Goal: Task Accomplishment & Management: Use online tool/utility

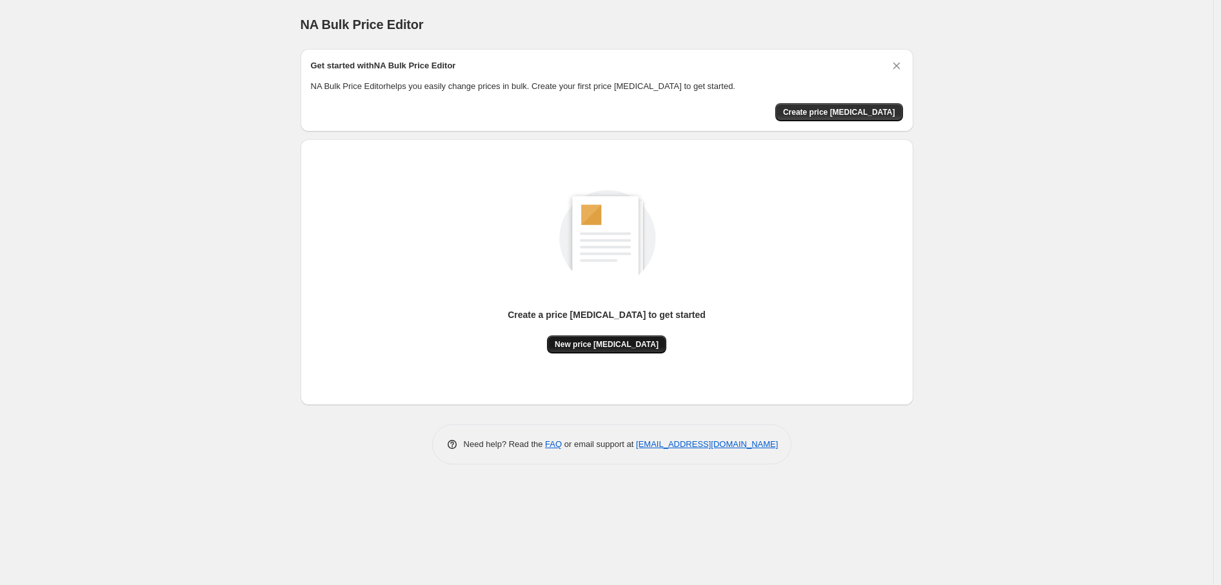
click at [633, 348] on span "New price [MEDICAL_DATA]" at bounding box center [607, 344] width 104 height 10
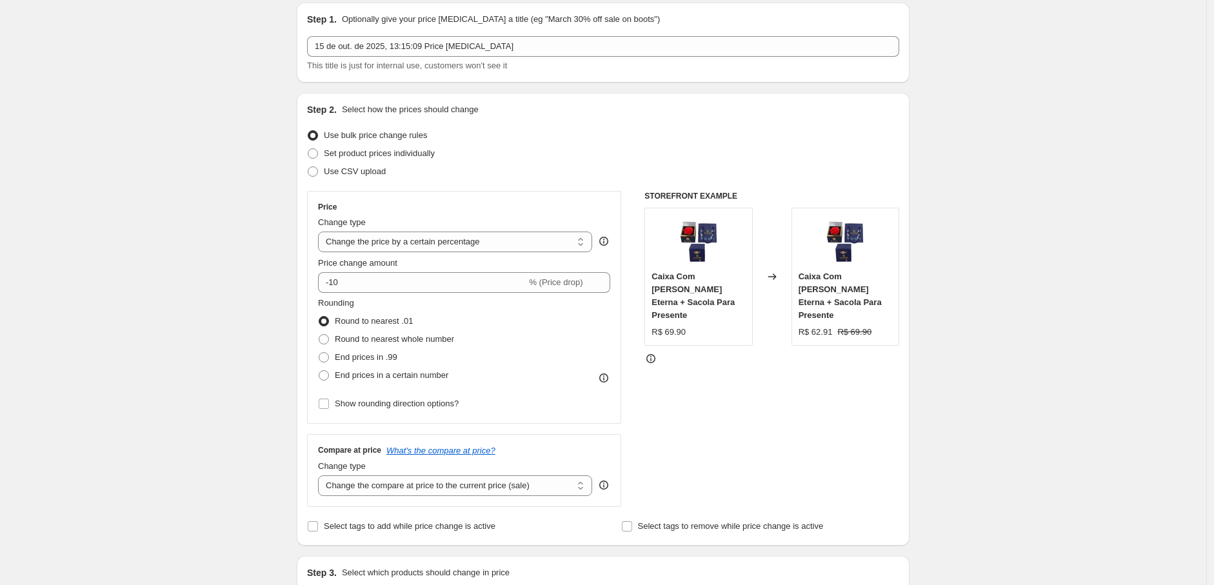
scroll to position [72, 0]
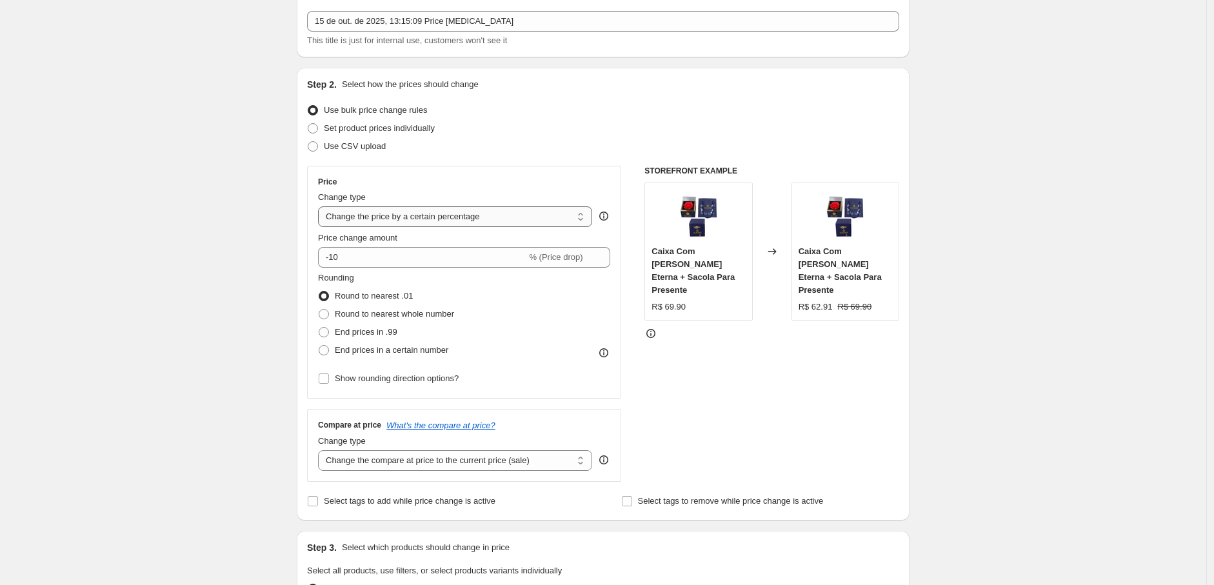
click at [422, 208] on select "Change the price to a certain amount Change the price by a certain amount Chang…" at bounding box center [455, 216] width 274 height 21
select select "to"
click at [321, 206] on select "Change the price to a certain amount Change the price by a certain amount Chang…" at bounding box center [455, 216] width 274 height 21
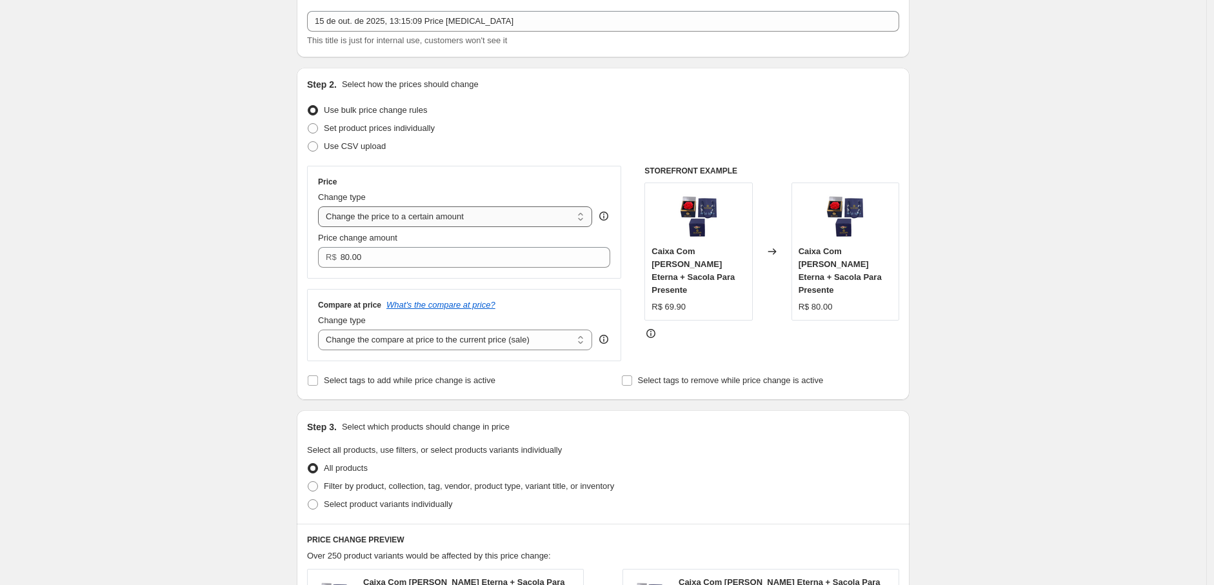
type input "80.00"
click at [396, 130] on span "Set product prices individually" at bounding box center [379, 128] width 111 height 10
click at [308, 124] on input "Set product prices individually" at bounding box center [308, 123] width 1 height 1
radio input "true"
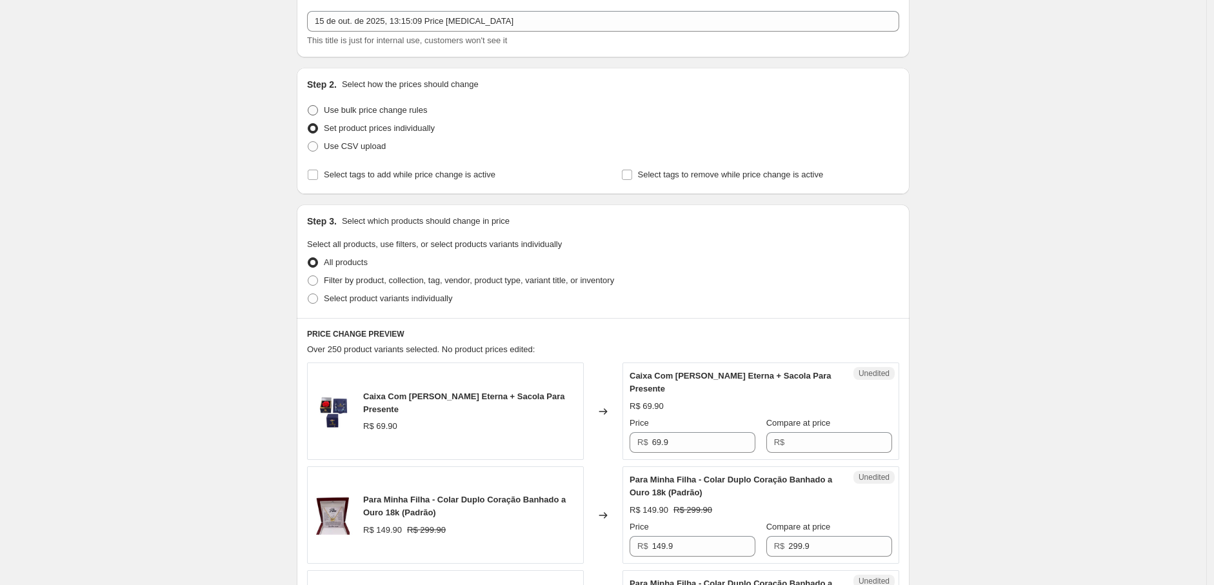
click at [399, 110] on span "Use bulk price change rules" at bounding box center [375, 110] width 103 height 10
click at [308, 106] on input "Use bulk price change rules" at bounding box center [308, 105] width 1 height 1
radio input "true"
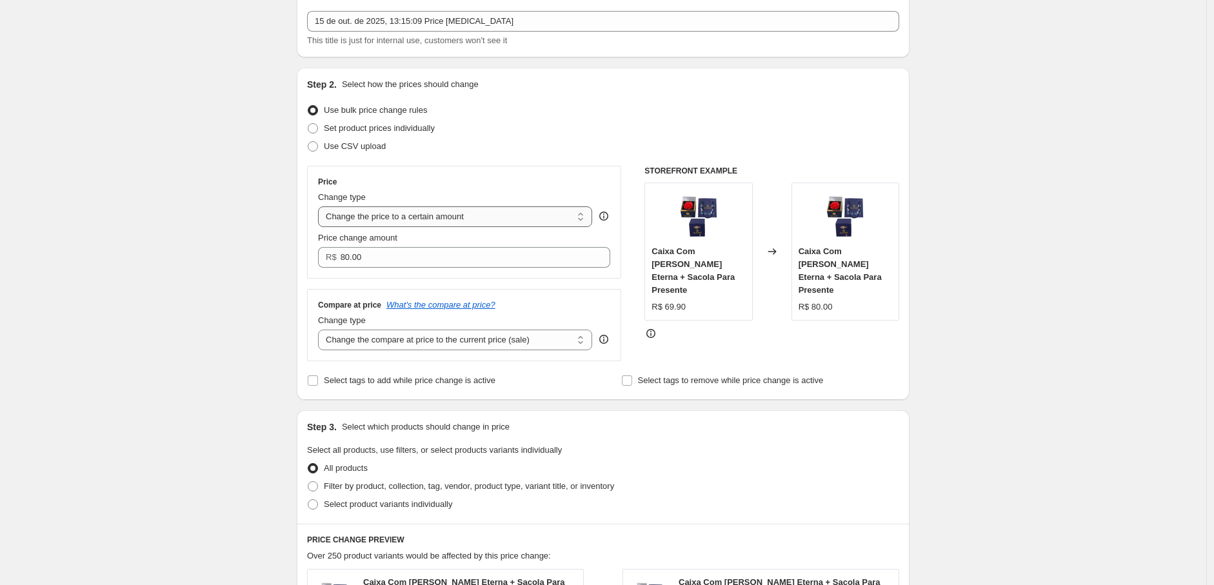
click at [397, 221] on select "Change the price to a certain amount Change the price by a certain amount Chang…" at bounding box center [455, 216] width 274 height 21
click at [523, 222] on select "Change the price to a certain amount Change the price by a certain amount Chang…" at bounding box center [455, 216] width 274 height 21
click at [486, 217] on select "Change the price to a certain amount Change the price by a certain amount Chang…" at bounding box center [455, 216] width 274 height 21
select select "by"
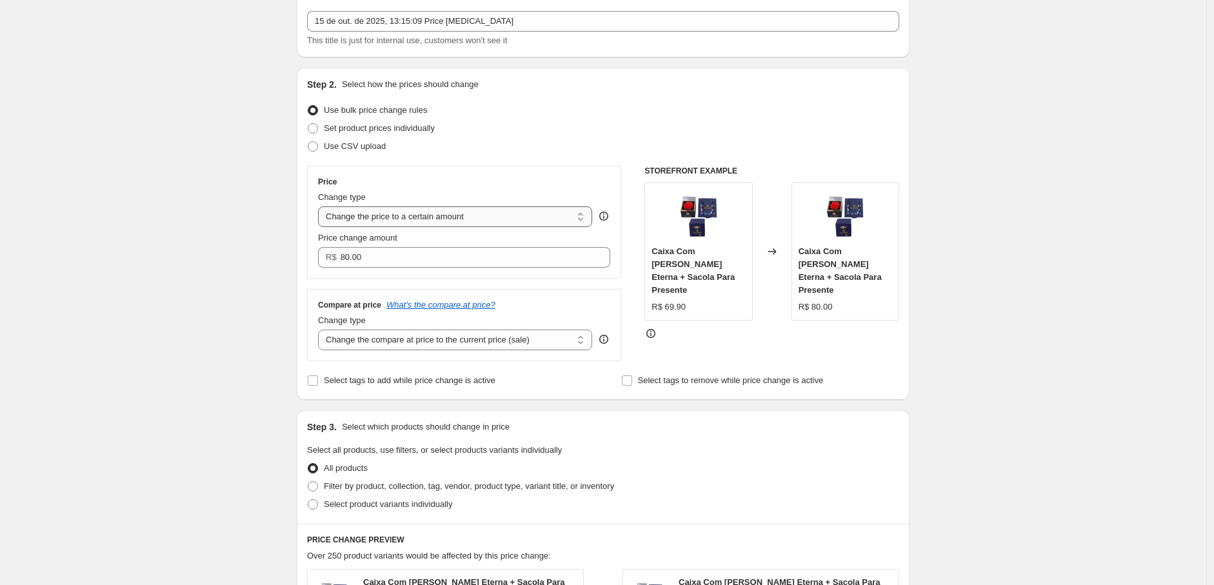
click at [321, 206] on select "Change the price to a certain amount Change the price by a certain amount Chang…" at bounding box center [455, 216] width 274 height 21
type input "-10.00"
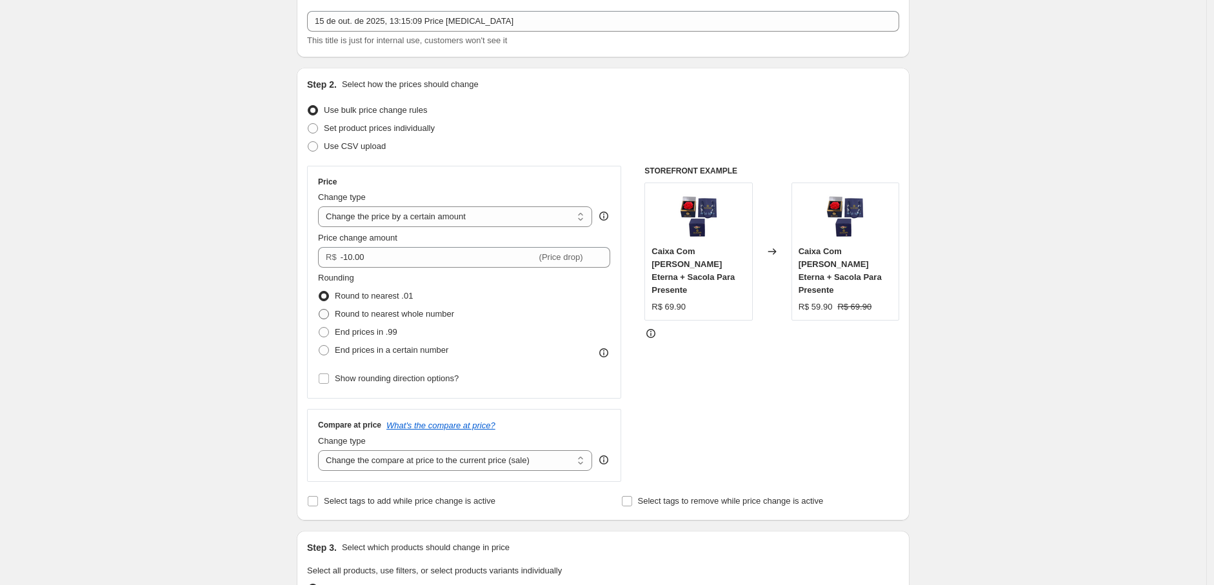
click at [324, 313] on span at bounding box center [324, 314] width 10 height 10
click at [319, 310] on input "Round to nearest whole number" at bounding box center [319, 309] width 1 height 1
radio input "true"
click at [327, 333] on span at bounding box center [324, 332] width 10 height 10
click at [319, 328] on input "End prices in .99" at bounding box center [319, 327] width 1 height 1
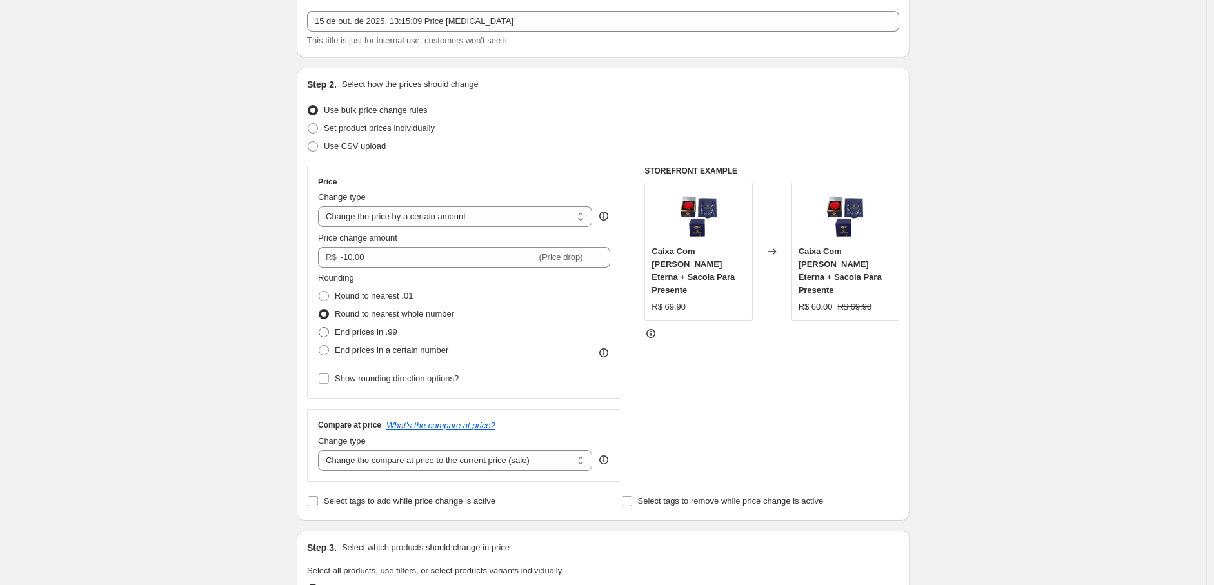
radio input "true"
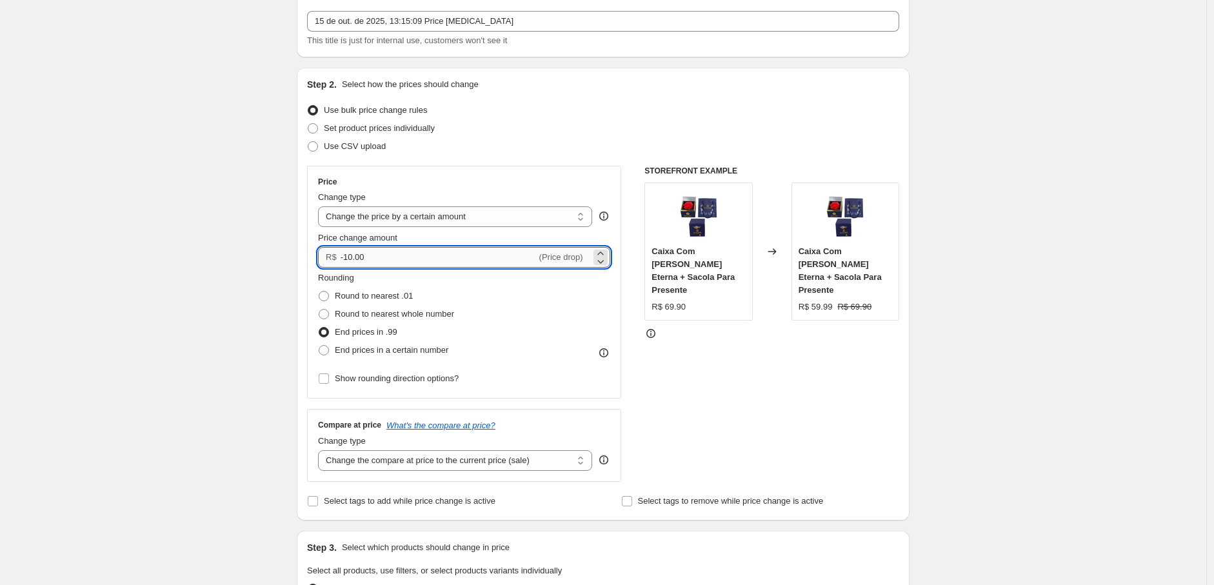
drag, startPoint x: 376, startPoint y: 259, endPoint x: 346, endPoint y: 259, distance: 29.7
click at [346, 259] on input "-10.00" at bounding box center [439, 257] width 196 height 21
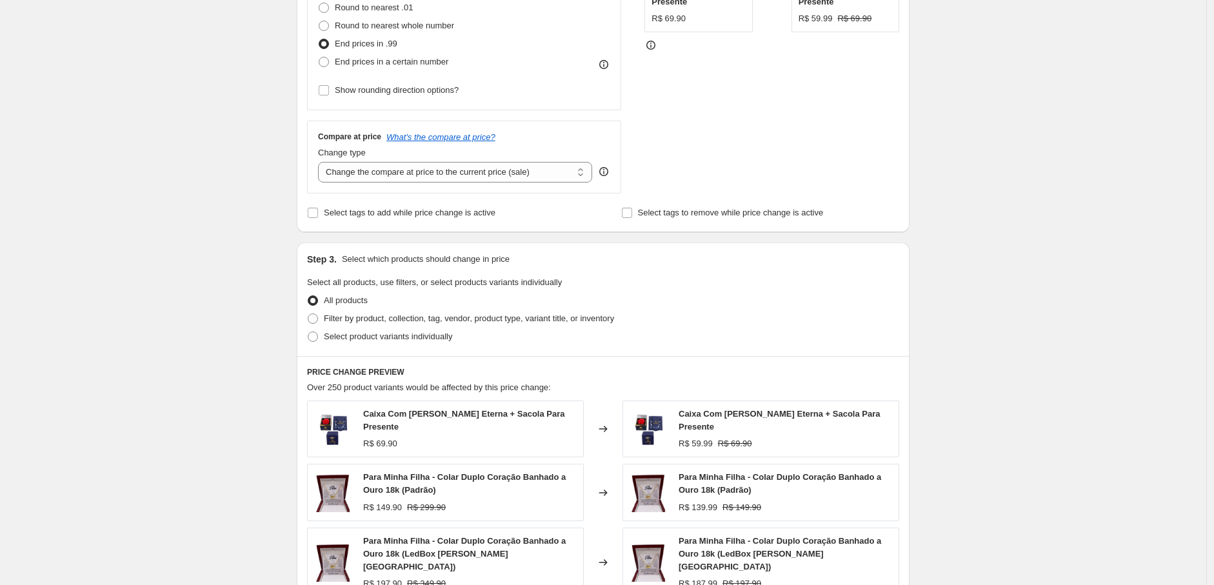
scroll to position [430, 0]
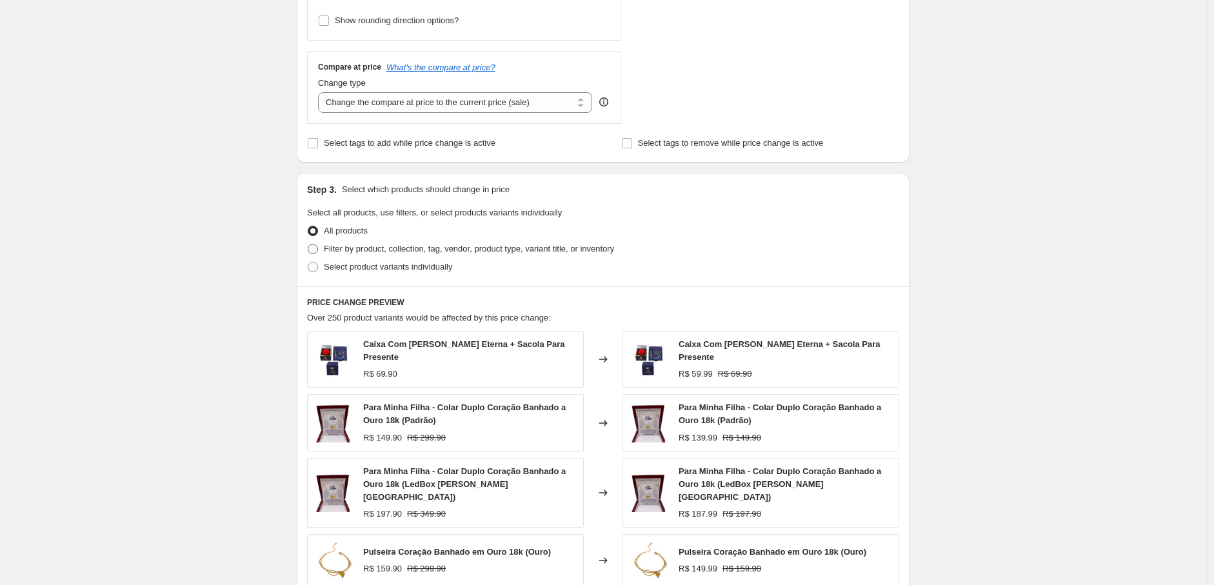
type input "-19.90"
click at [324, 253] on label "Filter by product, collection, tag, vendor, product type, variant title, or inv…" at bounding box center [460, 249] width 307 height 18
click at [308, 245] on input "Filter by product, collection, tag, vendor, product type, variant title, or inv…" at bounding box center [308, 244] width 1 height 1
radio input "true"
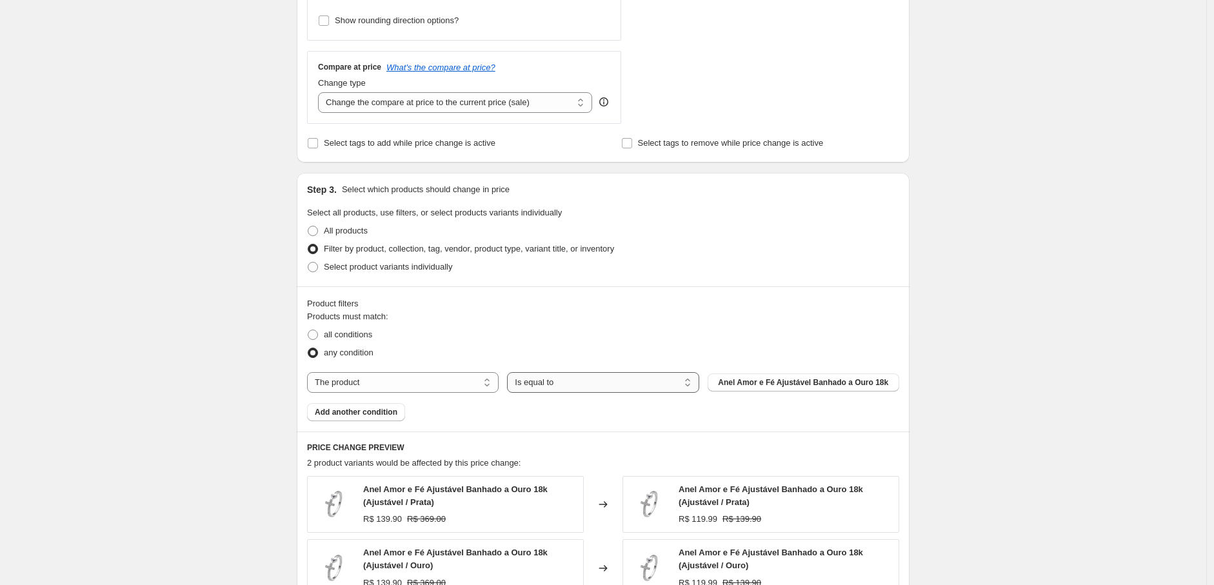
click at [590, 381] on select "Is equal to Is not equal to" at bounding box center [603, 382] width 192 height 21
click at [390, 409] on span "Add another condition" at bounding box center [356, 412] width 83 height 10
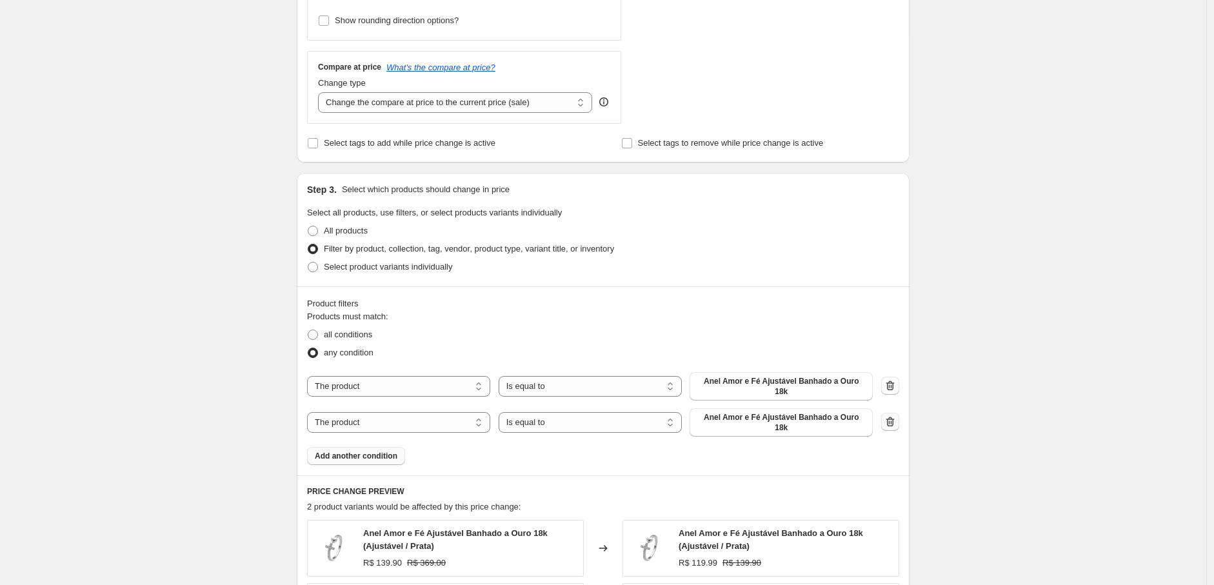
click at [895, 417] on icon "button" at bounding box center [890, 422] width 8 height 10
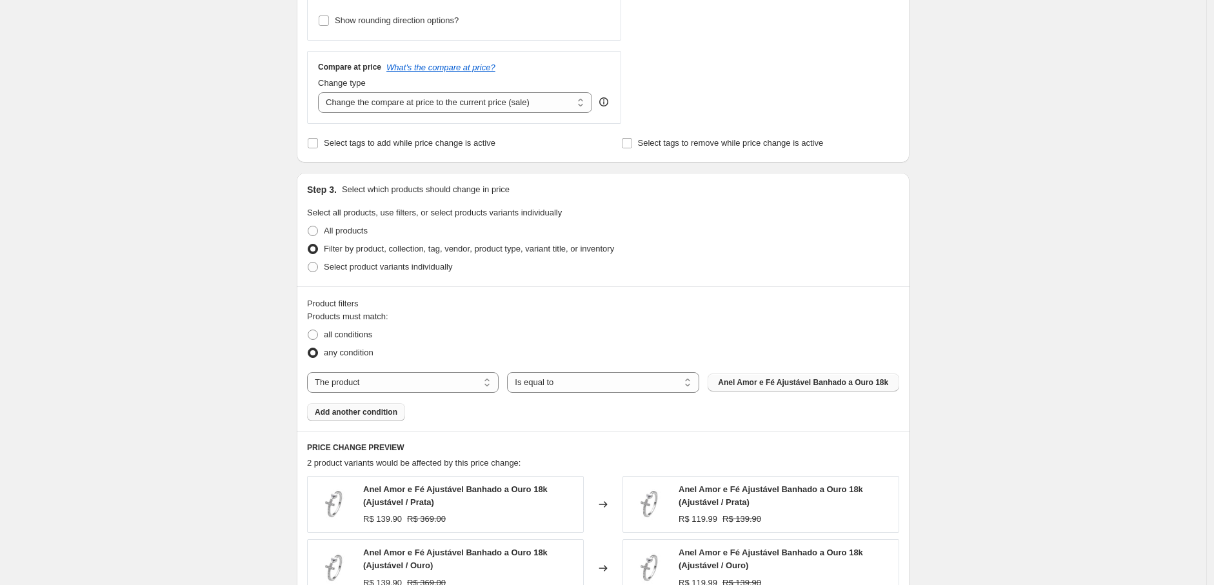
click at [811, 386] on span "Anel Amor e Fé Ajustável Banhado a Ouro 18k" at bounding box center [803, 382] width 170 height 10
click at [326, 233] on label "All products" at bounding box center [337, 231] width 61 height 18
click at [308, 226] on input "All products" at bounding box center [308, 226] width 1 height 1
radio input "true"
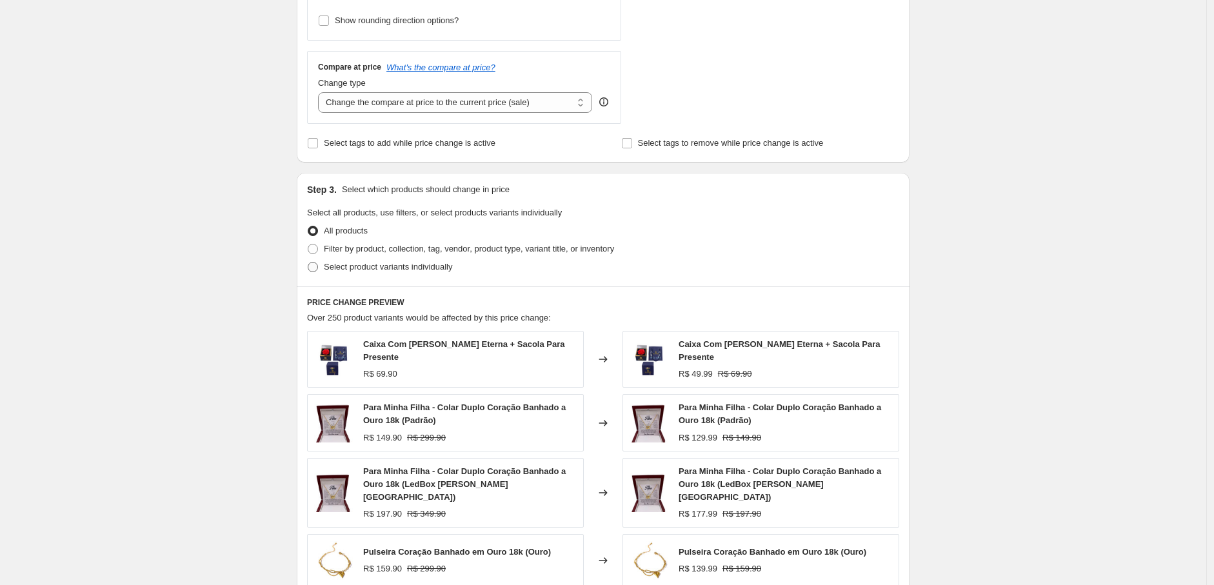
click at [317, 267] on span at bounding box center [313, 267] width 10 height 10
click at [308, 263] on input "Select product variants individually" at bounding box center [308, 262] width 1 height 1
radio input "true"
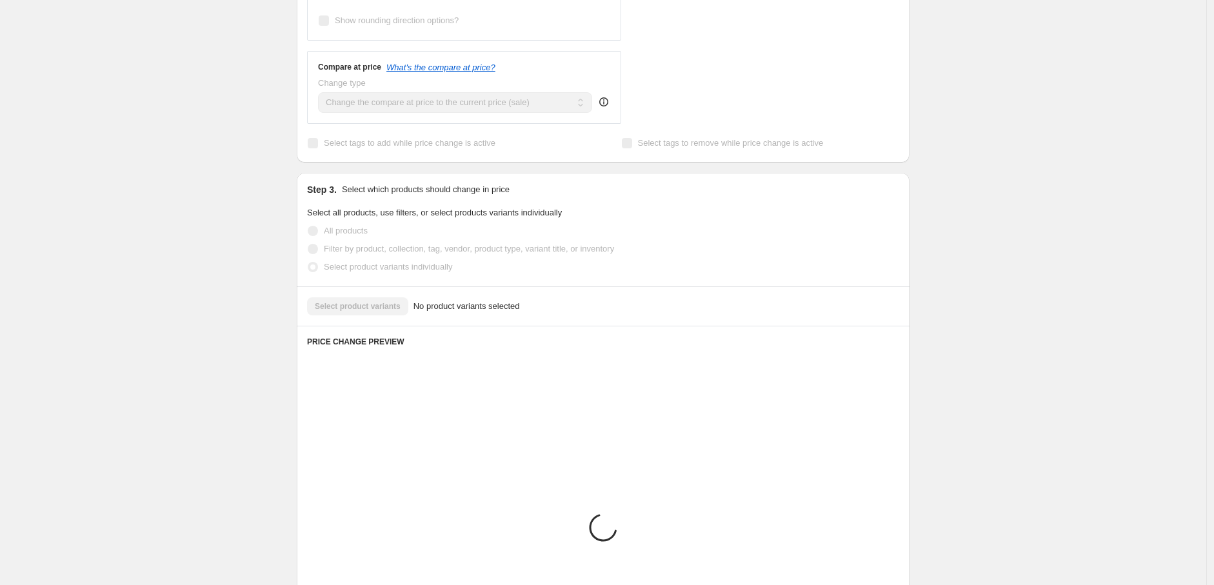
scroll to position [419, 0]
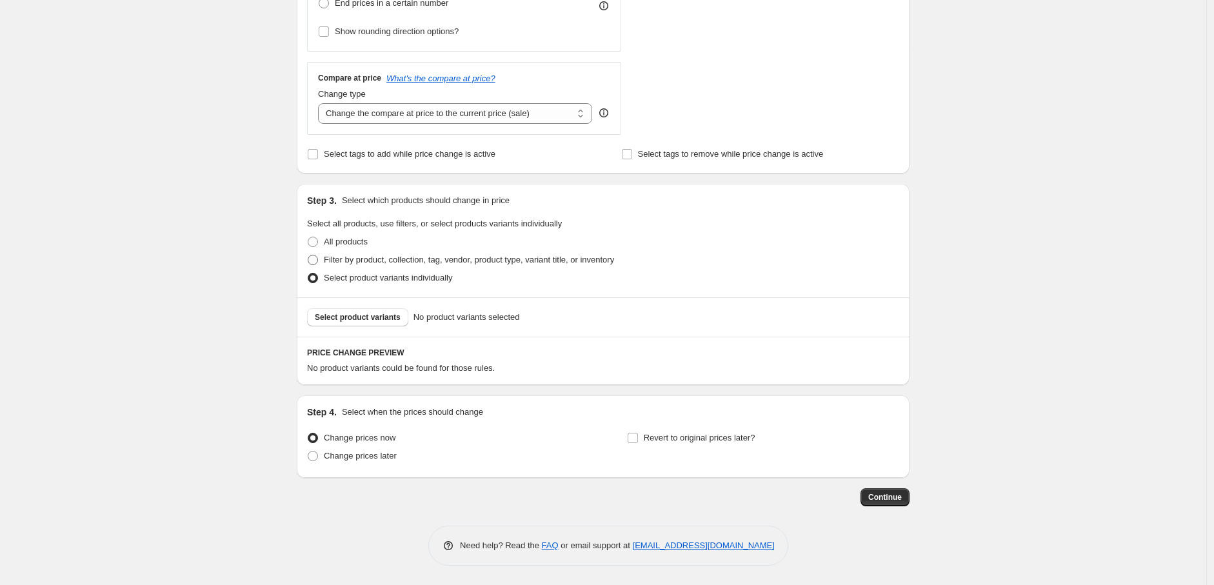
click at [317, 259] on span at bounding box center [313, 260] width 10 height 10
click at [308, 255] on input "Filter by product, collection, tag, vendor, product type, variant title, or inv…" at bounding box center [308, 255] width 1 height 1
radio input "true"
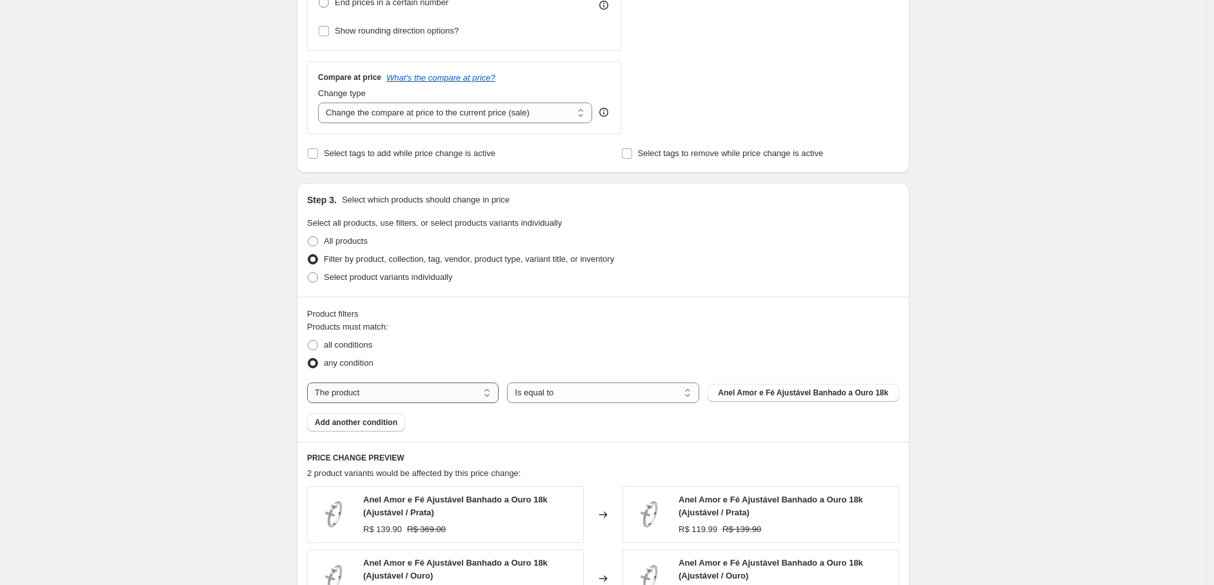
click at [418, 386] on select "The product The product's collection The product's tag The product's vendor The…" at bounding box center [403, 393] width 192 height 21
click at [418, 387] on select "The product The product's collection The product's tag The product's vendor The…" at bounding box center [403, 393] width 192 height 21
click at [614, 394] on select "Is equal to Is not equal to" at bounding box center [603, 393] width 192 height 21
click at [803, 394] on span "Anel Amor e Fé Ajustável Banhado a Ouro 18k" at bounding box center [803, 393] width 170 height 10
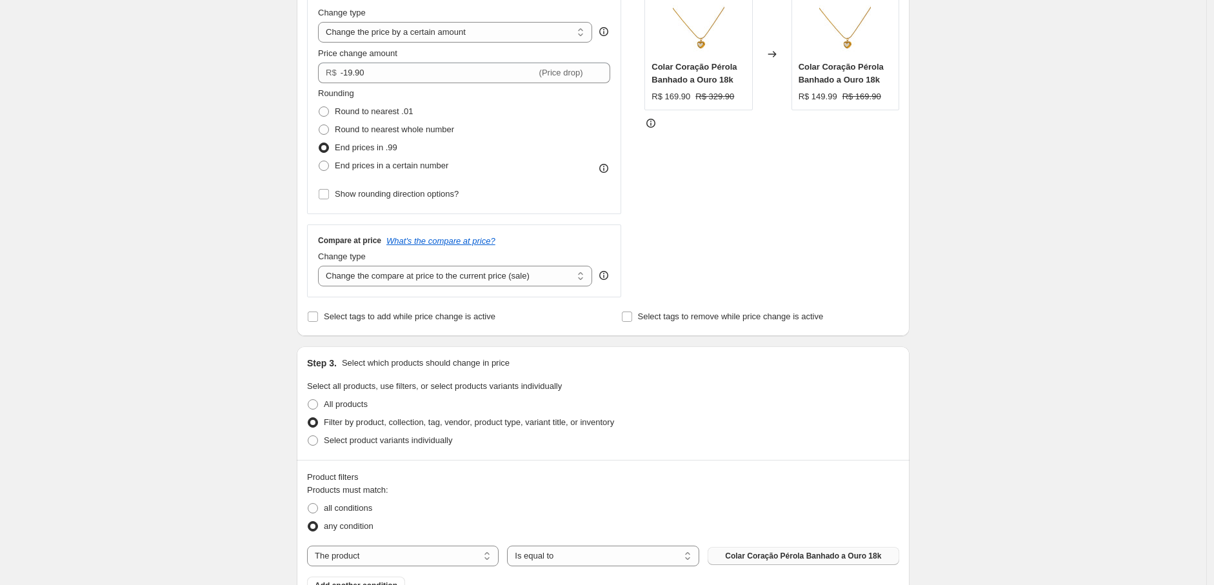
scroll to position [254, 0]
click at [410, 277] on select "Change the compare at price to the current price (sale) Change the compare at p…" at bounding box center [455, 278] width 274 height 21
select select "no_change"
click at [321, 268] on select "Change the compare at price to the current price (sale) Change the compare at p…" at bounding box center [455, 278] width 274 height 21
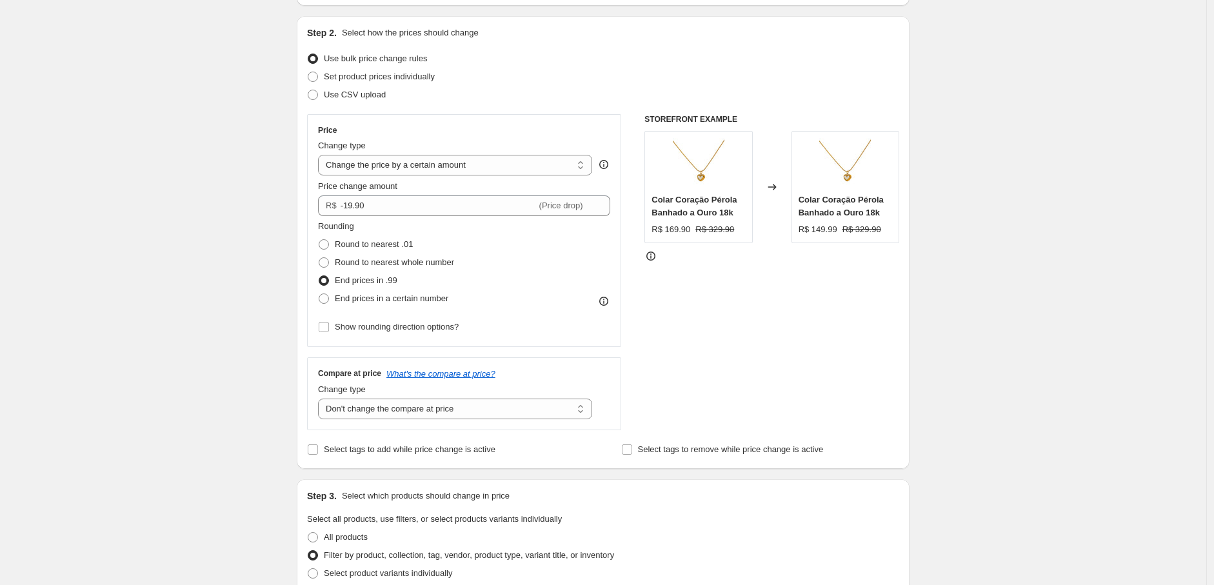
scroll to position [111, 0]
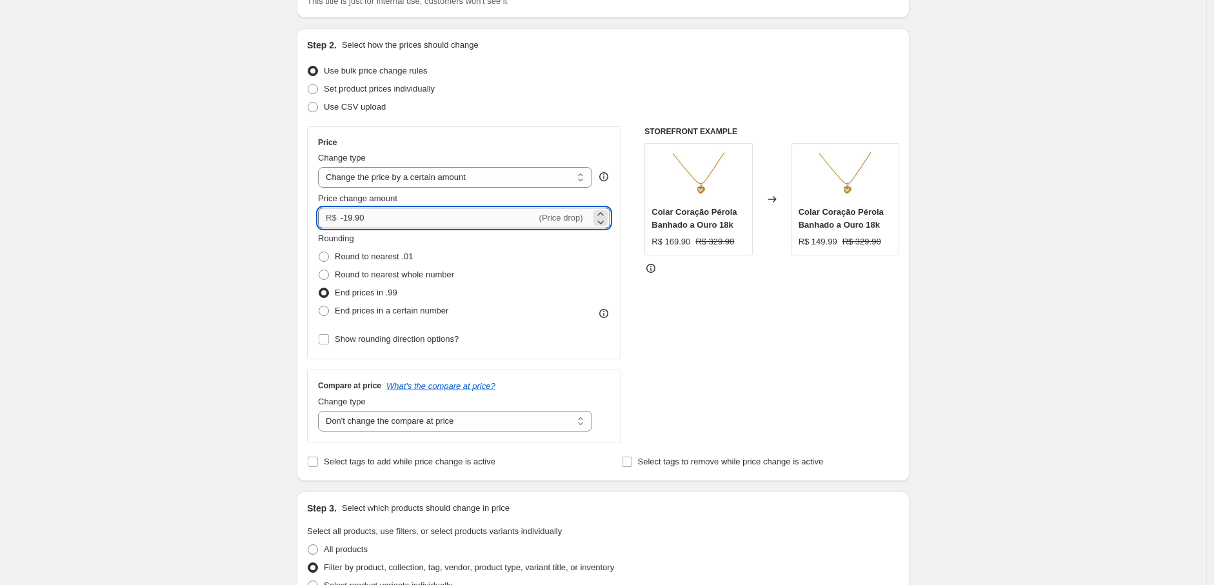
click at [363, 221] on input "-19.90" at bounding box center [439, 218] width 196 height 21
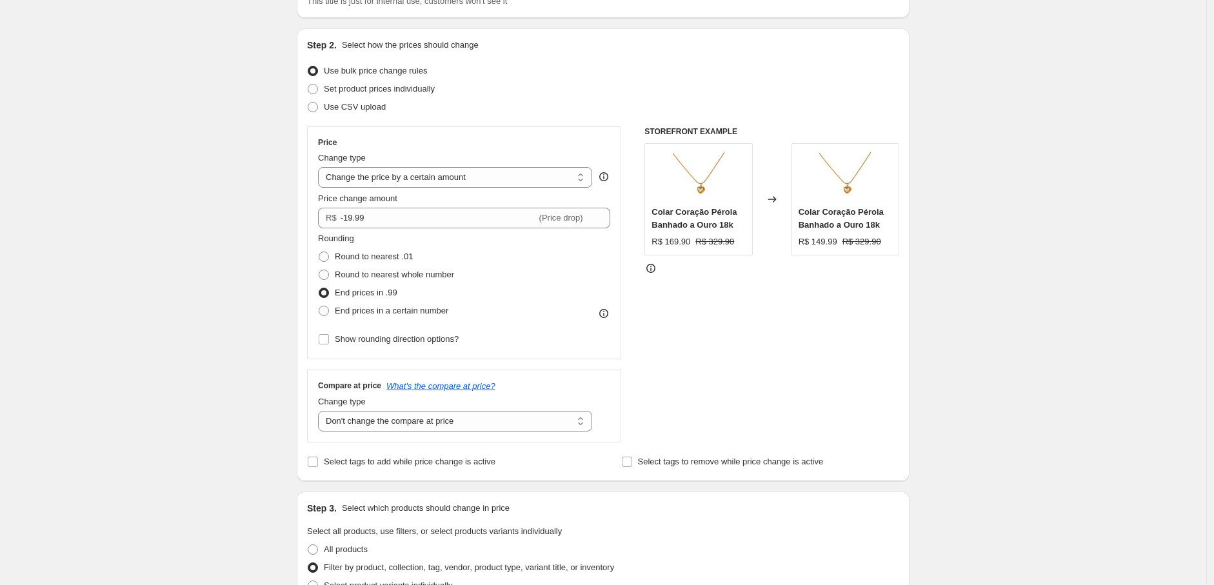
click at [121, 207] on div "Create new price change job. This page is ready Create new price change job Dra…" at bounding box center [603, 487] width 1206 height 1197
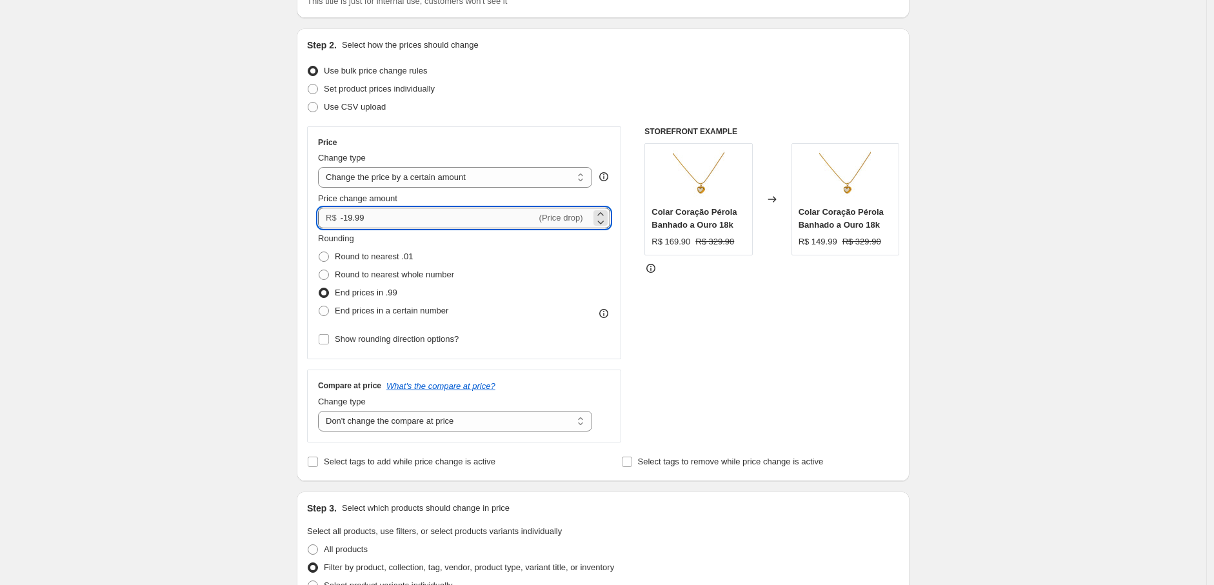
drag, startPoint x: 369, startPoint y: 219, endPoint x: 357, endPoint y: 221, distance: 11.7
click at [357, 221] on input "-19.99" at bounding box center [439, 218] width 196 height 21
type input "-19.80"
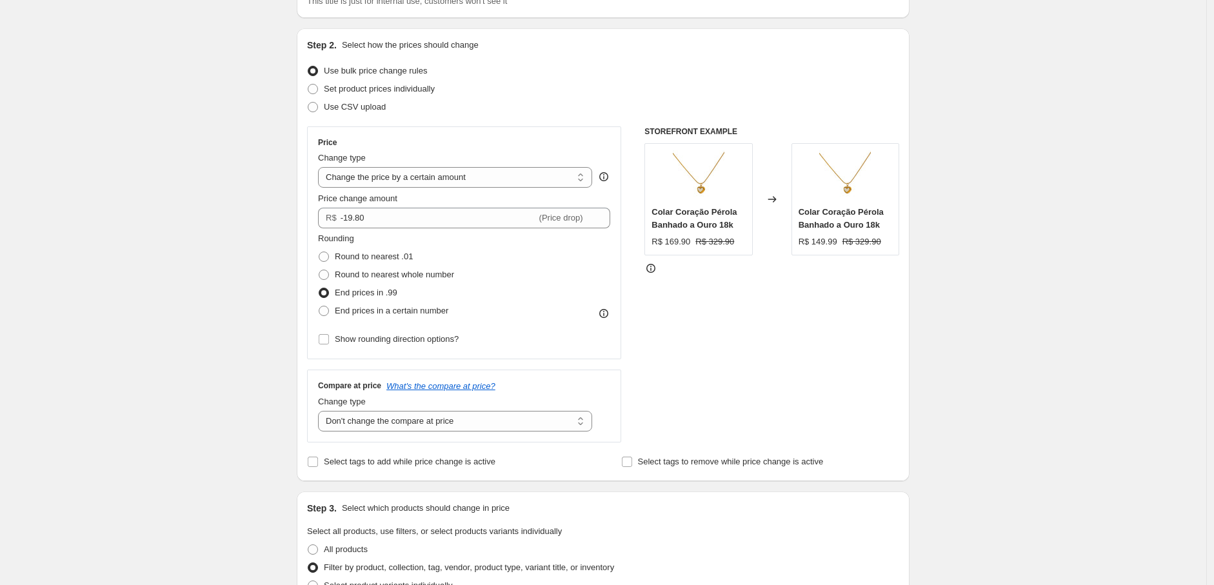
click at [274, 232] on div "Create new price change job. This page is ready Create new price change job Dra…" at bounding box center [603, 487] width 1206 height 1197
click at [329, 255] on span at bounding box center [324, 257] width 10 height 10
click at [319, 252] on input "Round to nearest .01" at bounding box center [319, 252] width 1 height 1
radio input "true"
click at [328, 273] on span at bounding box center [324, 275] width 10 height 10
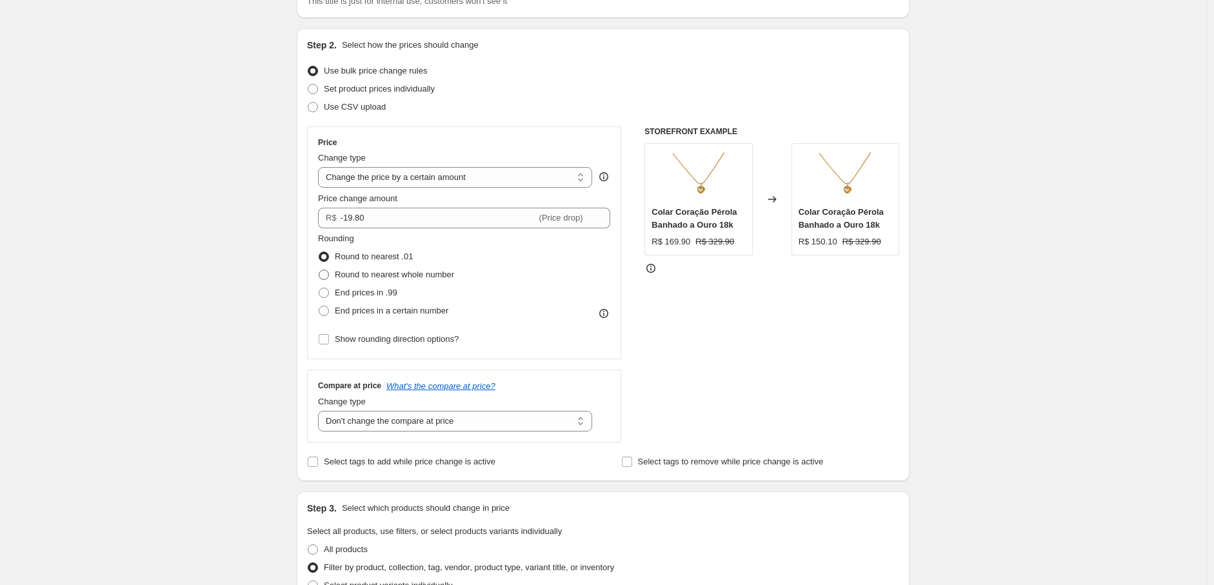
click at [319, 270] on input "Round to nearest whole number" at bounding box center [319, 270] width 1 height 1
radio input "true"
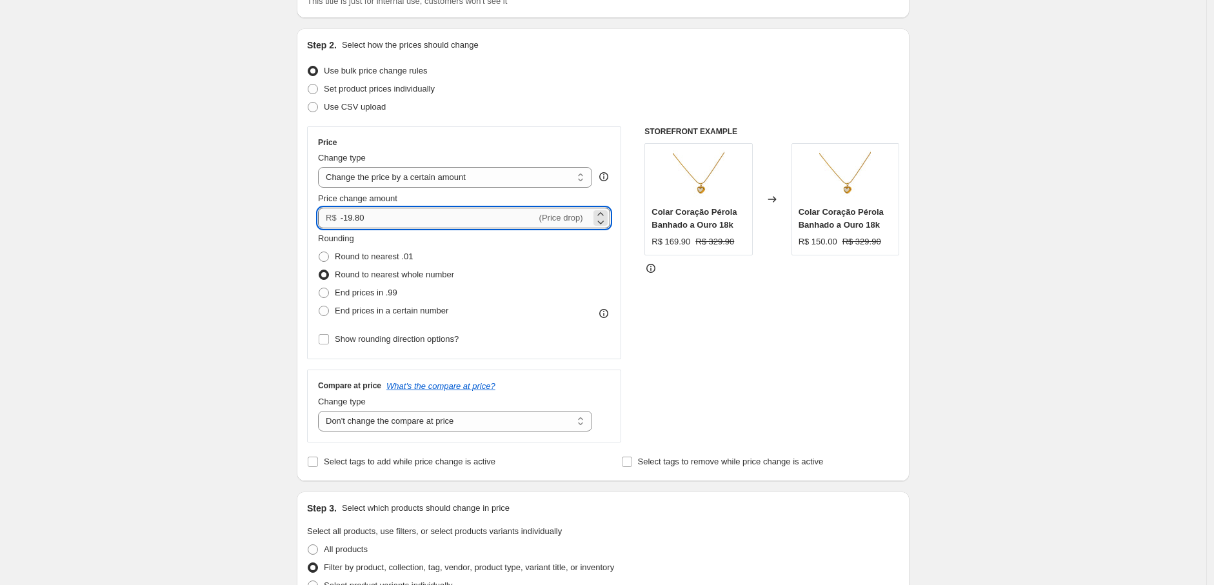
drag, startPoint x: 370, startPoint y: 218, endPoint x: 357, endPoint y: 223, distance: 13.9
click at [357, 223] on input "-19.80" at bounding box center [439, 218] width 196 height 21
type input "-19.90"
click at [267, 240] on div "Create new price change job. This page is ready Create new price change job Dra…" at bounding box center [603, 487] width 1206 height 1197
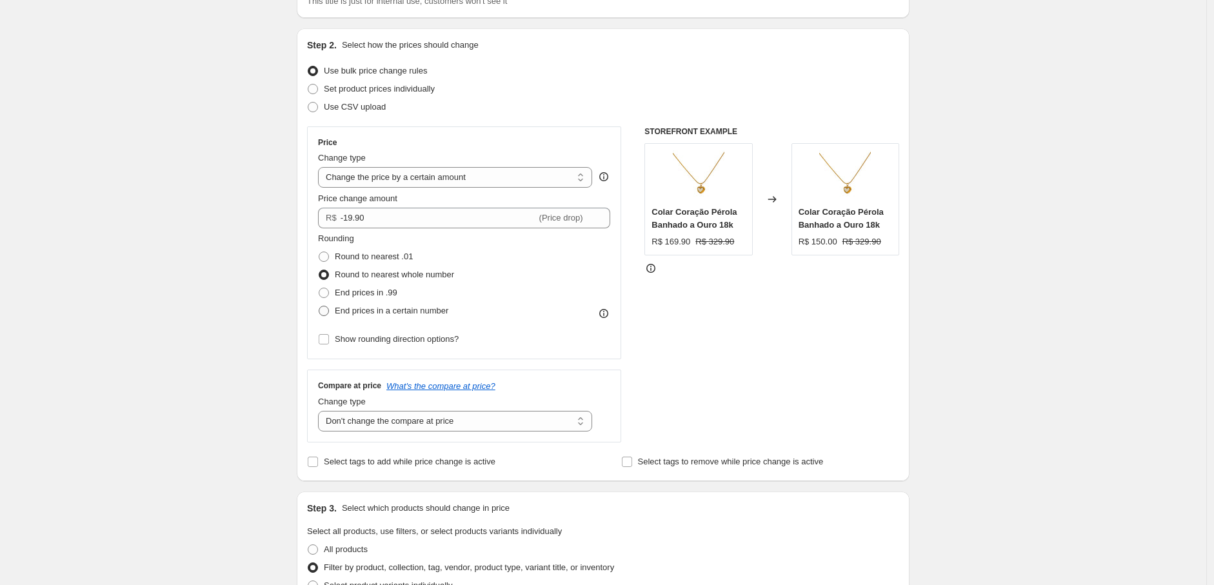
click at [334, 306] on label "End prices in a certain number" at bounding box center [383, 311] width 130 height 18
click at [319, 306] on input "End prices in a certain number" at bounding box center [319, 306] width 1 height 1
radio input "true"
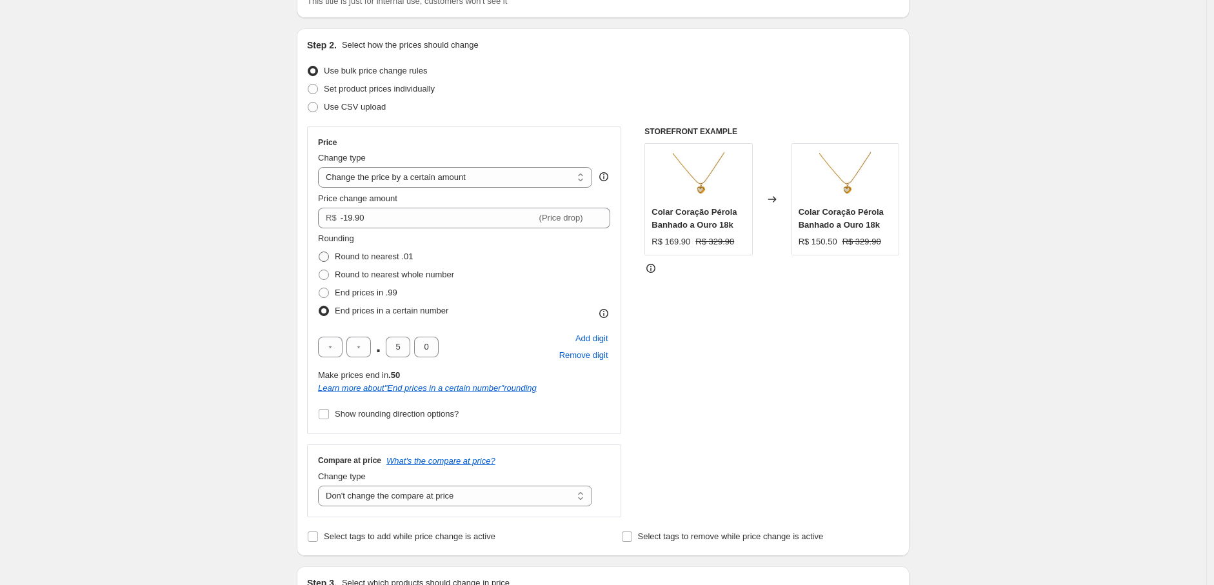
click at [328, 254] on span at bounding box center [324, 257] width 10 height 10
click at [319, 252] on input "Round to nearest .01" at bounding box center [319, 252] width 1 height 1
radio input "true"
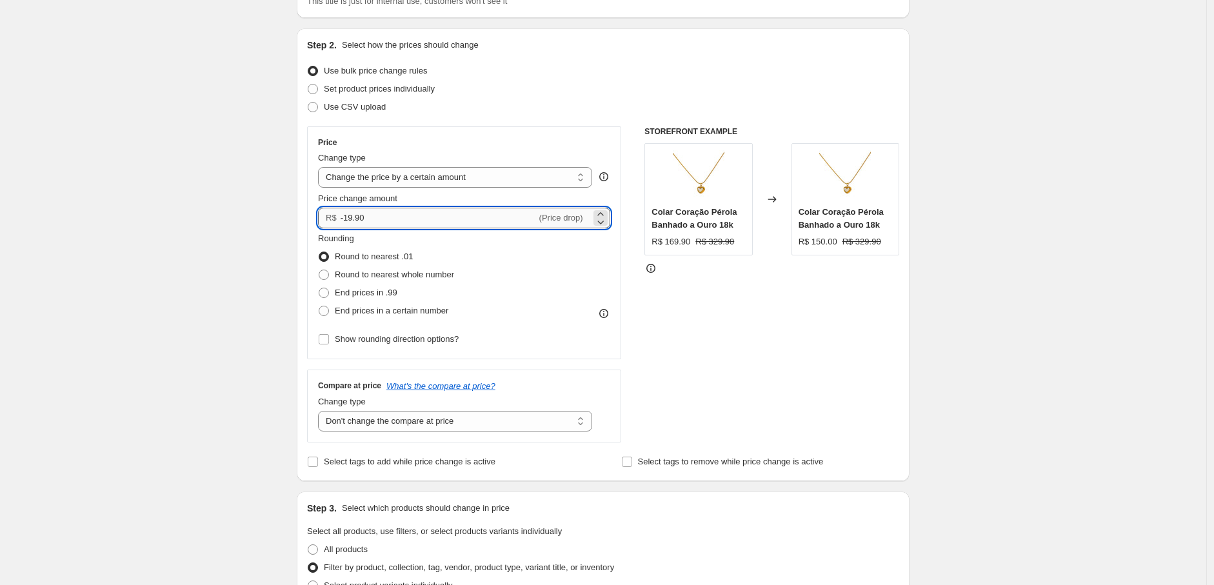
drag, startPoint x: 378, startPoint y: 221, endPoint x: 358, endPoint y: 224, distance: 20.3
click at [358, 224] on input "-19.90" at bounding box center [439, 218] width 196 height 21
click at [600, 221] on icon at bounding box center [600, 221] width 13 height 13
click at [601, 221] on icon at bounding box center [600, 221] width 13 height 13
click at [601, 221] on icon at bounding box center [600, 223] width 6 height 4
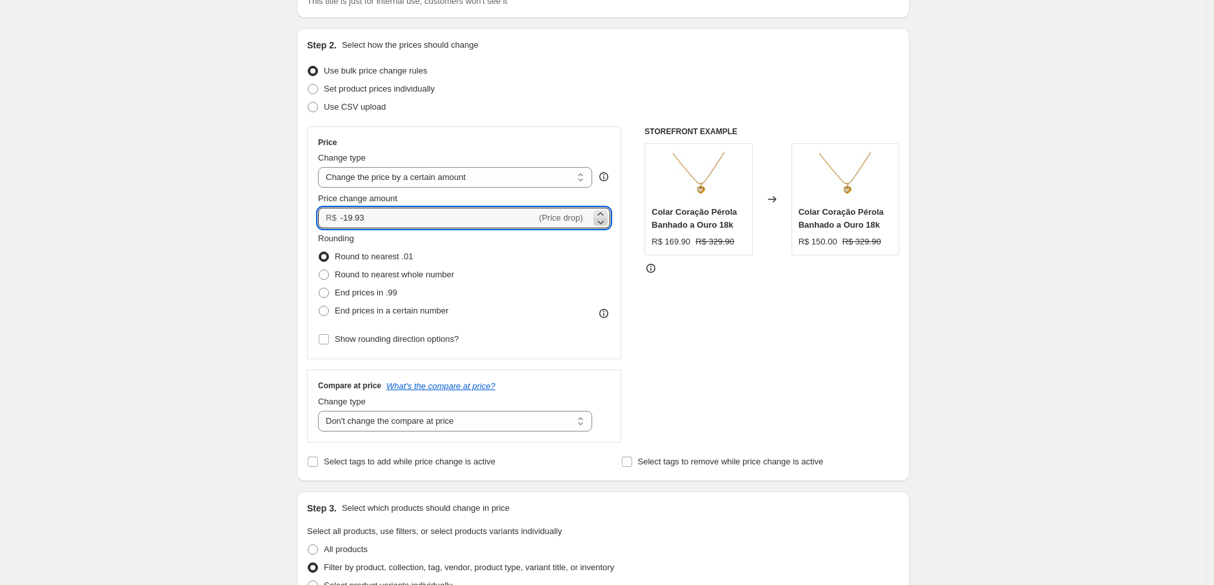
click at [601, 220] on icon at bounding box center [600, 221] width 13 height 13
type input "-19.94"
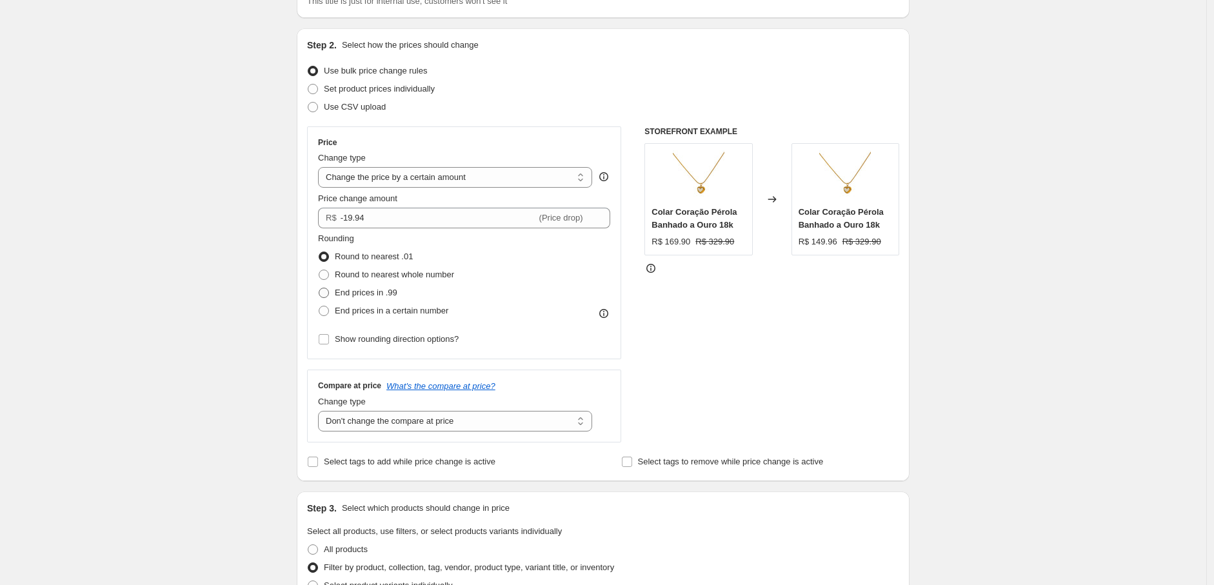
click at [385, 292] on span "End prices in .99" at bounding box center [366, 293] width 63 height 10
click at [319, 288] on input "End prices in .99" at bounding box center [319, 288] width 1 height 1
radio input "true"
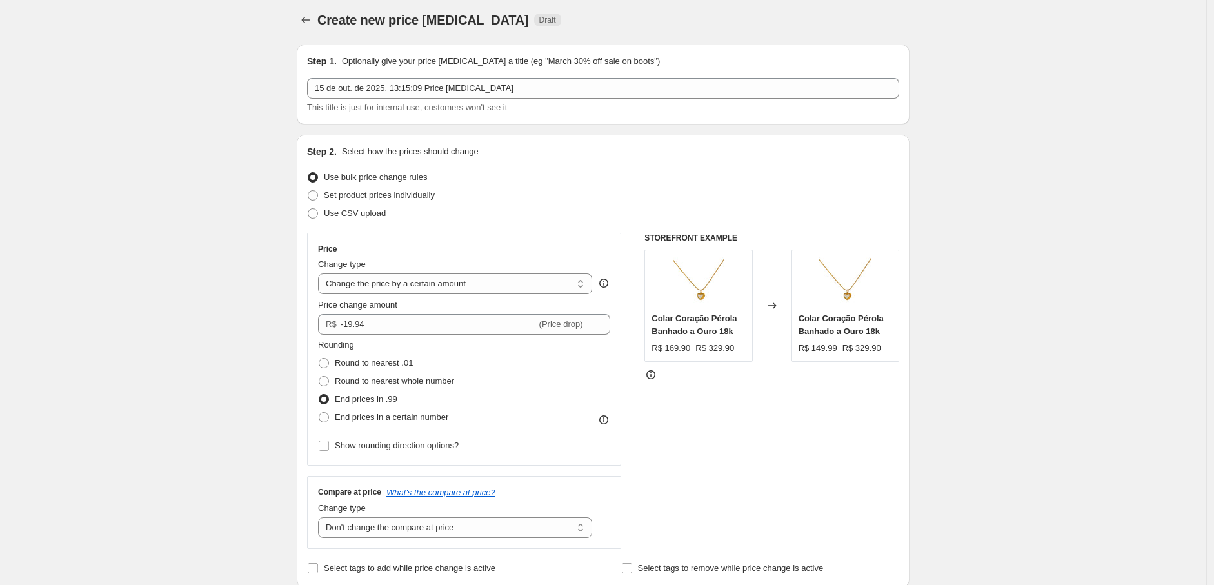
scroll to position [0, 0]
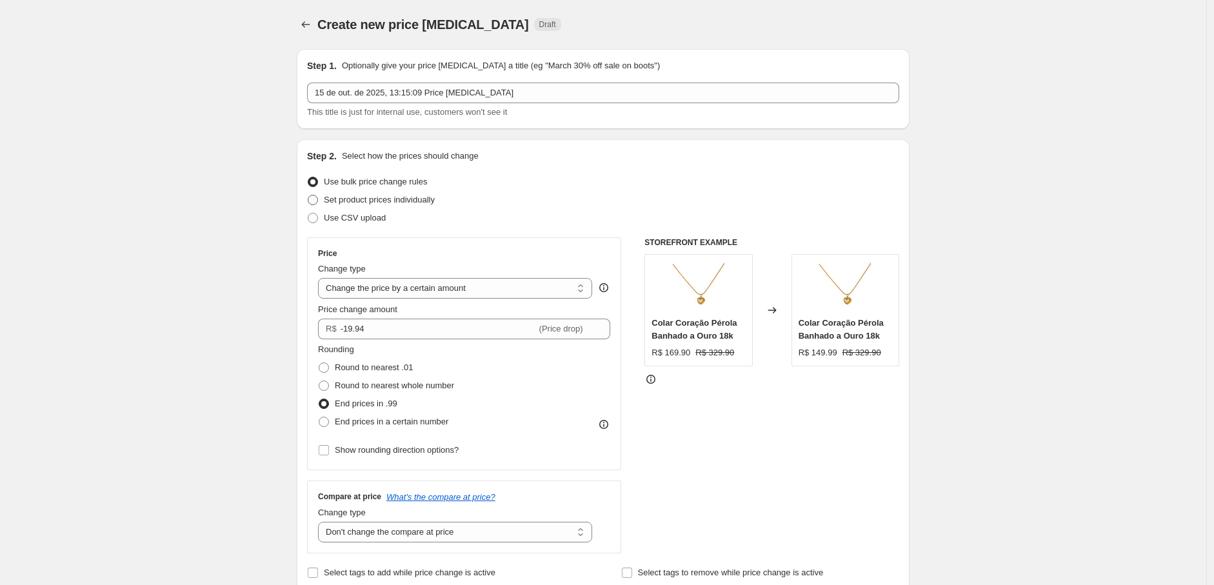
click at [312, 200] on span at bounding box center [313, 200] width 10 height 10
click at [308, 195] on input "Set product prices individually" at bounding box center [308, 195] width 1 height 1
radio input "true"
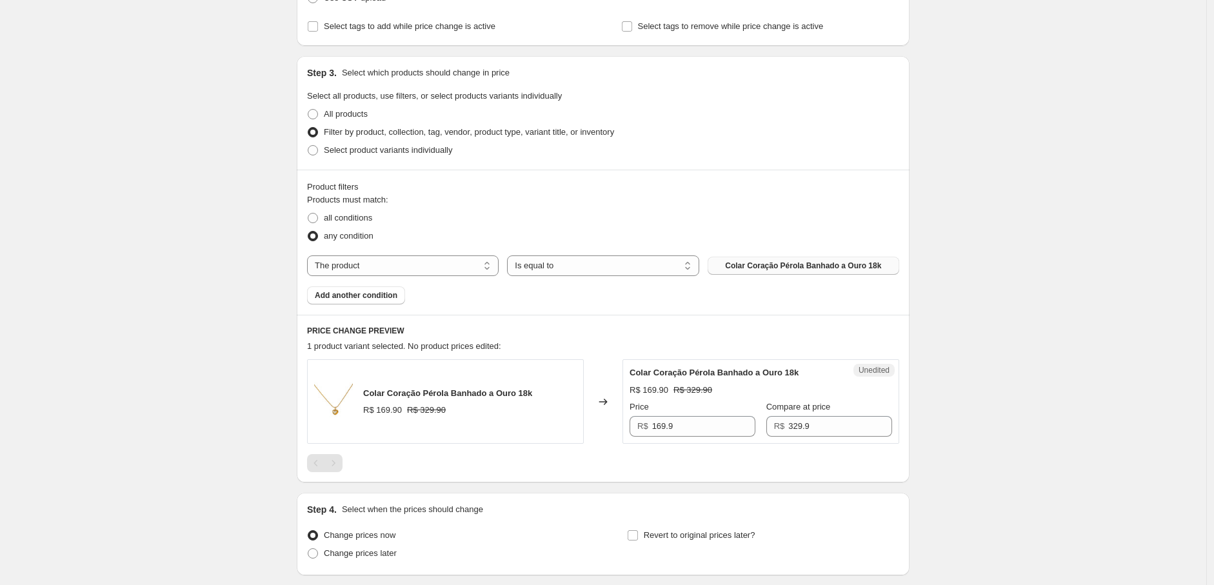
scroll to position [245, 0]
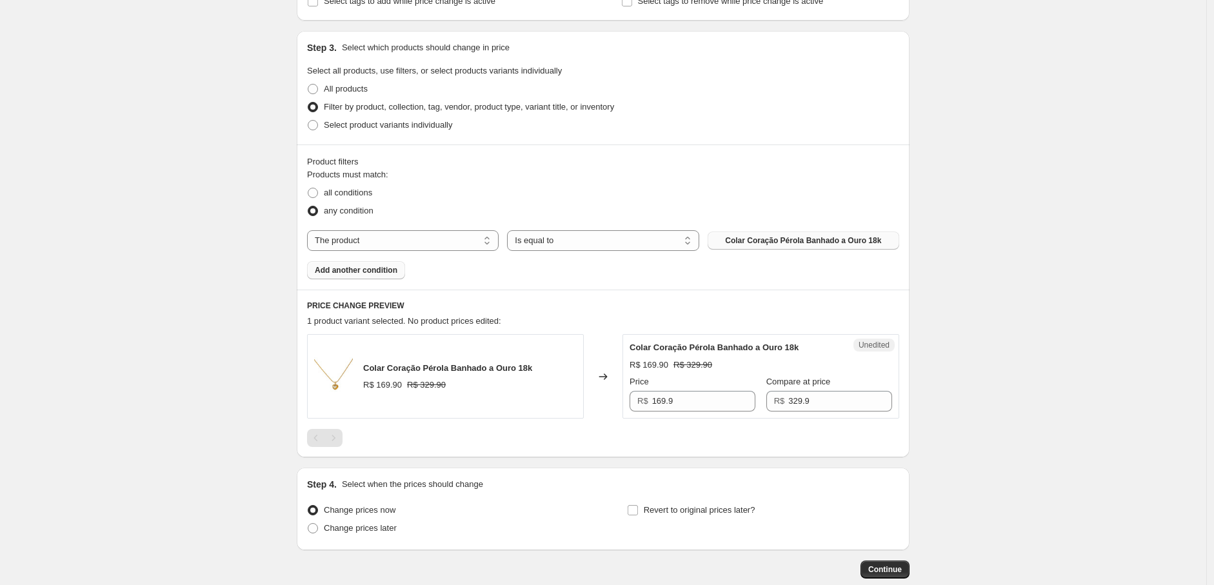
click at [371, 265] on span "Add another condition" at bounding box center [356, 270] width 83 height 10
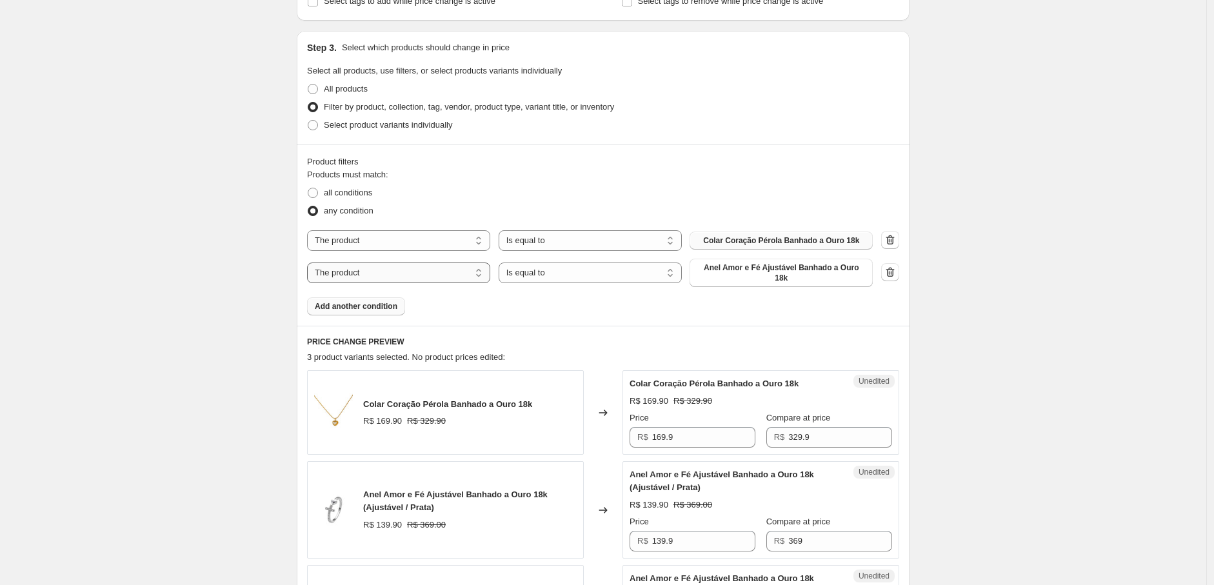
click at [379, 268] on select "The product The product's collection The product's tag The product's vendor The…" at bounding box center [398, 273] width 183 height 21
select select "title"
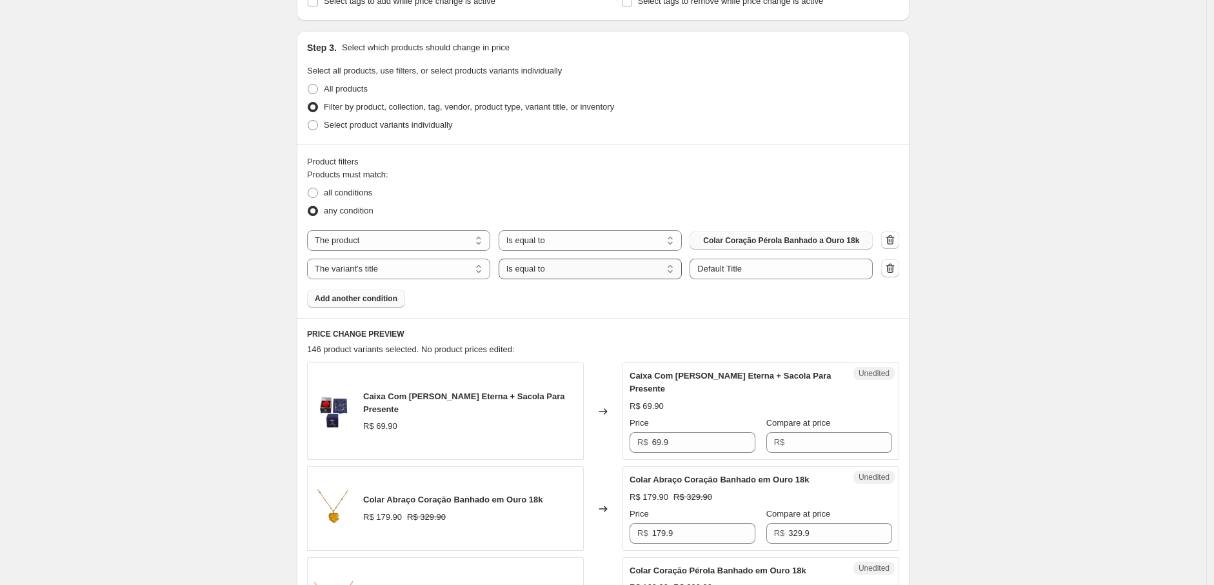
click at [575, 273] on select "Is equal to Is not equal to Contains" at bounding box center [590, 269] width 183 height 21
select select "contains"
click at [725, 271] on input "Default Title" at bounding box center [781, 269] width 183 height 21
drag, startPoint x: 759, startPoint y: 270, endPoint x: 685, endPoint y: 270, distance: 74.2
click at [685, 270] on div "The product The product's collection The product's tag The product's vendor The…" at bounding box center [590, 269] width 566 height 21
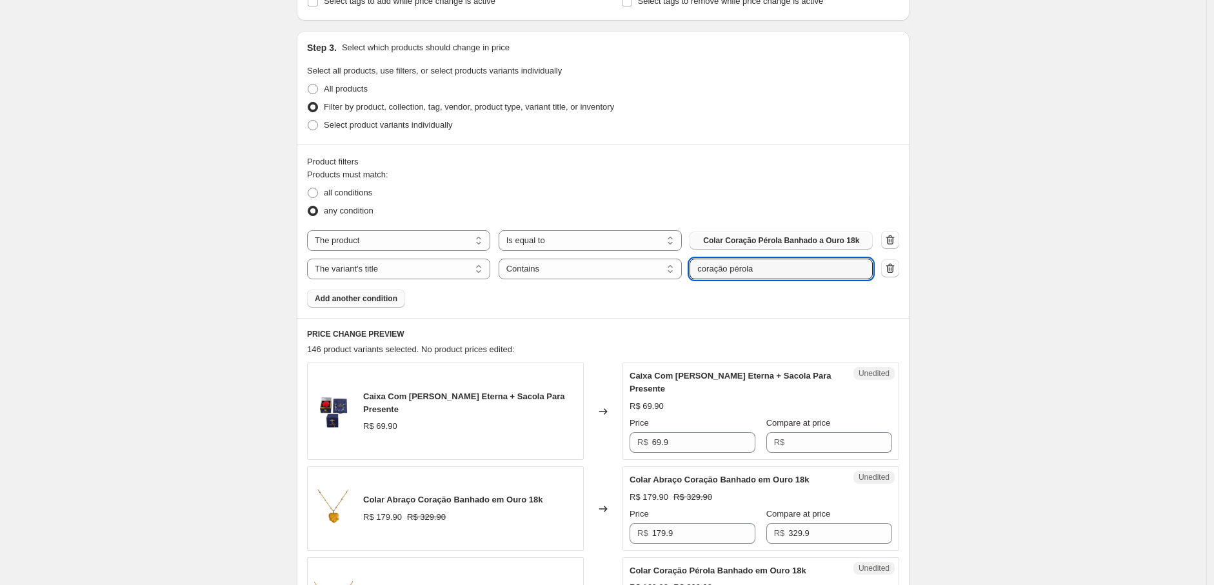
type input "coração pérola"
click at [707, 295] on div "Products must match: all conditions any condition The product The product's col…" at bounding box center [603, 237] width 592 height 139
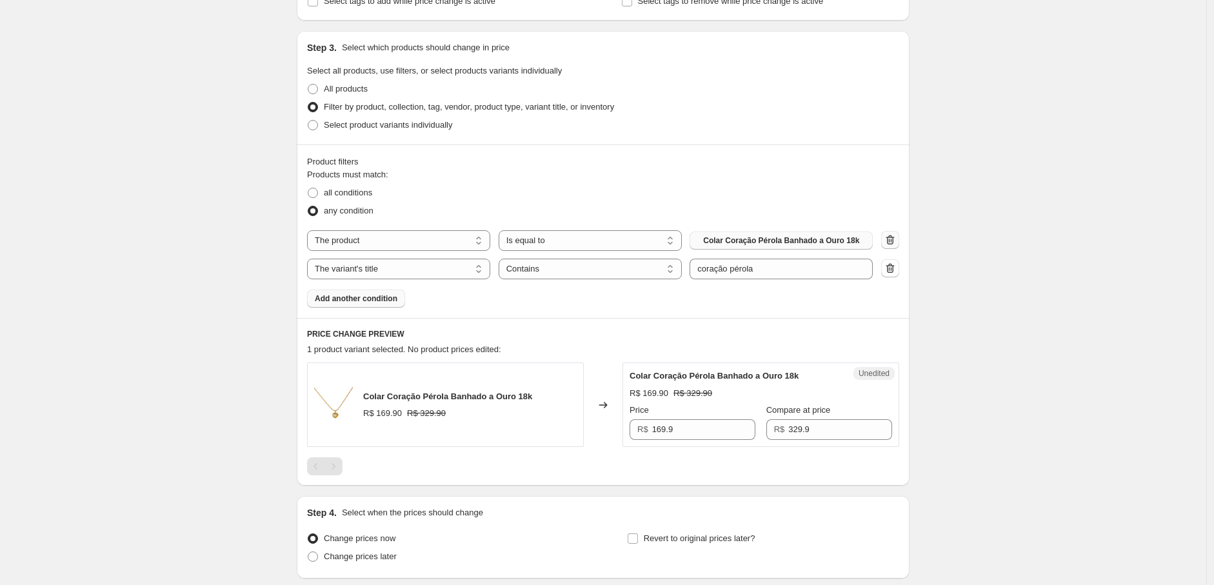
click at [899, 239] on button "button" at bounding box center [890, 240] width 18 height 18
select select "title"
select select "contains"
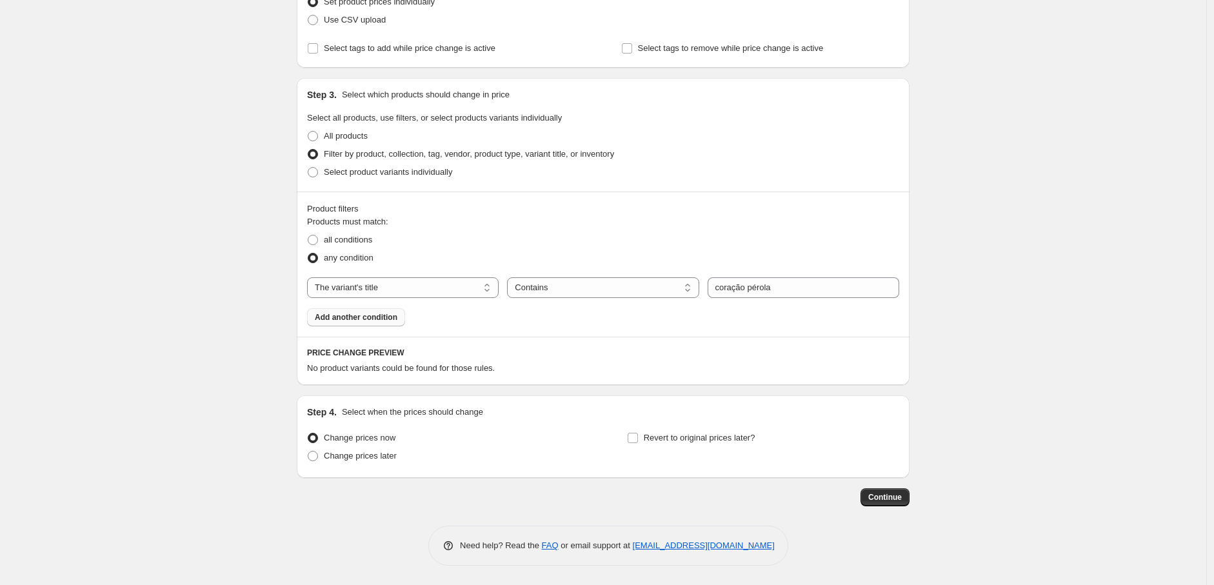
scroll to position [197, 0]
click at [461, 286] on select "The product The product's collection The product's tag The product's vendor The…" at bounding box center [403, 288] width 192 height 21
select select "product"
select select "equal"
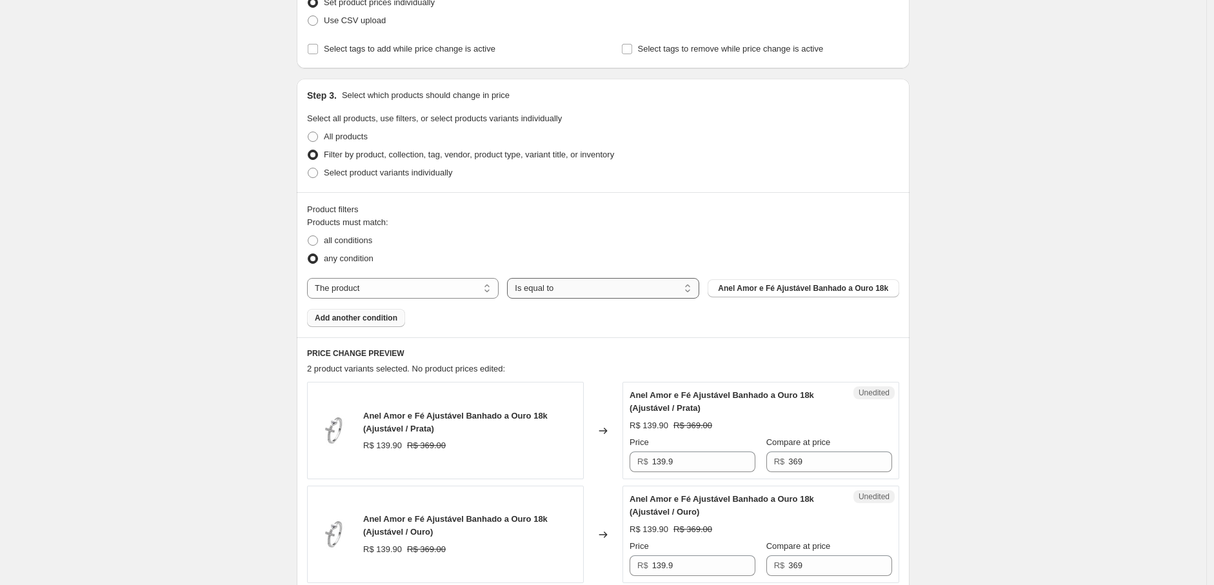
click at [581, 292] on select "Is equal to Is not equal to" at bounding box center [603, 288] width 192 height 21
click at [463, 315] on div "Products must match: all conditions any condition The product The product's col…" at bounding box center [603, 271] width 592 height 111
click at [348, 241] on span "all conditions" at bounding box center [348, 240] width 48 height 10
click at [308, 236] on input "all conditions" at bounding box center [308, 235] width 1 height 1
radio input "true"
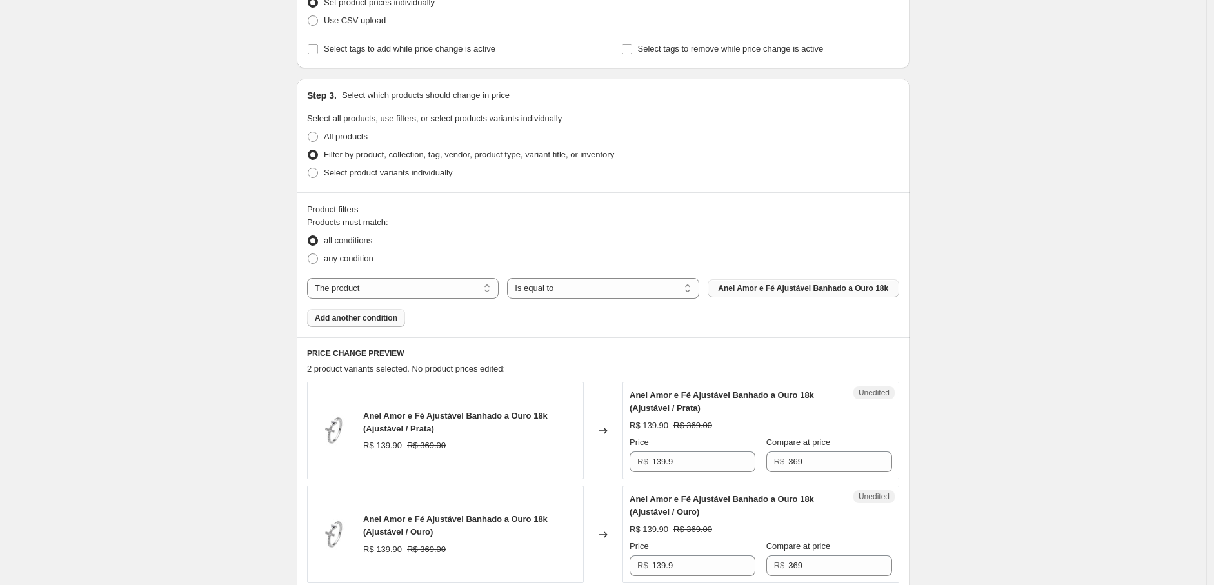
click at [770, 280] on button "Anel Amor e Fé Ajustável Banhado a Ouro 18k" at bounding box center [804, 288] width 192 height 18
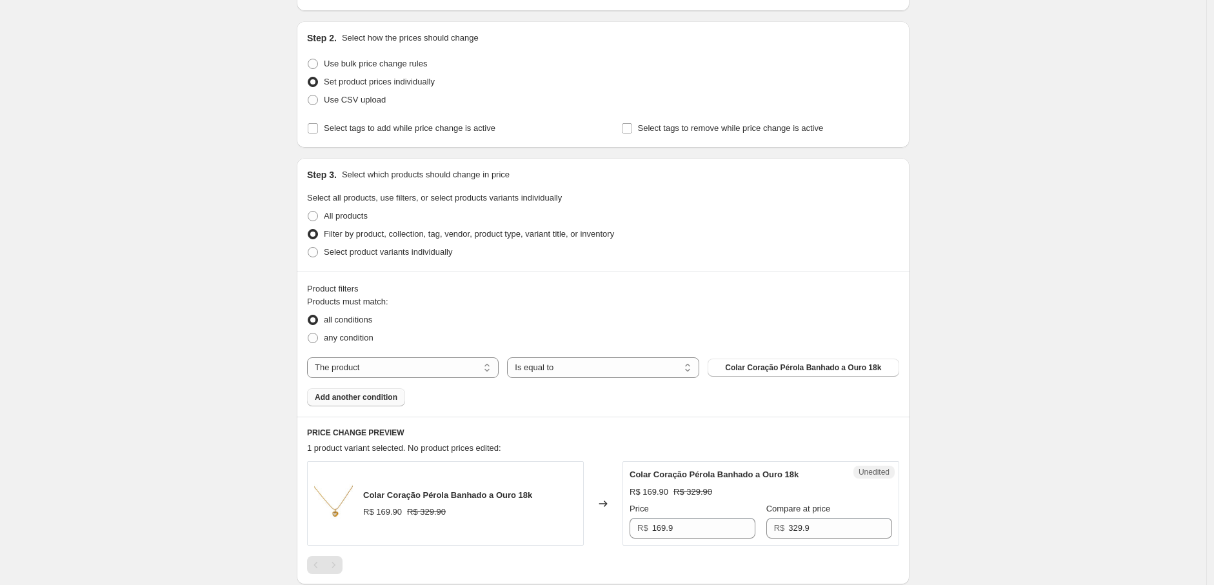
scroll to position [101, 0]
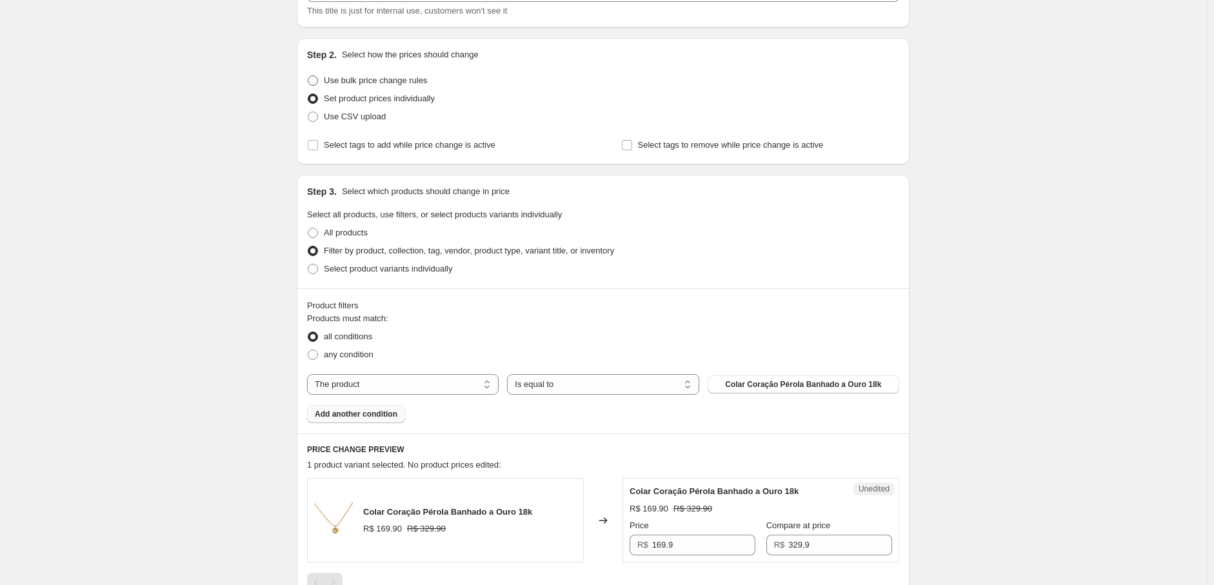
click at [318, 79] on span at bounding box center [313, 80] width 10 height 10
click at [308, 76] on input "Use bulk price change rules" at bounding box center [308, 75] width 1 height 1
radio input "true"
select select "by"
select select "no_change"
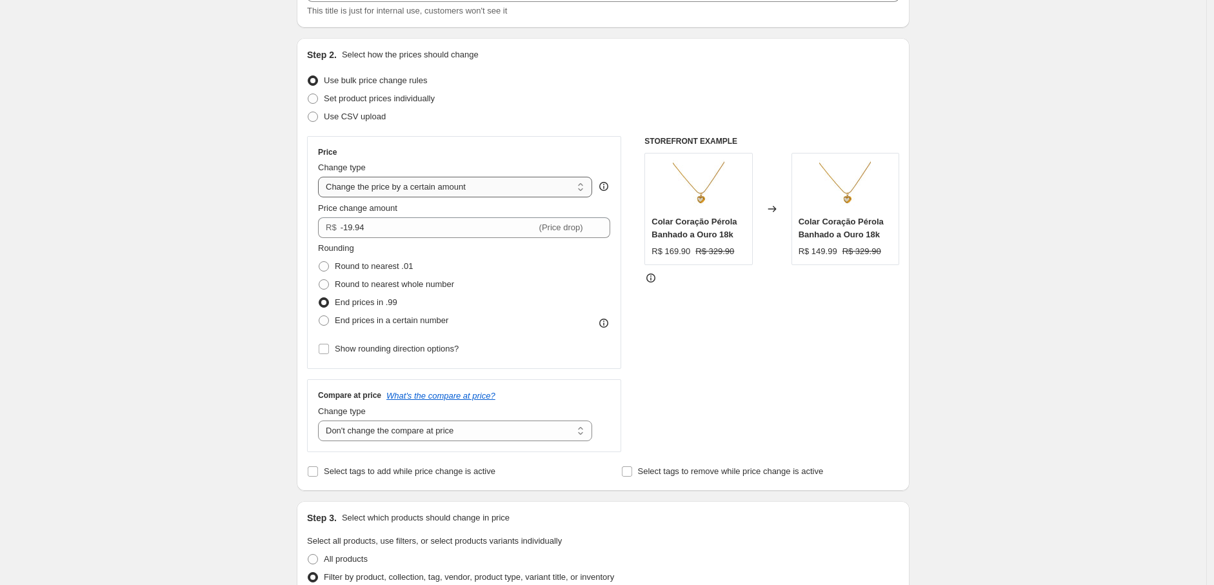
click at [485, 190] on select "Change the price to a certain amount Change the price by a certain amount Chang…" at bounding box center [455, 187] width 274 height 21
select select "to"
click at [321, 177] on select "Change the price to a certain amount Change the price by a certain amount Chang…" at bounding box center [455, 187] width 274 height 21
type input "80.00"
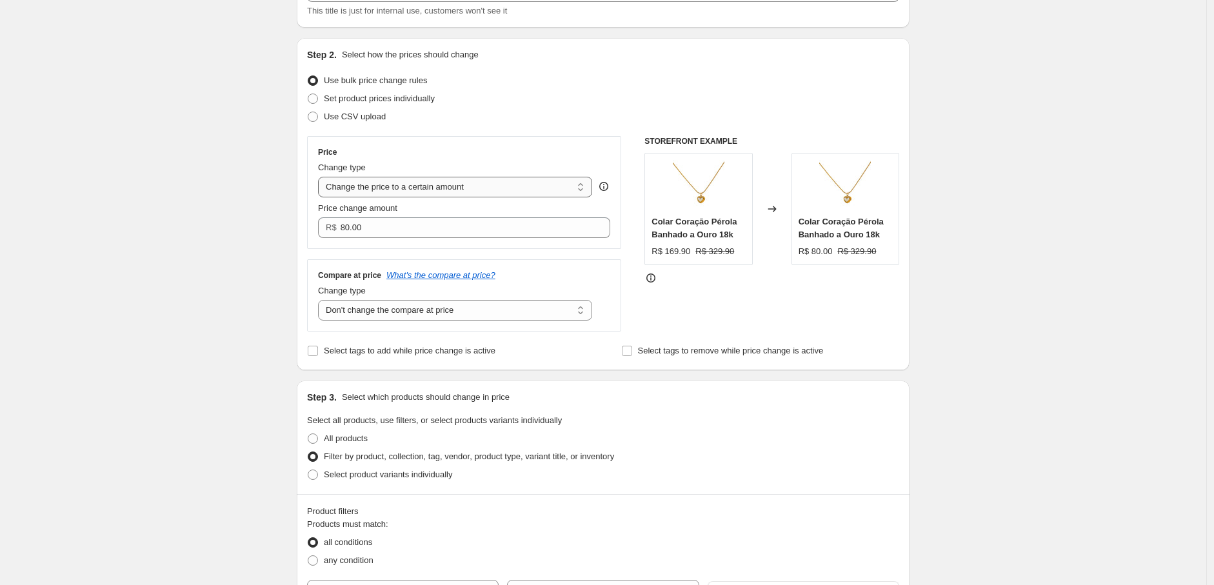
click at [479, 186] on select "Change the price to a certain amount Change the price by a certain amount Chang…" at bounding box center [455, 187] width 274 height 21
select select "percentage"
click at [321, 177] on select "Change the price to a certain amount Change the price by a certain amount Chang…" at bounding box center [455, 187] width 274 height 21
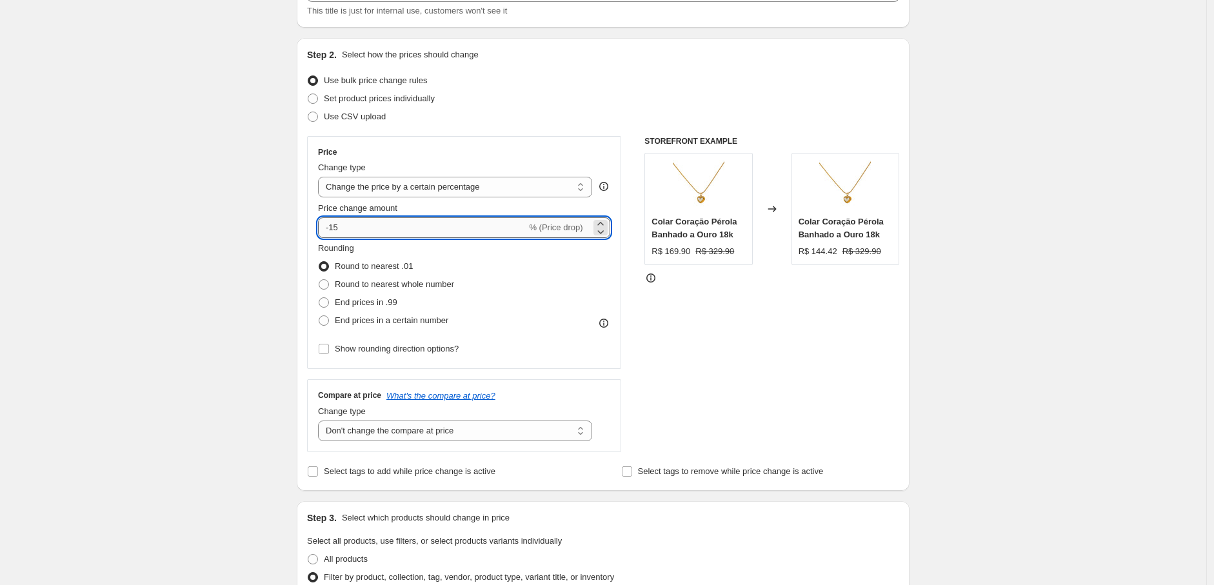
drag, startPoint x: 376, startPoint y: 229, endPoint x: 333, endPoint y: 231, distance: 43.3
click at [333, 231] on input "-15" at bounding box center [422, 227] width 208 height 21
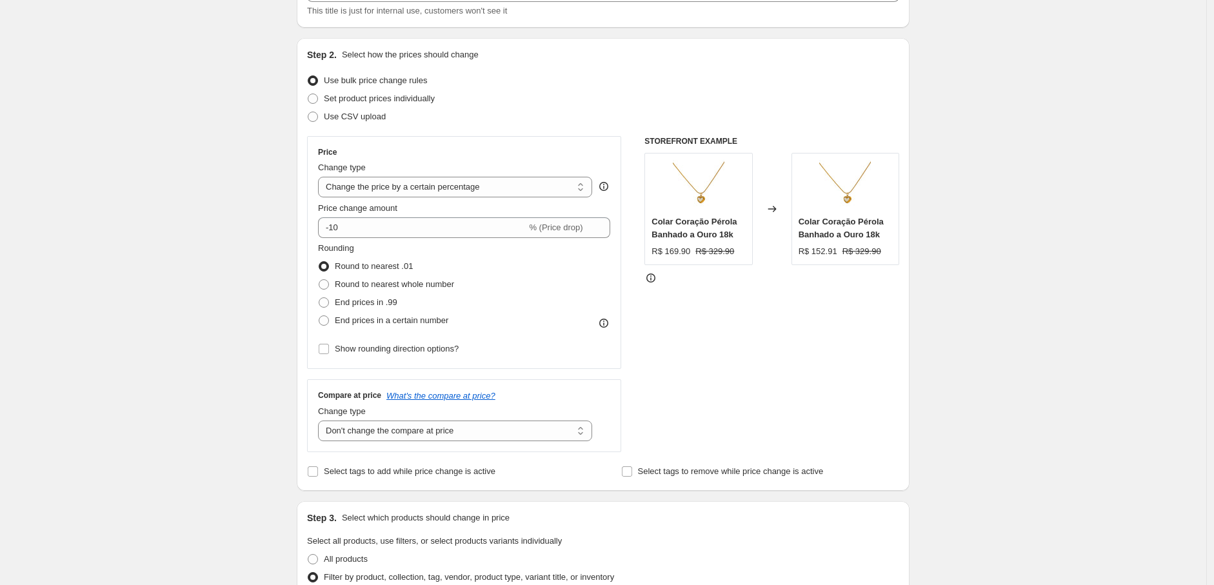
click at [178, 255] on div "Create new price change job. This page is ready Create new price change job Dra…" at bounding box center [603, 497] width 1206 height 1197
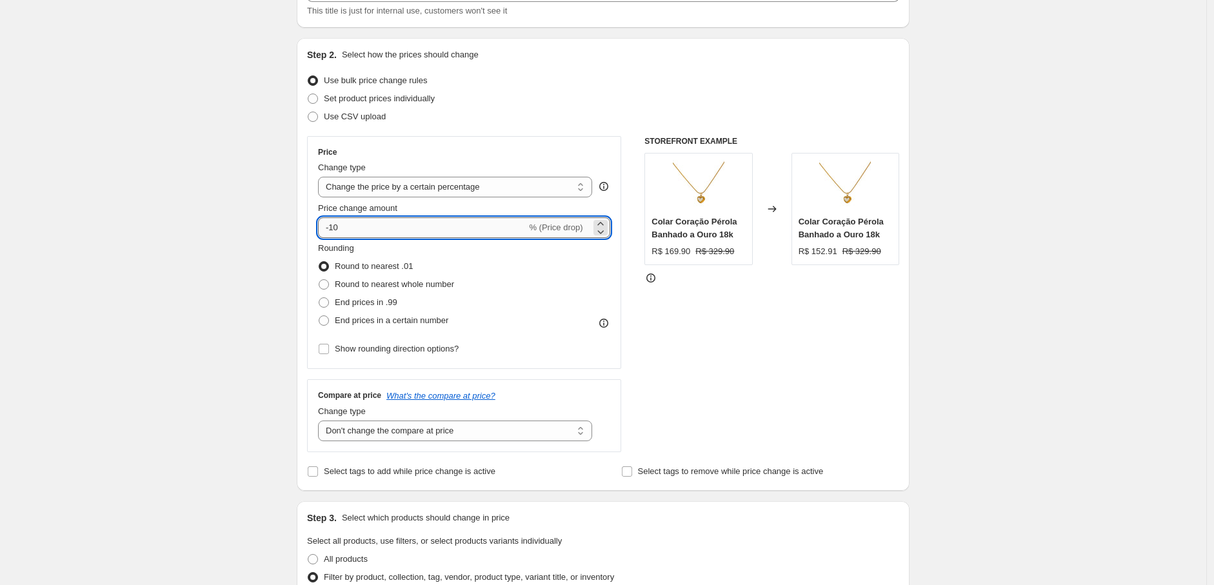
click at [337, 231] on input "-10" at bounding box center [422, 227] width 208 height 21
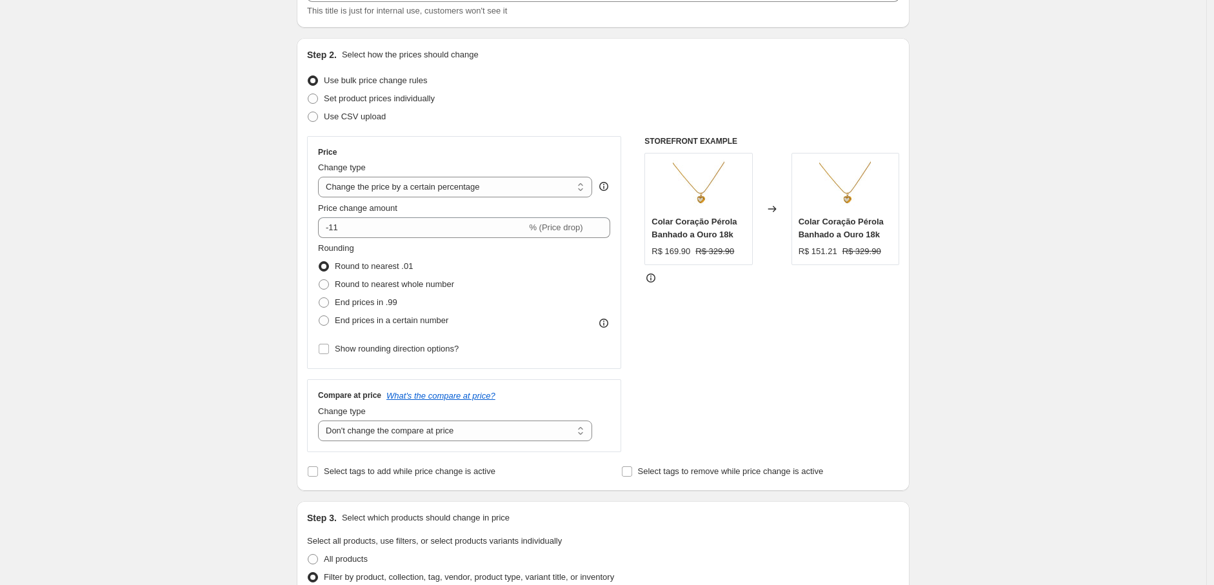
click at [245, 252] on div "Create new price change job. This page is ready Create new price change job Dra…" at bounding box center [603, 497] width 1206 height 1197
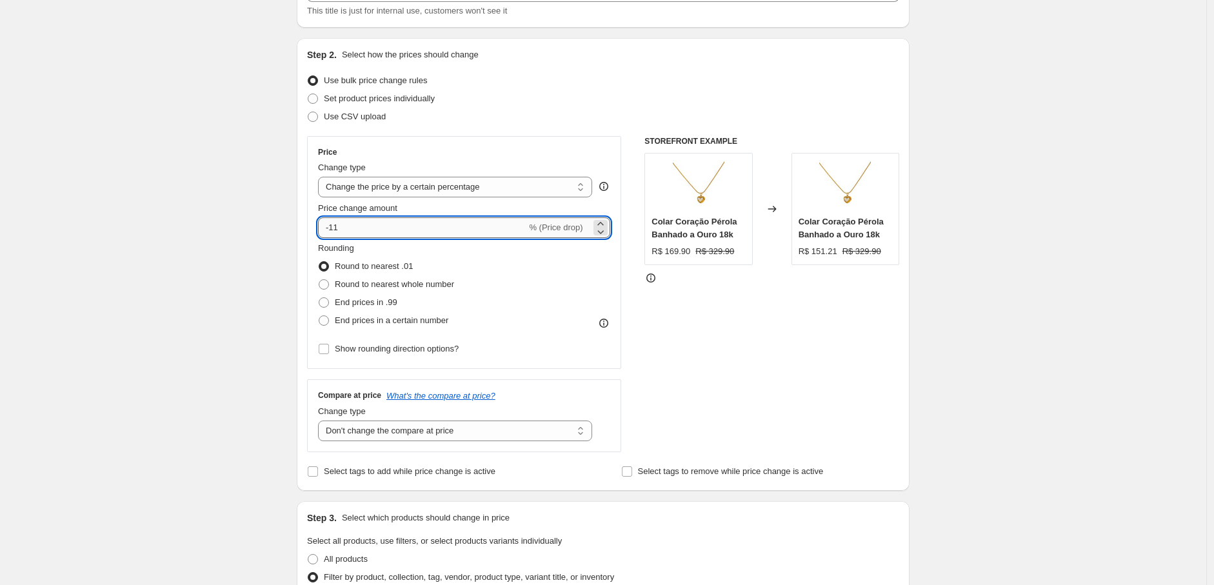
drag, startPoint x: 354, startPoint y: 225, endPoint x: 337, endPoint y: 229, distance: 17.2
click at [337, 229] on input "-11" at bounding box center [422, 227] width 208 height 21
click at [161, 272] on div "Create new price change job. This page is ready Create new price change job Dra…" at bounding box center [603, 497] width 1206 height 1197
click at [338, 230] on input "-12" at bounding box center [422, 227] width 208 height 21
type input "-11"
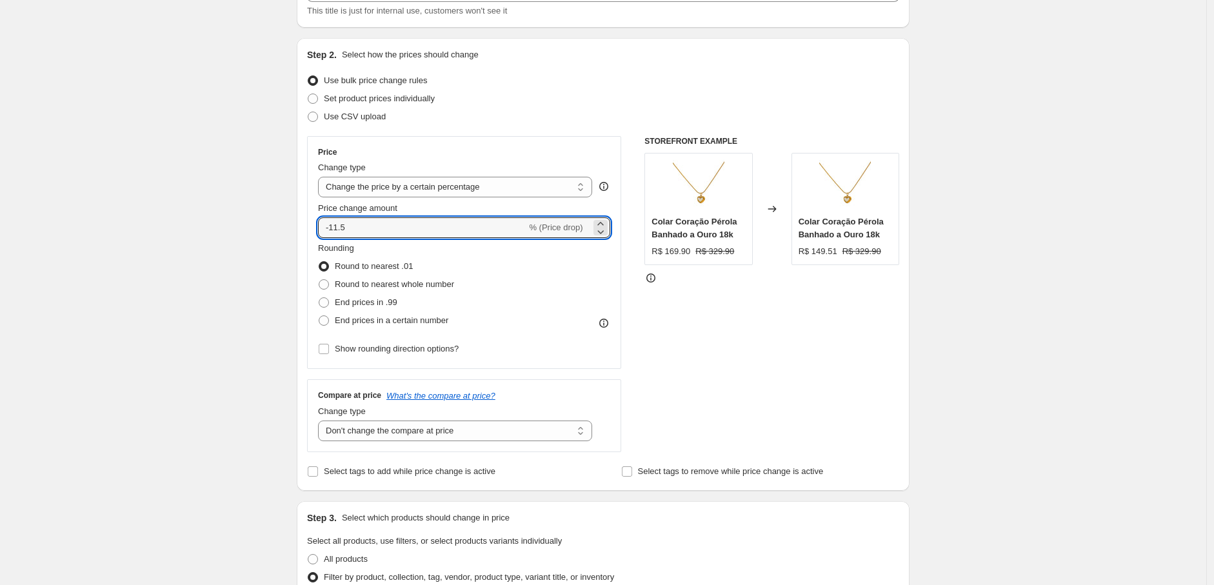
type input "-11.5"
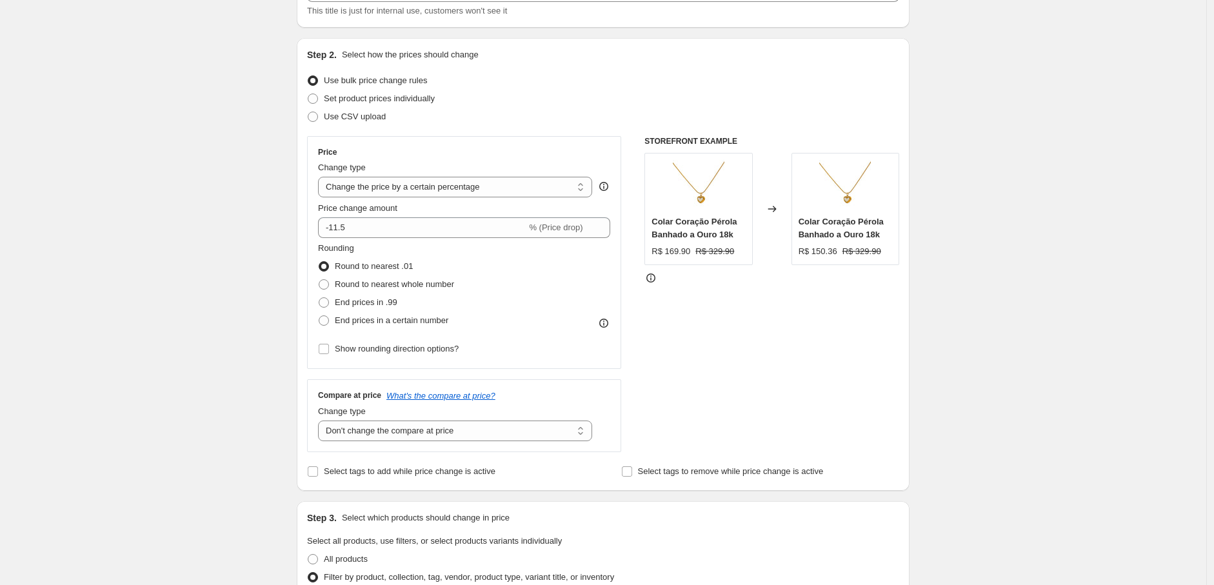
click at [155, 281] on div "Create new price change job. This page is ready Create new price change job Dra…" at bounding box center [603, 497] width 1206 height 1197
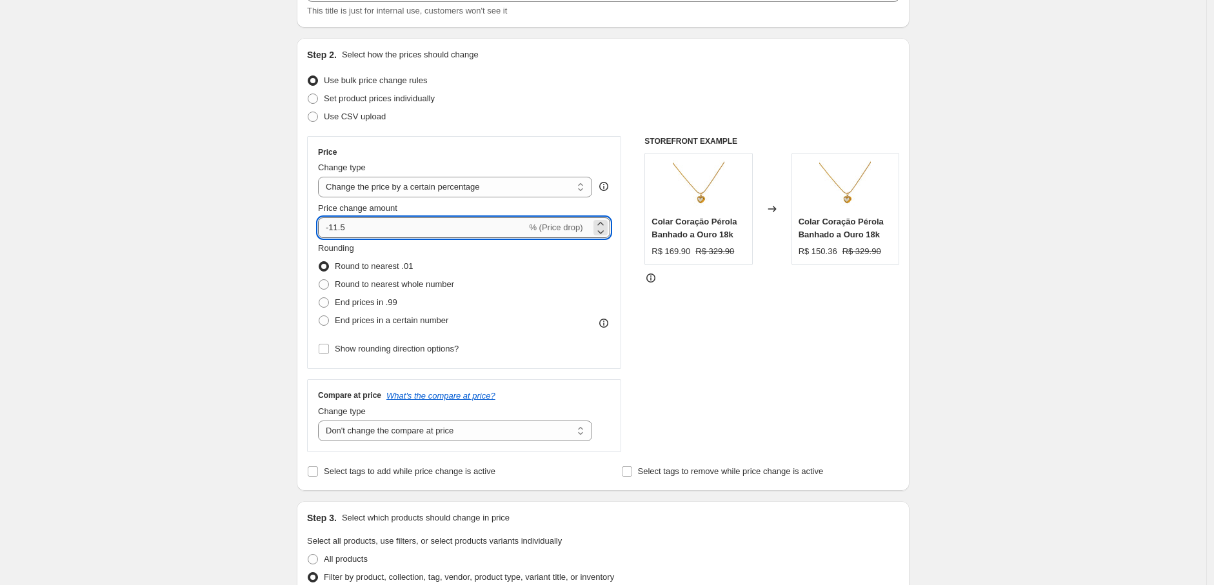
click at [343, 231] on input "-11.5" at bounding box center [422, 227] width 208 height 21
click at [275, 275] on div "Create new price change job. This page is ready Create new price change job Dra…" at bounding box center [603, 497] width 1206 height 1197
drag, startPoint x: 363, startPoint y: 229, endPoint x: 343, endPoint y: 235, distance: 20.8
click at [343, 235] on input "-11.3" at bounding box center [422, 227] width 208 height 21
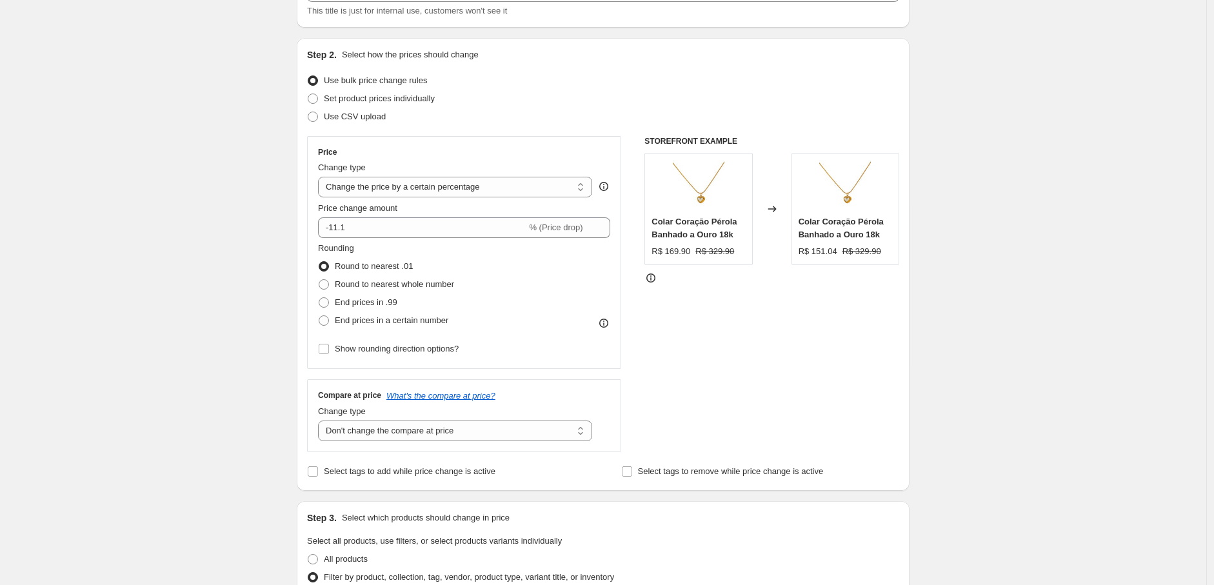
click at [211, 286] on div "Create new price change job. This page is ready Create new price change job Dra…" at bounding box center [603, 497] width 1206 height 1197
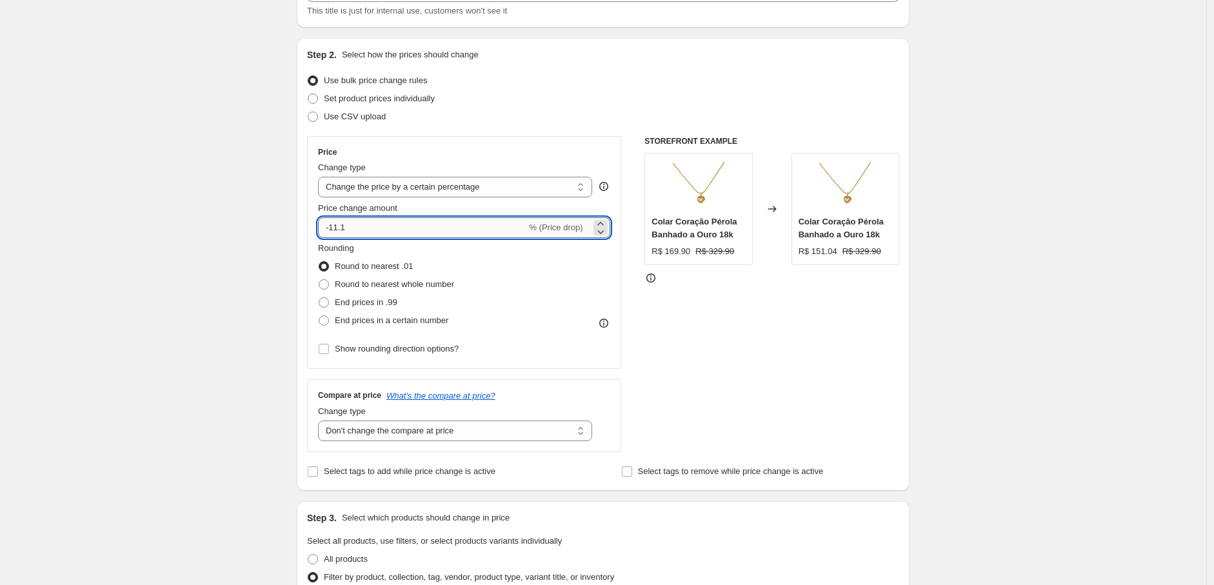
drag, startPoint x: 357, startPoint y: 225, endPoint x: 345, endPoint y: 229, distance: 12.5
click at [345, 229] on input "-11.1" at bounding box center [422, 227] width 208 height 21
click at [154, 287] on div "Create new price change job. This page is ready Create new price change job Dra…" at bounding box center [603, 497] width 1206 height 1197
drag, startPoint x: 361, startPoint y: 228, endPoint x: 345, endPoint y: 231, distance: 16.4
click at [345, 231] on input "-11.9" at bounding box center [422, 227] width 208 height 21
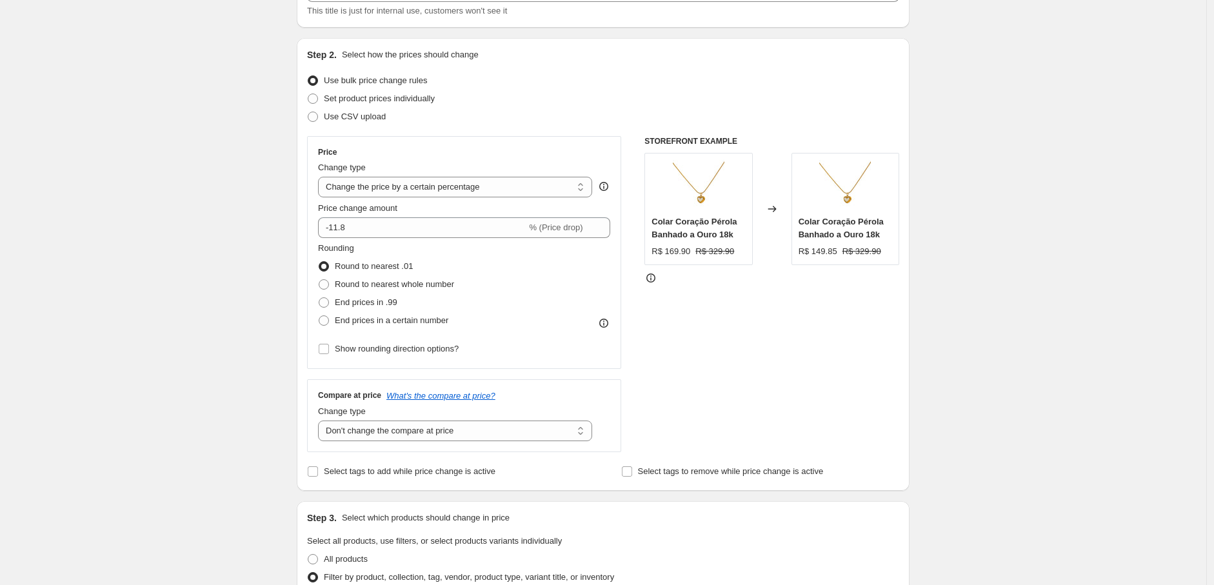
click at [235, 268] on div "Create new price change job. This page is ready Create new price change job Dra…" at bounding box center [603, 497] width 1206 height 1197
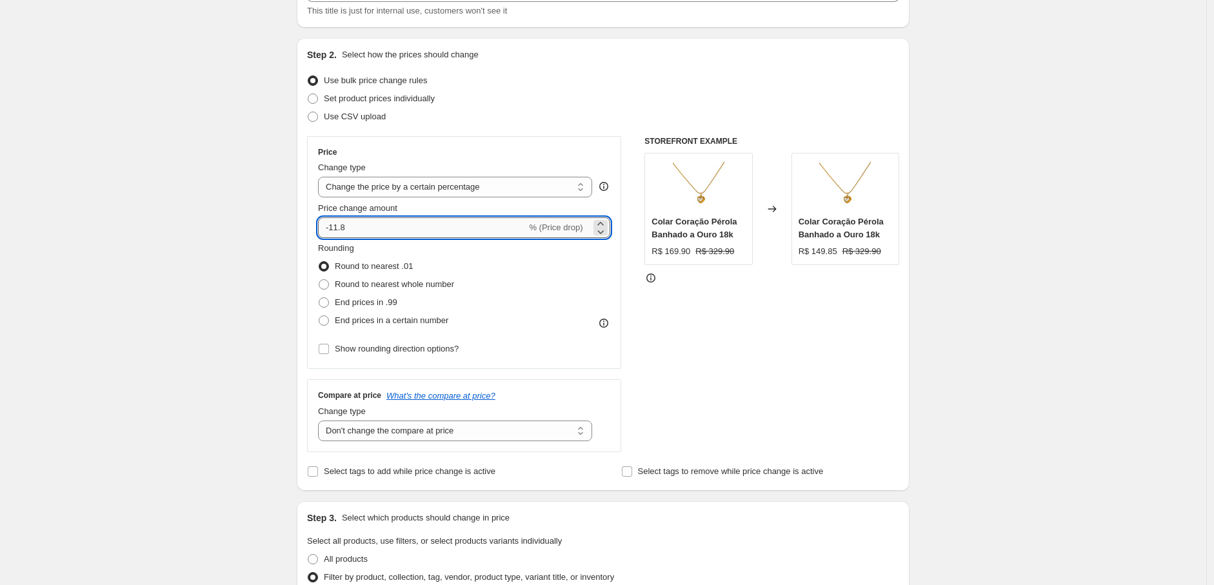
click at [345, 234] on input "-11.8" at bounding box center [422, 227] width 208 height 21
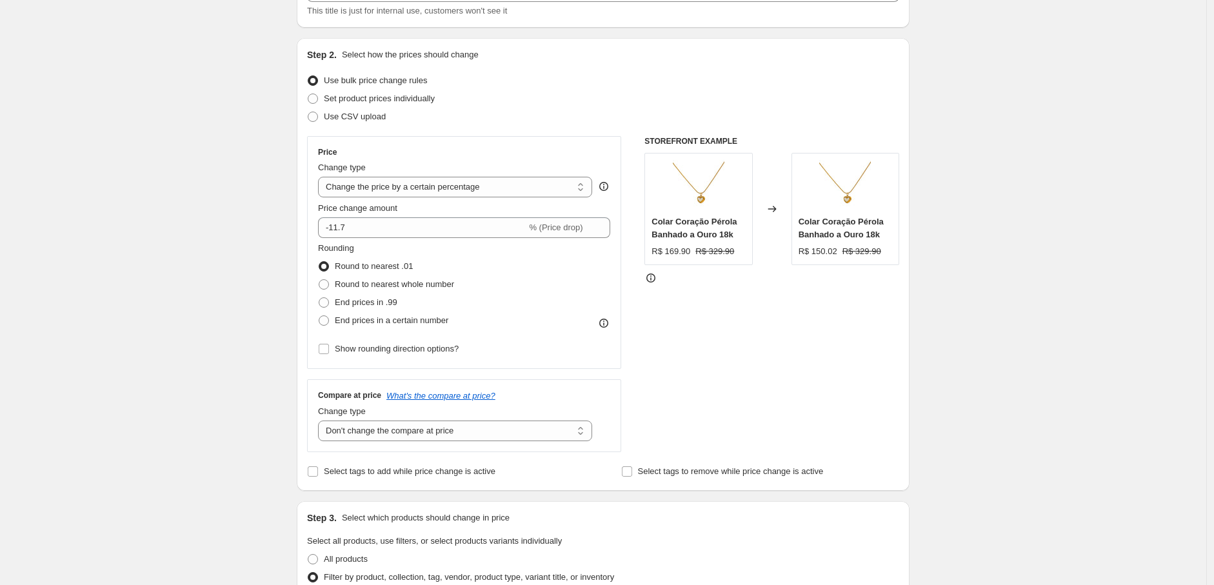
click at [208, 281] on div "Create new price change job. This page is ready Create new price change job Dra…" at bounding box center [603, 497] width 1206 height 1197
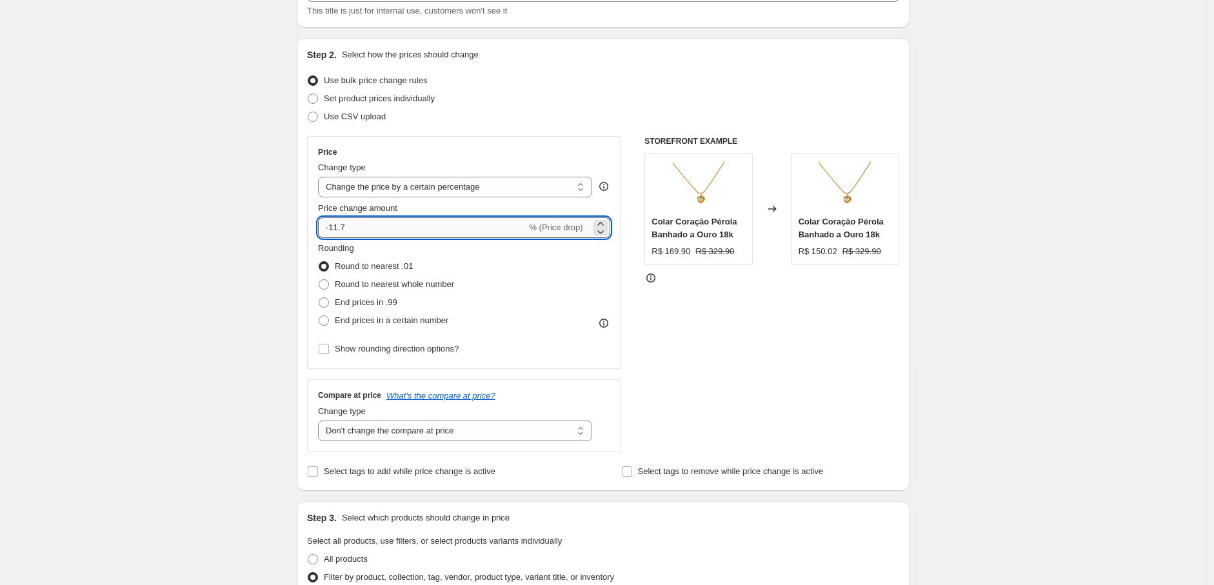
drag, startPoint x: 350, startPoint y: 226, endPoint x: 343, endPoint y: 229, distance: 7.6
click at [343, 229] on input "-11.7" at bounding box center [422, 227] width 208 height 21
click at [377, 225] on input "-11.7" at bounding box center [422, 227] width 208 height 21
type input "-11.75"
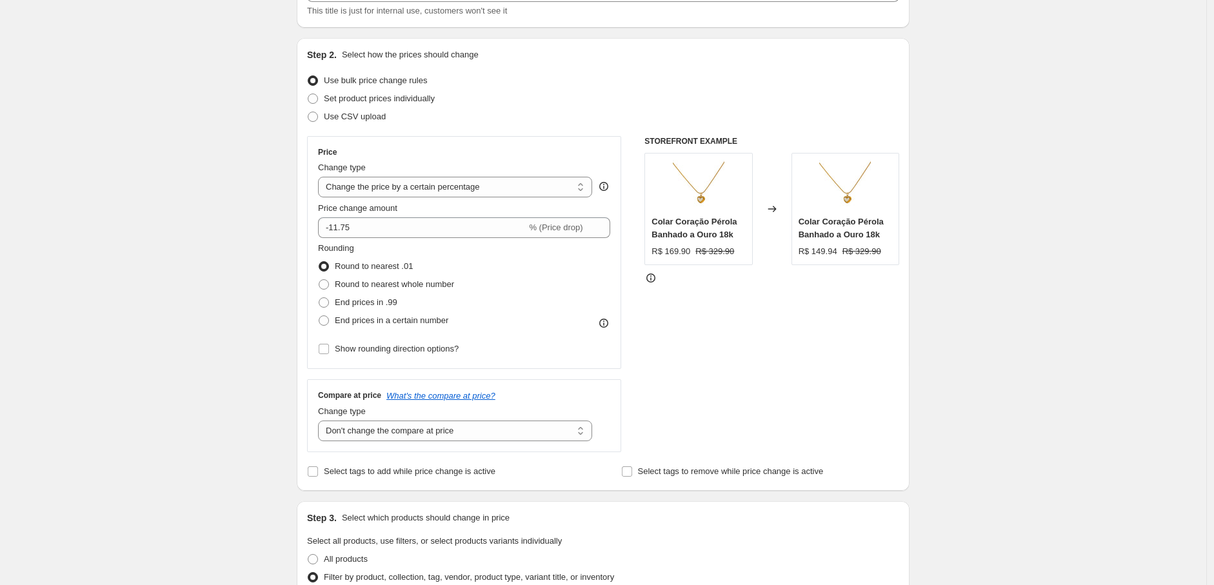
click at [165, 270] on div "Create new price change job. This page is ready Create new price change job Dra…" at bounding box center [603, 497] width 1206 height 1197
click at [164, 273] on div "Create new price change job. This page is ready Create new price change job Dra…" at bounding box center [603, 497] width 1206 height 1197
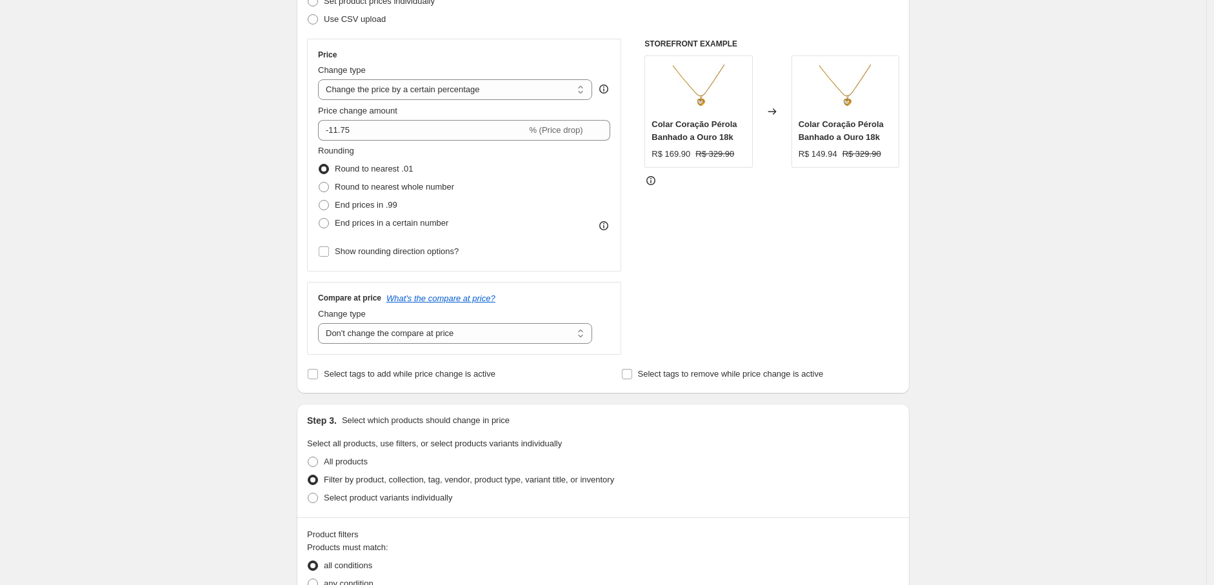
scroll to position [245, 0]
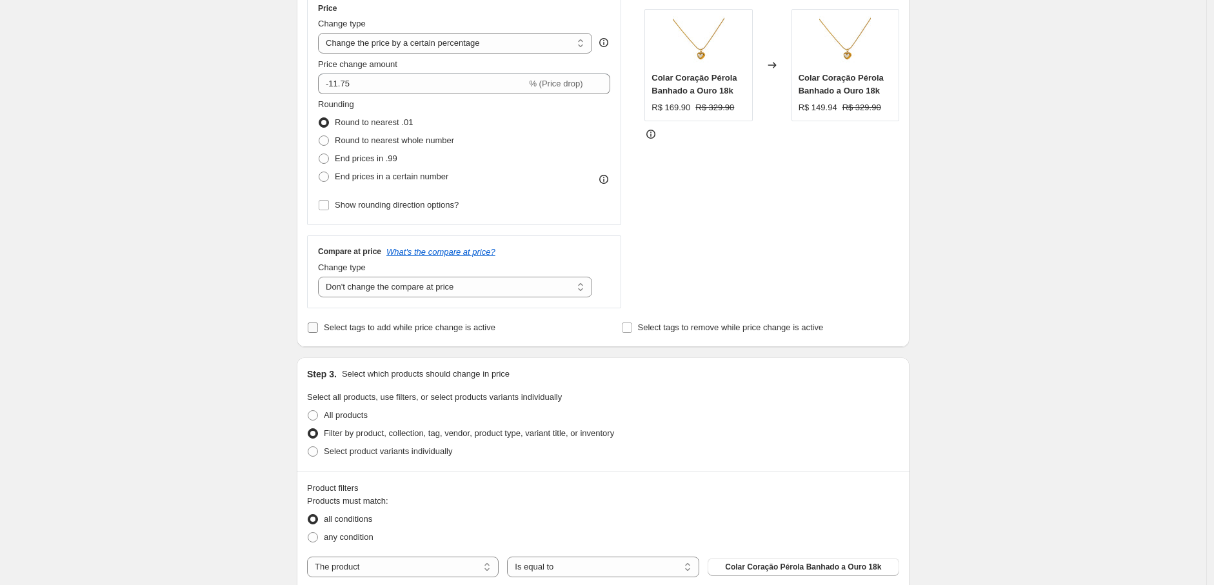
click at [318, 328] on input "Select tags to add while price change is active" at bounding box center [313, 328] width 10 height 10
checkbox input "true"
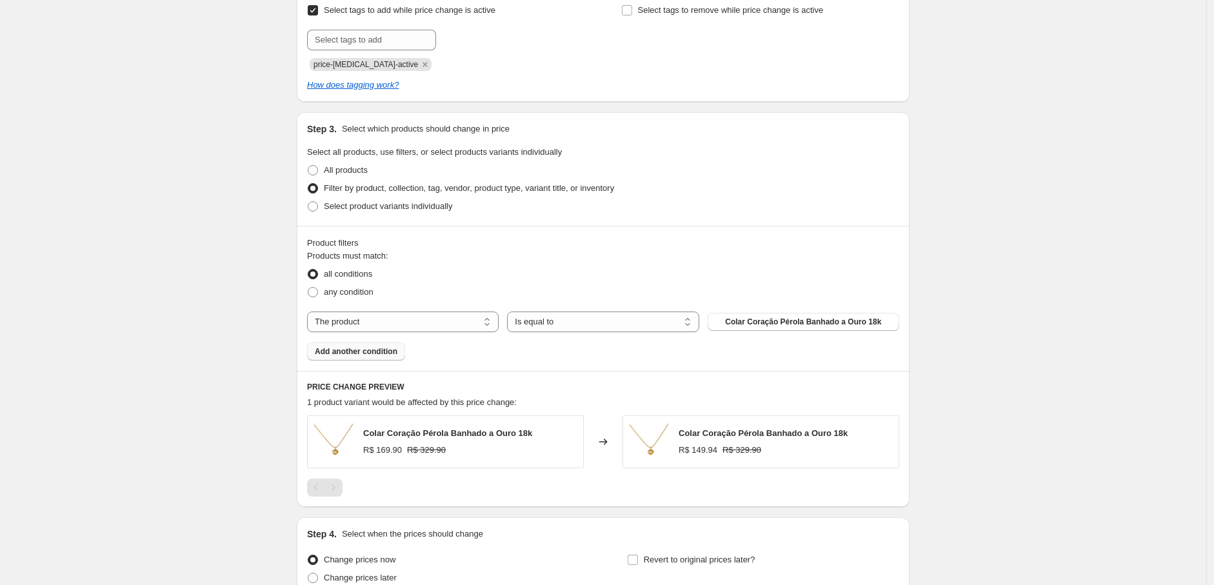
scroll to position [645, 0]
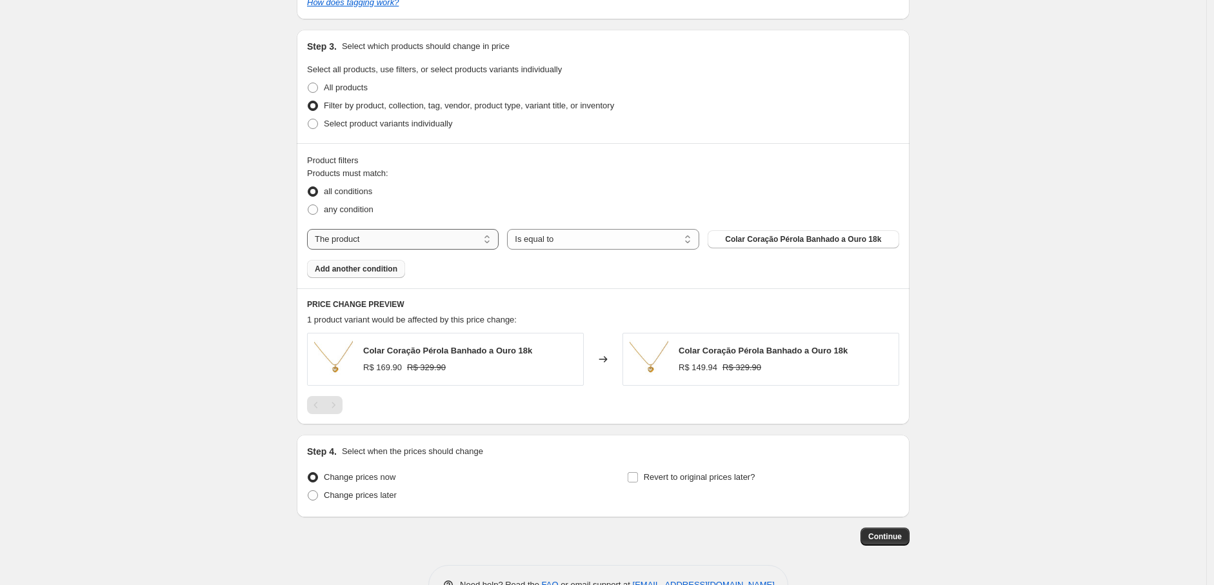
click at [410, 241] on select "The product The product's collection The product's tag The product's vendor The…" at bounding box center [403, 239] width 192 height 21
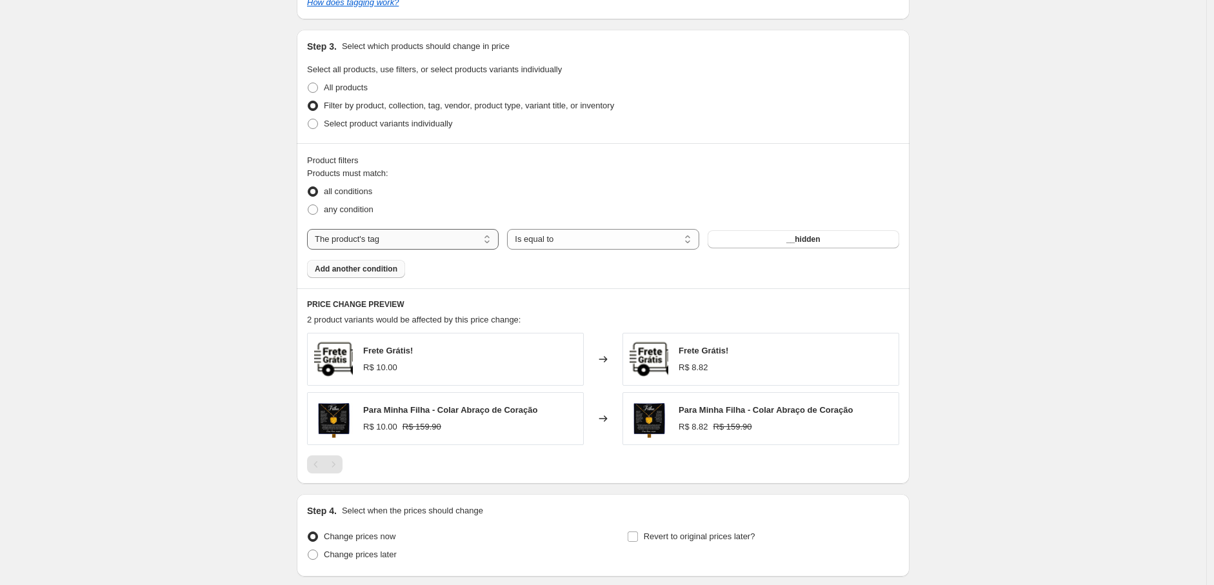
click at [453, 244] on select "The product The product's collection The product's tag The product's vendor The…" at bounding box center [403, 239] width 192 height 21
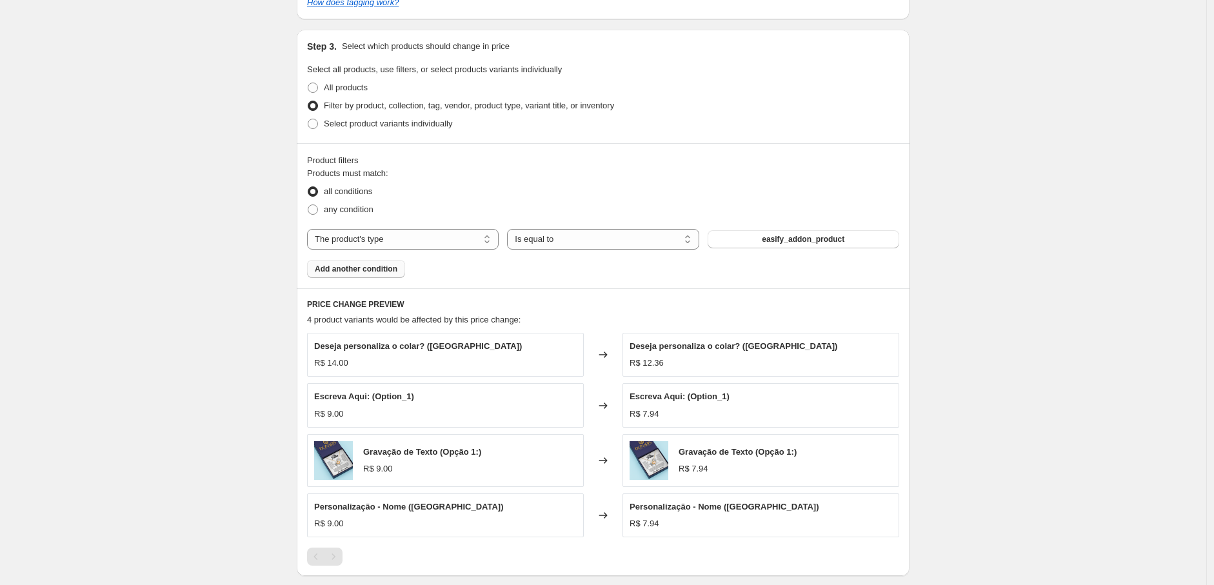
click at [794, 249] on div "The product The product's collection The product's tag The product's vendor The…" at bounding box center [603, 239] width 592 height 21
click at [796, 244] on span "easify_addon_product" at bounding box center [803, 239] width 83 height 10
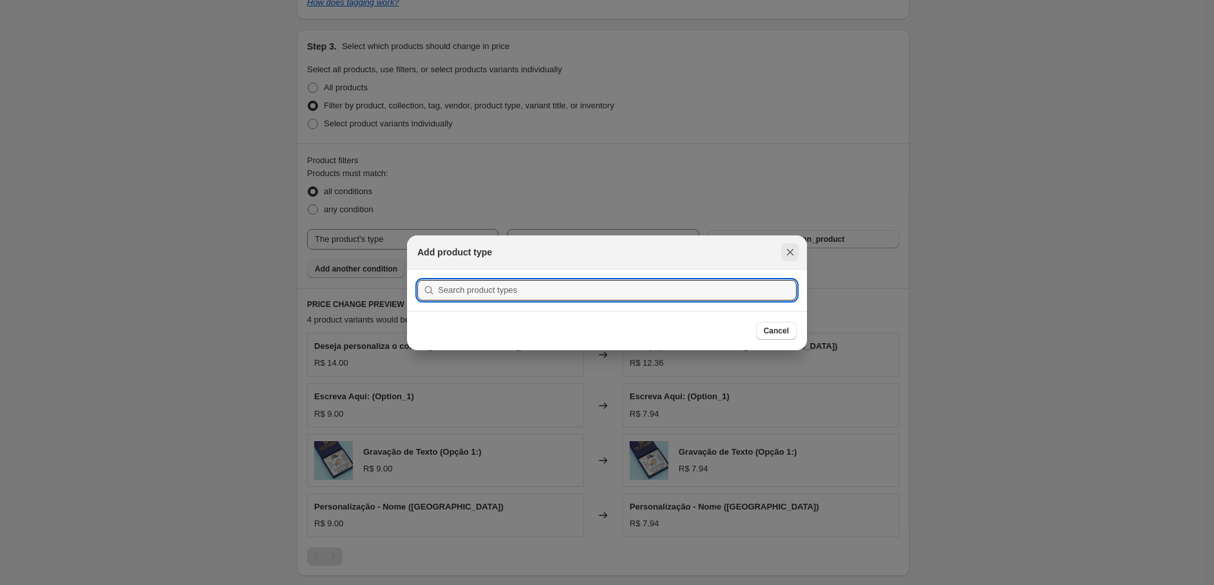
click at [787, 253] on icon "Close" at bounding box center [790, 252] width 13 height 13
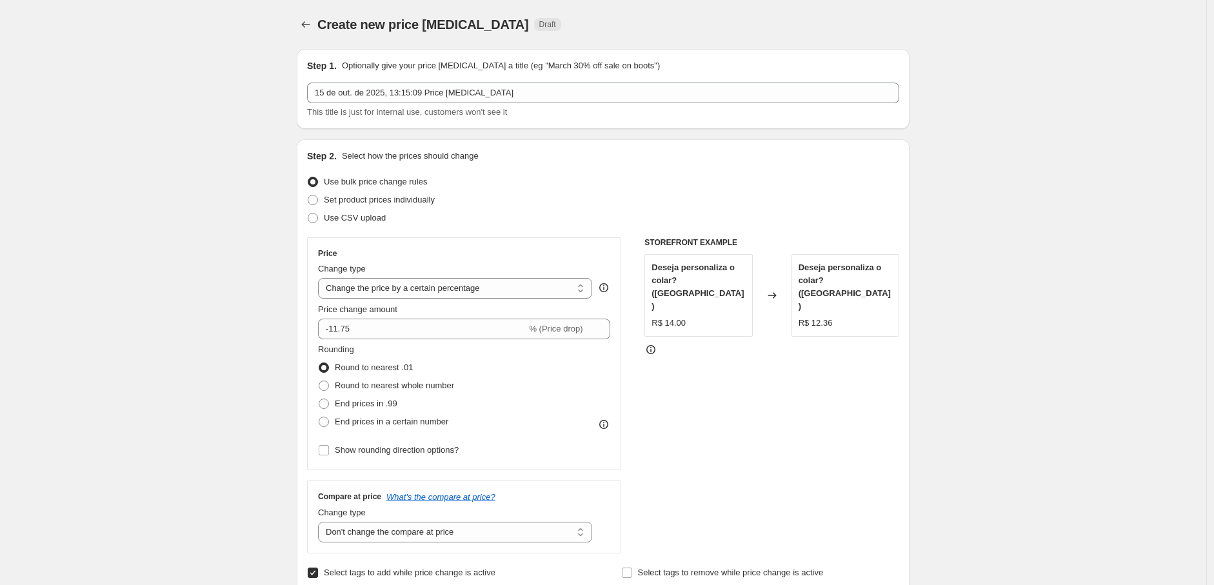
scroll to position [645, 0]
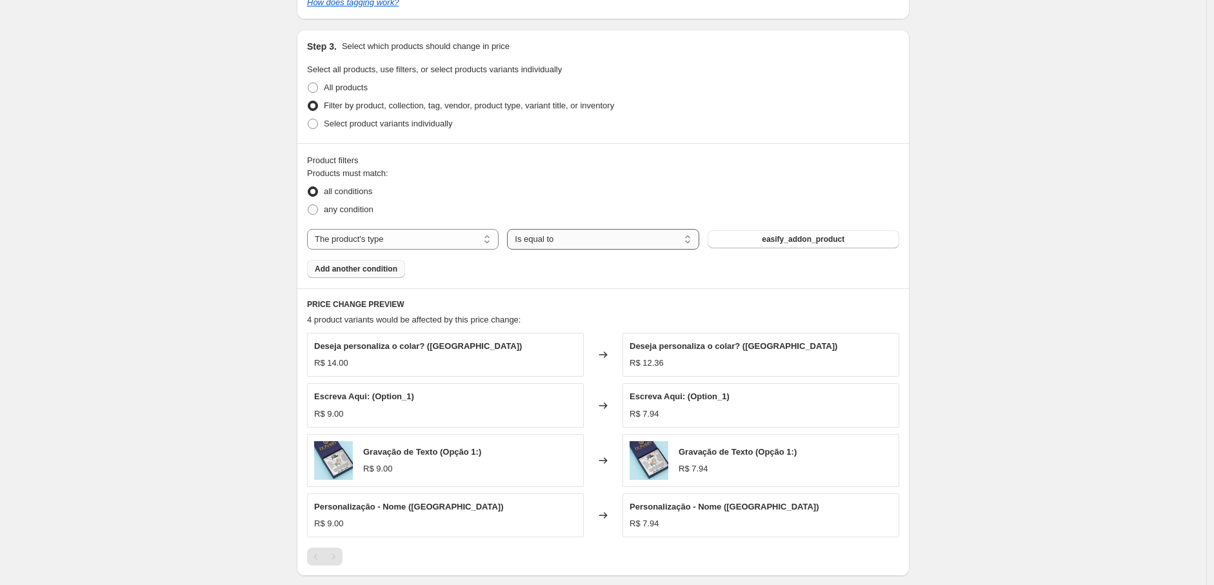
click at [599, 235] on select "Is equal to Is not equal to" at bounding box center [603, 239] width 192 height 21
click at [596, 241] on select "Is equal to Is not equal to" at bounding box center [603, 239] width 192 height 21
click at [434, 241] on select "The product The product's collection The product's tag The product's vendor The…" at bounding box center [403, 239] width 192 height 21
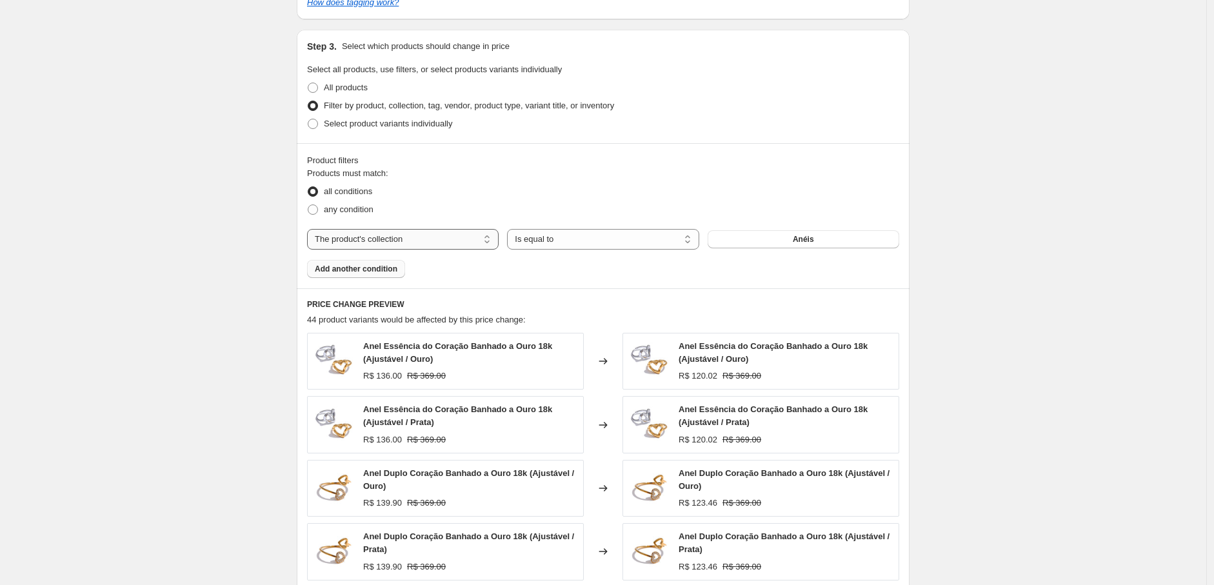
click at [442, 241] on select "The product The product's collection The product's tag The product's vendor The…" at bounding box center [403, 239] width 192 height 21
select select "title"
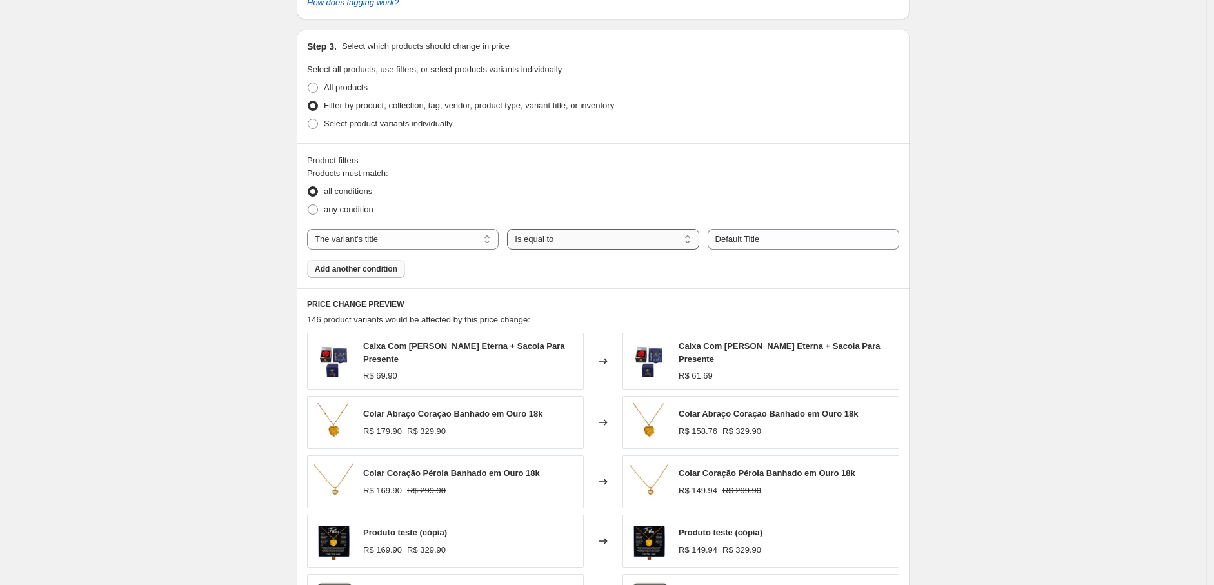
click at [614, 240] on select "Is equal to Is not equal to Contains" at bounding box center [603, 239] width 192 height 21
drag, startPoint x: 614, startPoint y: 240, endPoint x: 741, endPoint y: 252, distance: 127.6
click at [614, 240] on select "Is equal to Is not equal to Contains" at bounding box center [603, 239] width 192 height 21
click at [782, 239] on input "Default Title" at bounding box center [804, 239] width 192 height 21
drag, startPoint x: 782, startPoint y: 239, endPoint x: 688, endPoint y: 237, distance: 93.6
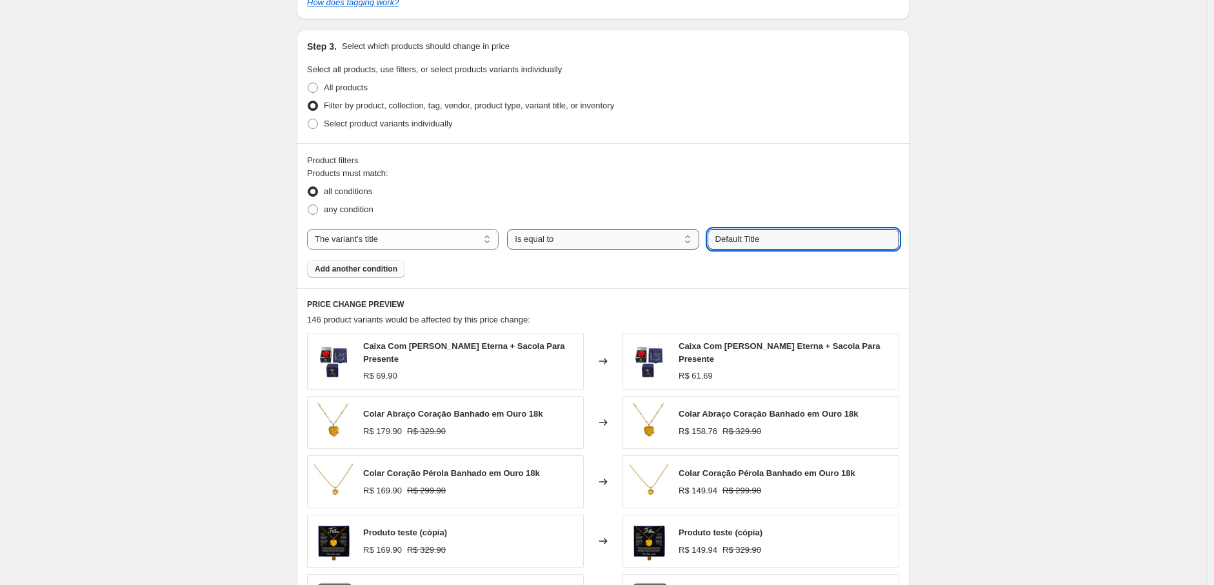
click at [688, 237] on div "The product The product's collection The product's tag The product's vendor The…" at bounding box center [603, 239] width 592 height 21
click at [759, 260] on div "Products must match: all conditions any condition The product The product's col…" at bounding box center [603, 222] width 592 height 111
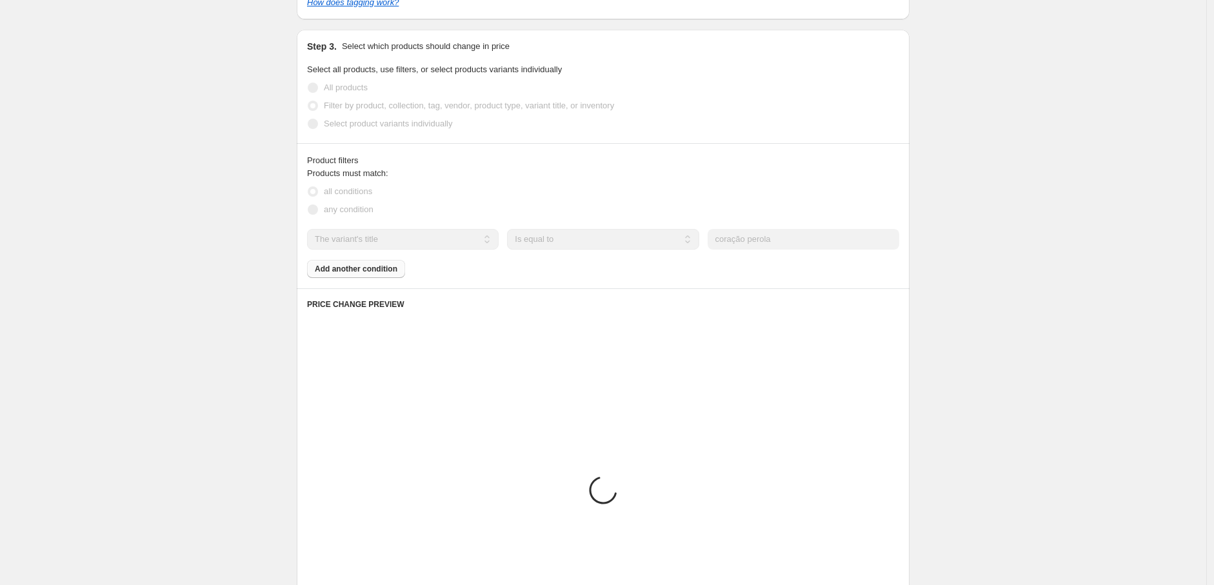
scroll to position [597, 0]
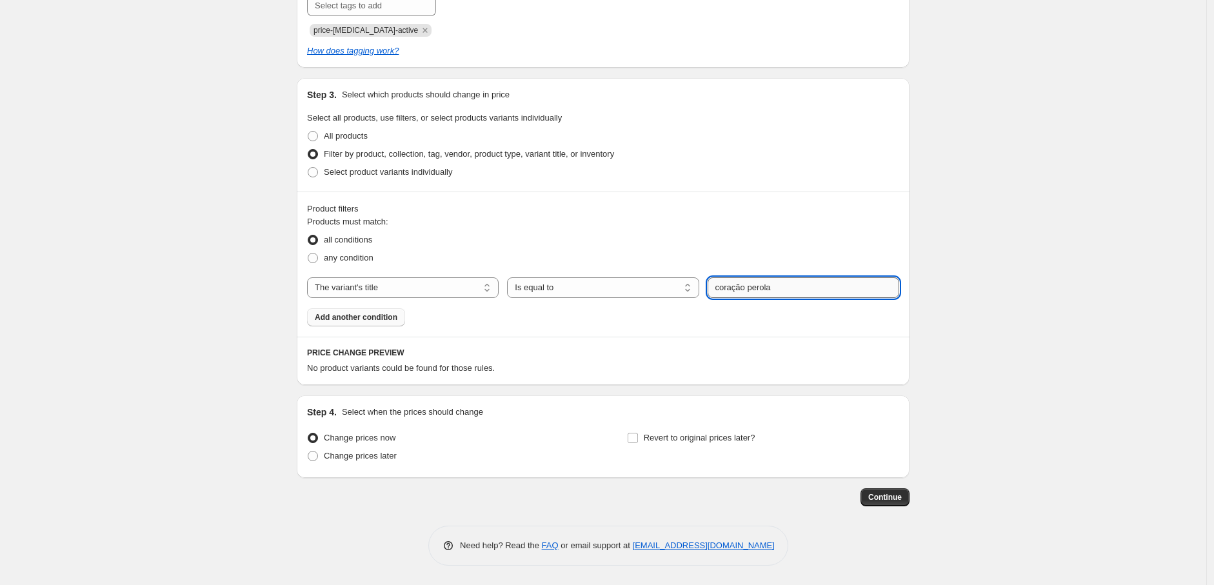
click at [757, 291] on input "coração perola" at bounding box center [804, 287] width 192 height 21
click at [766, 299] on div "Products must match: all conditions any condition The product The product's col…" at bounding box center [603, 270] width 592 height 111
click at [465, 281] on select "The product The product's collection The product's tag The product's vendor The…" at bounding box center [403, 287] width 192 height 21
click at [310, 277] on select "The product The product's collection The product's tag The product's vendor The…" at bounding box center [403, 287] width 192 height 21
click at [608, 308] on div "Products must match: all conditions any condition The product The product's col…" at bounding box center [603, 270] width 592 height 111
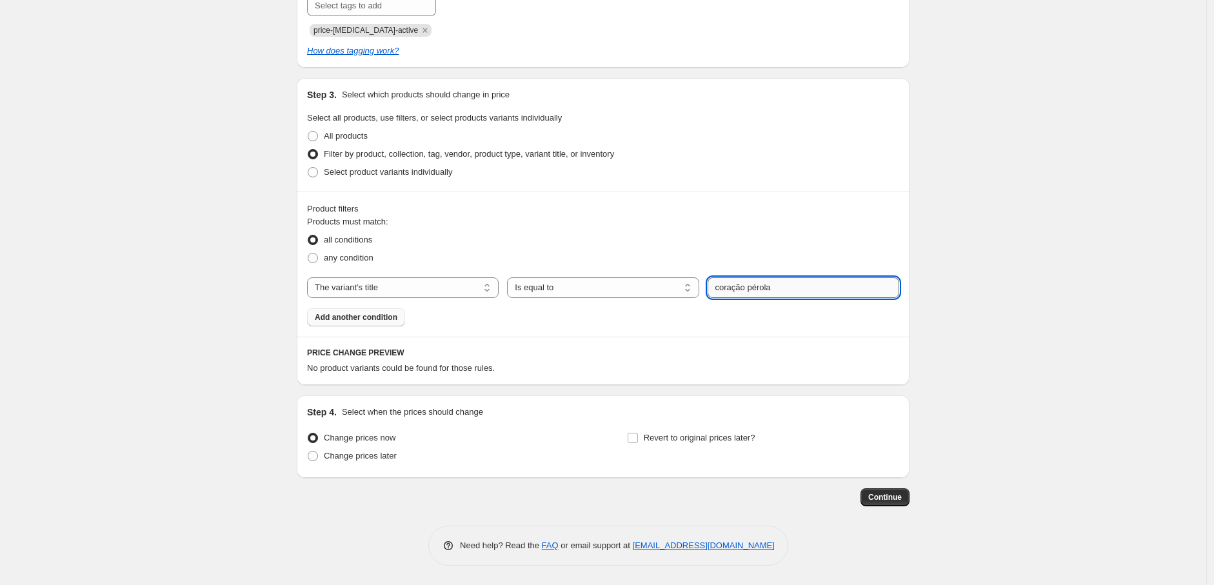
drag, startPoint x: 795, startPoint y: 283, endPoint x: 712, endPoint y: 289, distance: 82.8
click at [712, 289] on input "coração pérola" at bounding box center [804, 287] width 192 height 21
type input "Coração Pérola"
click at [730, 315] on div "Products must match: all conditions any condition The product The product's col…" at bounding box center [603, 270] width 592 height 111
click at [628, 287] on select "Is equal to Is not equal to Contains" at bounding box center [603, 287] width 192 height 21
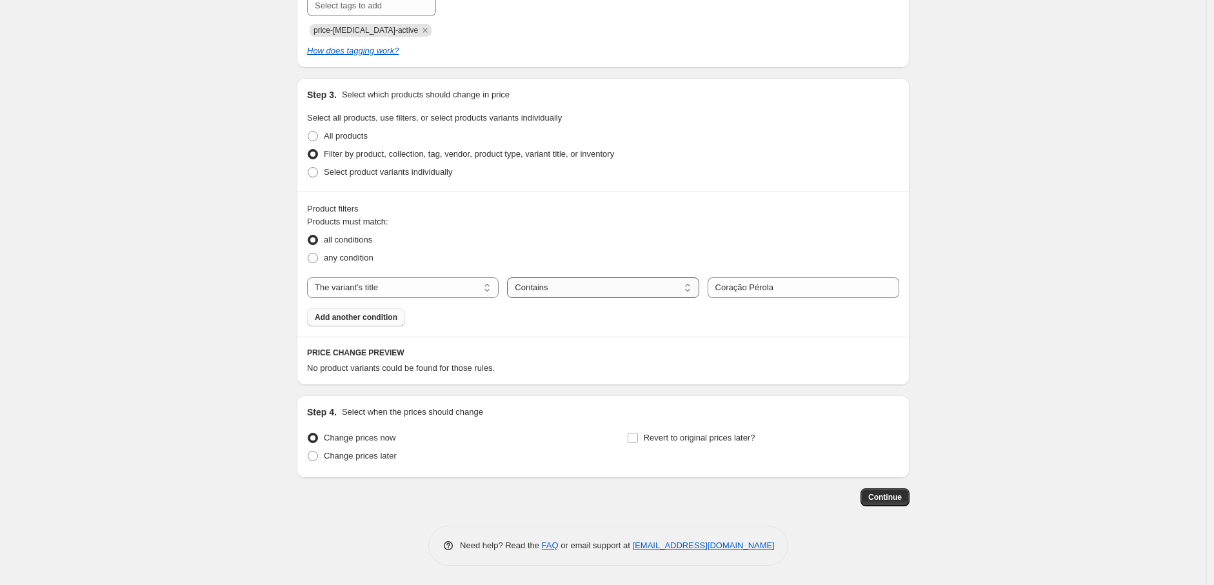
click at [627, 287] on select "Is equal to Is not equal to Contains" at bounding box center [603, 287] width 192 height 21
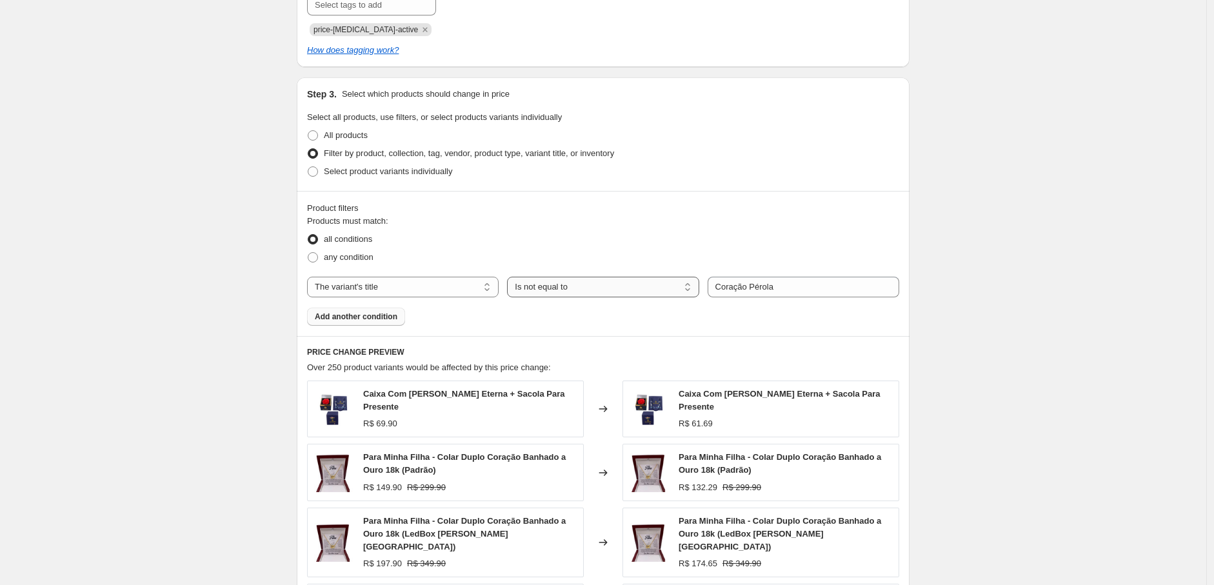
click at [583, 290] on select "Is equal to Is not equal to Contains" at bounding box center [603, 287] width 192 height 21
select select "equal"
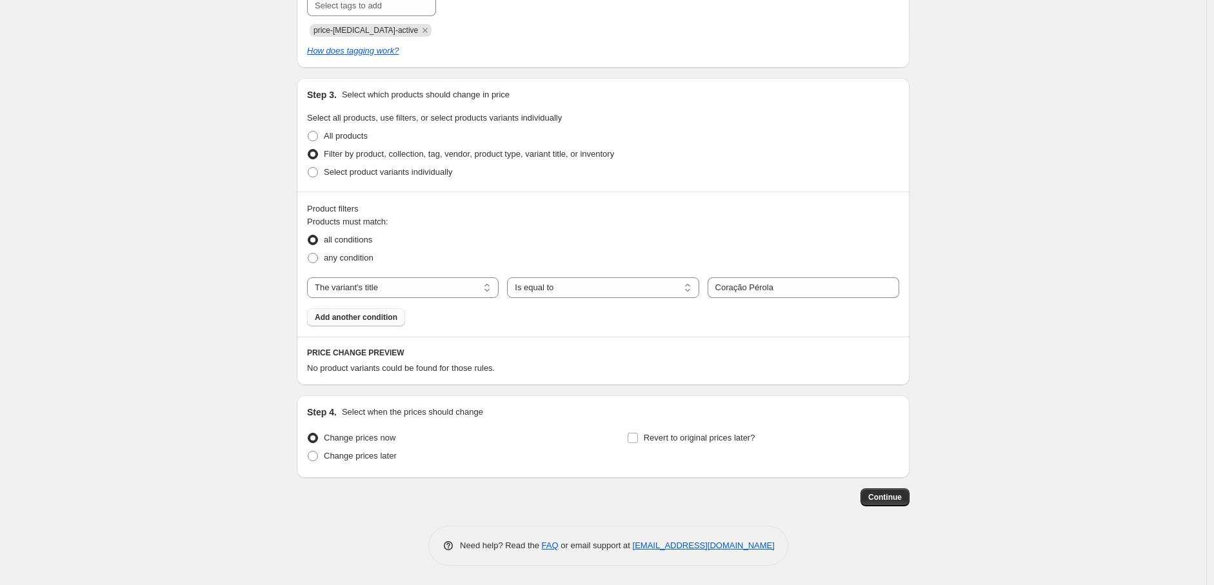
click at [391, 319] on span "Add another condition" at bounding box center [356, 317] width 83 height 10
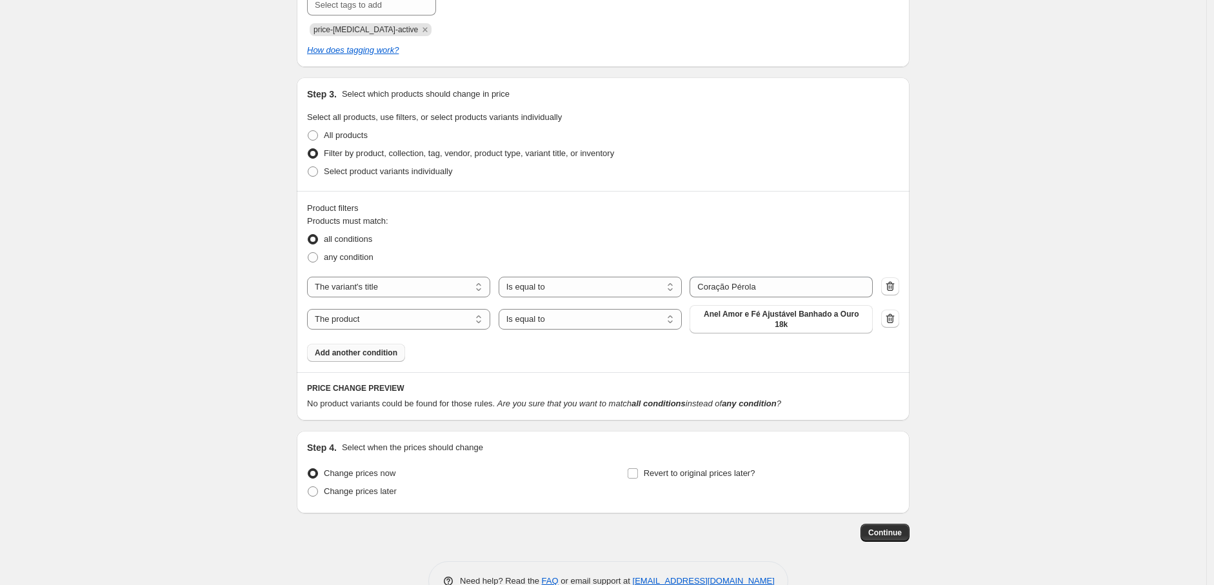
click at [359, 344] on button "Add another condition" at bounding box center [356, 353] width 98 height 18
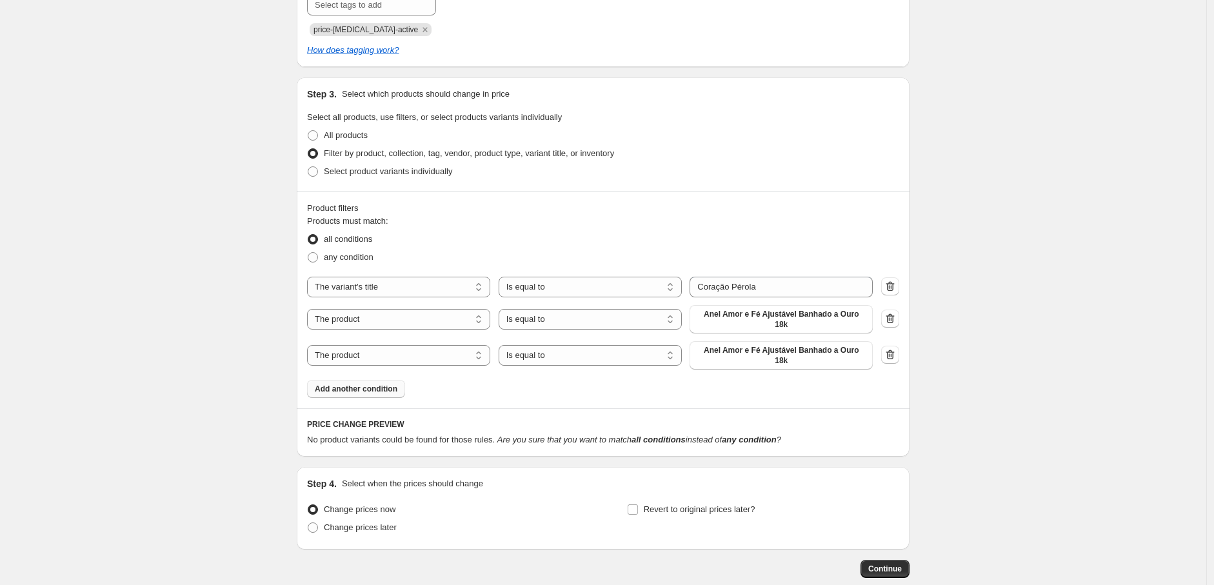
click at [370, 384] on span "Add another condition" at bounding box center [356, 389] width 83 height 10
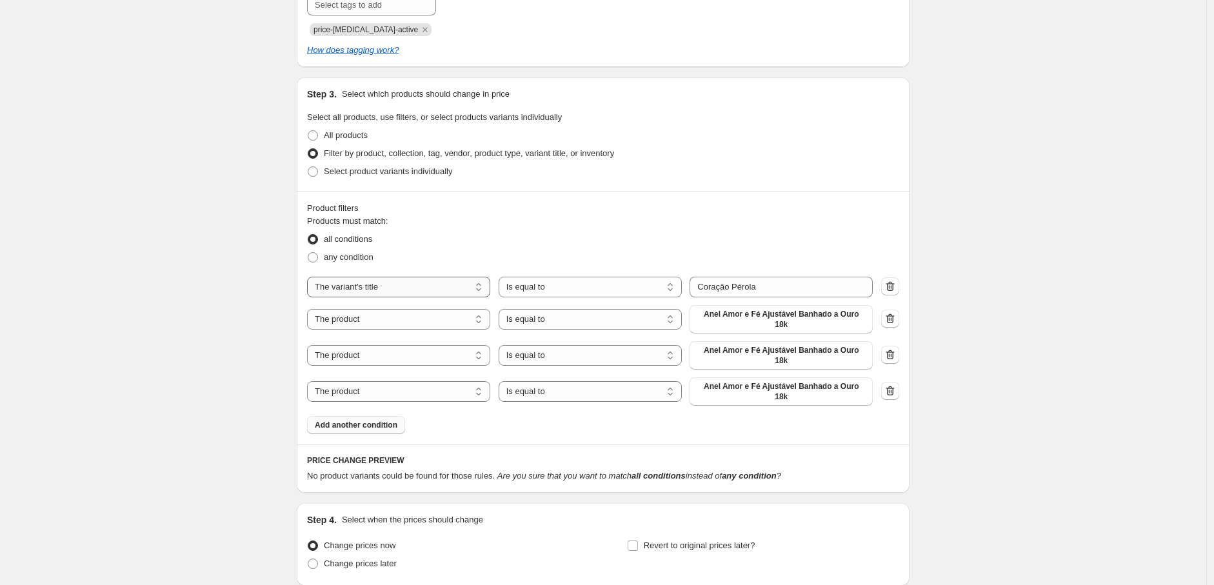
click at [424, 284] on select "The product The product's collection The product's tag The product's vendor The…" at bounding box center [398, 287] width 183 height 21
select select "product"
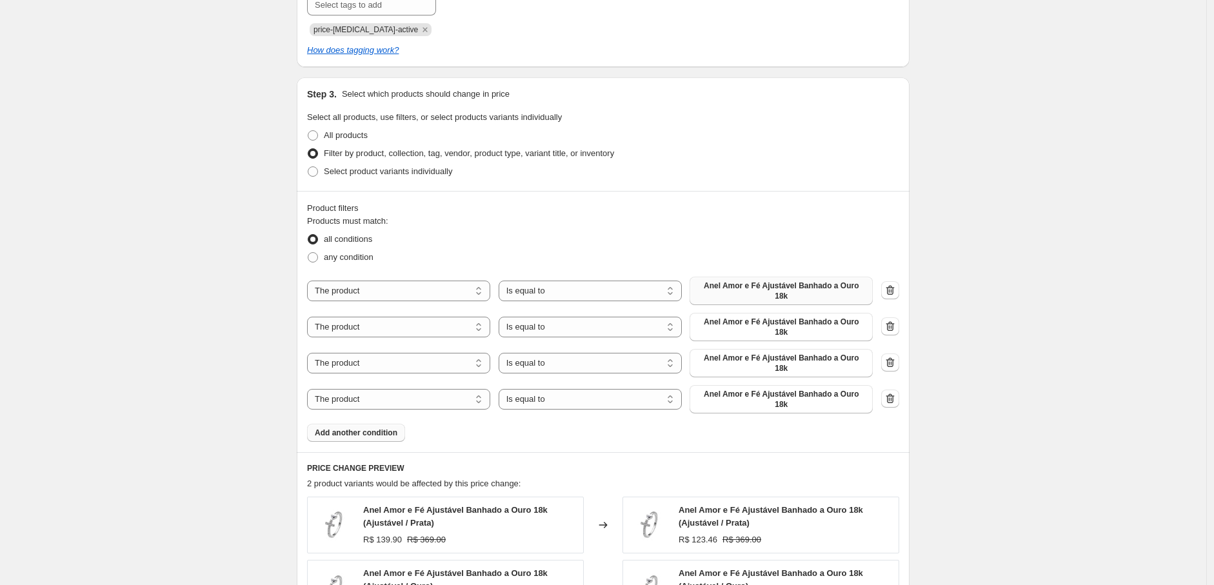
click at [774, 281] on button "Anel Amor e Fé Ajustável Banhado a Ouro 18k" at bounding box center [781, 291] width 183 height 28
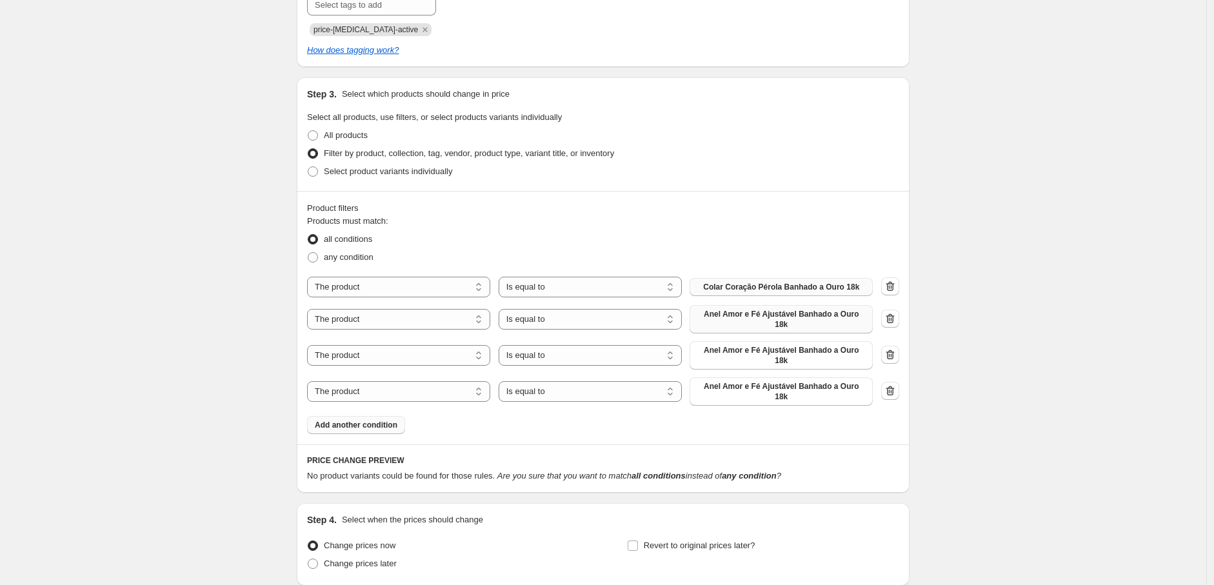
click at [790, 319] on span "Anel Amor e Fé Ajustável Banhado a Ouro 18k" at bounding box center [781, 319] width 168 height 21
click at [316, 139] on span at bounding box center [313, 135] width 10 height 10
click at [308, 131] on input "All products" at bounding box center [308, 130] width 1 height 1
radio input "true"
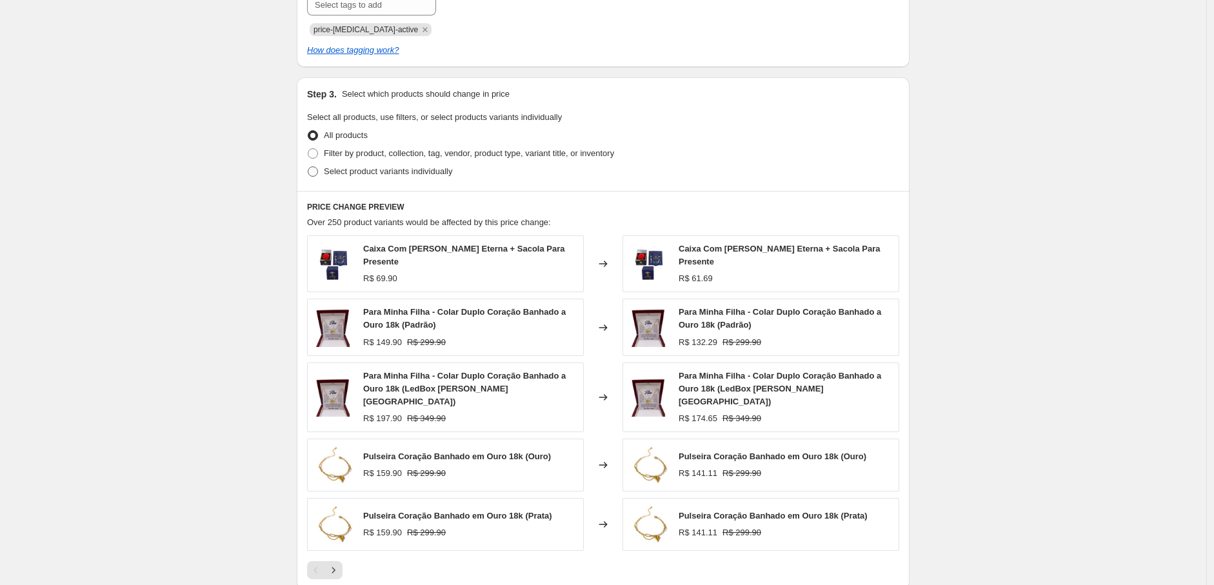
click at [312, 171] on span at bounding box center [313, 171] width 10 height 10
click at [308, 167] on input "Select product variants individually" at bounding box center [308, 166] width 1 height 1
radio input "true"
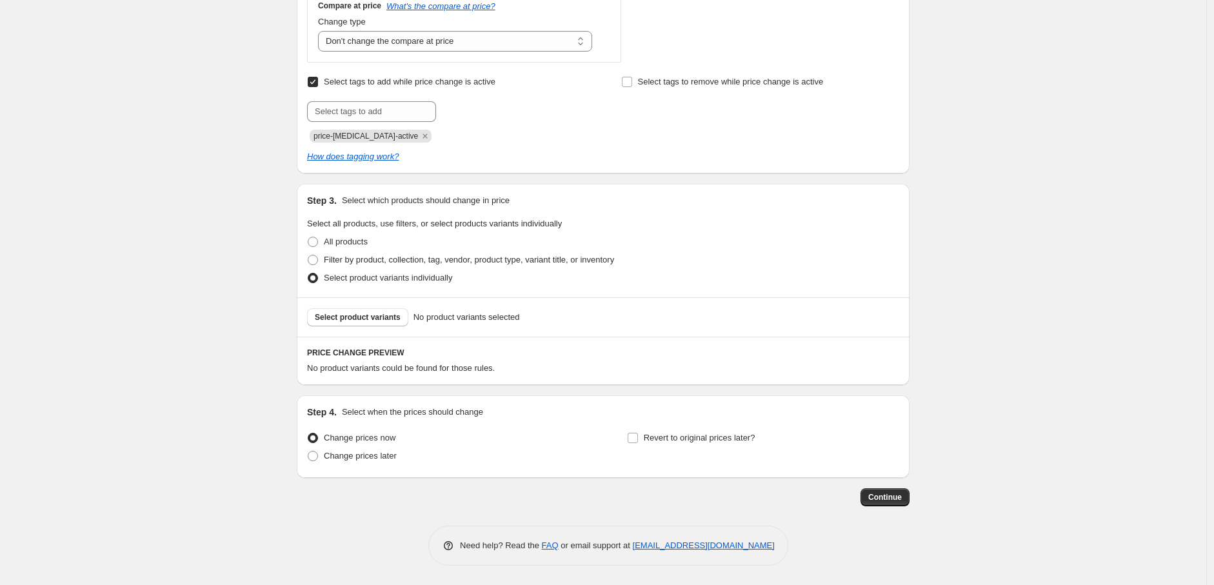
scroll to position [492, 0]
click at [318, 259] on span at bounding box center [313, 260] width 10 height 10
click at [308, 255] on input "Filter by product, collection, tag, vendor, product type, variant title, or inv…" at bounding box center [308, 255] width 1 height 1
radio input "true"
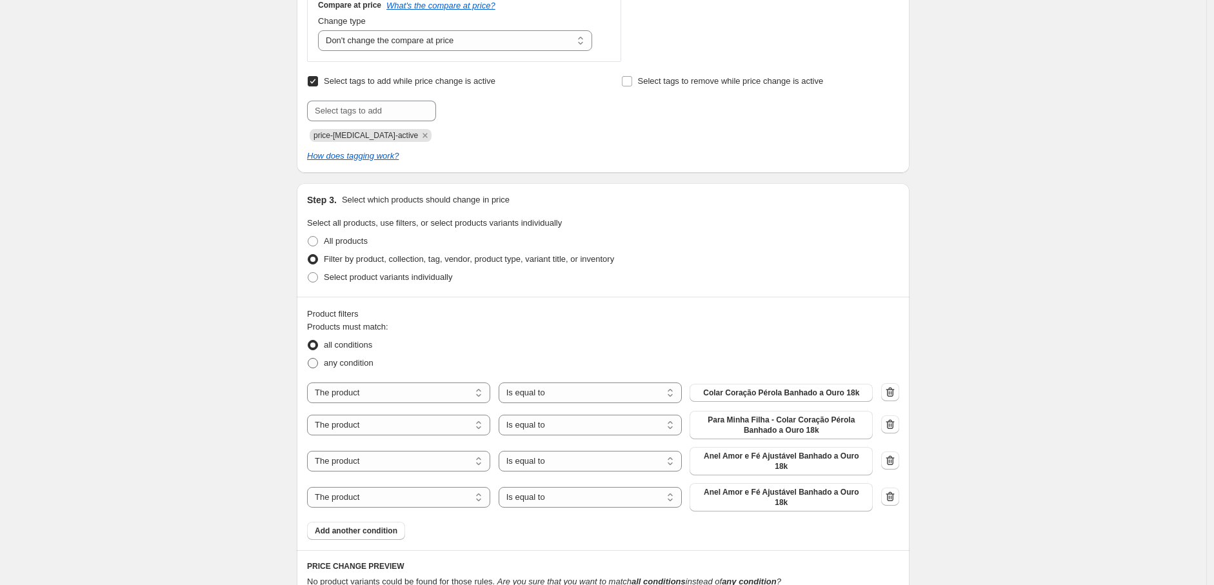
click at [342, 362] on span "any condition" at bounding box center [349, 363] width 50 height 10
click at [308, 359] on input "any condition" at bounding box center [308, 358] width 1 height 1
radio input "true"
click at [357, 344] on span "all conditions" at bounding box center [348, 345] width 48 height 10
click at [308, 341] on input "all conditions" at bounding box center [308, 340] width 1 height 1
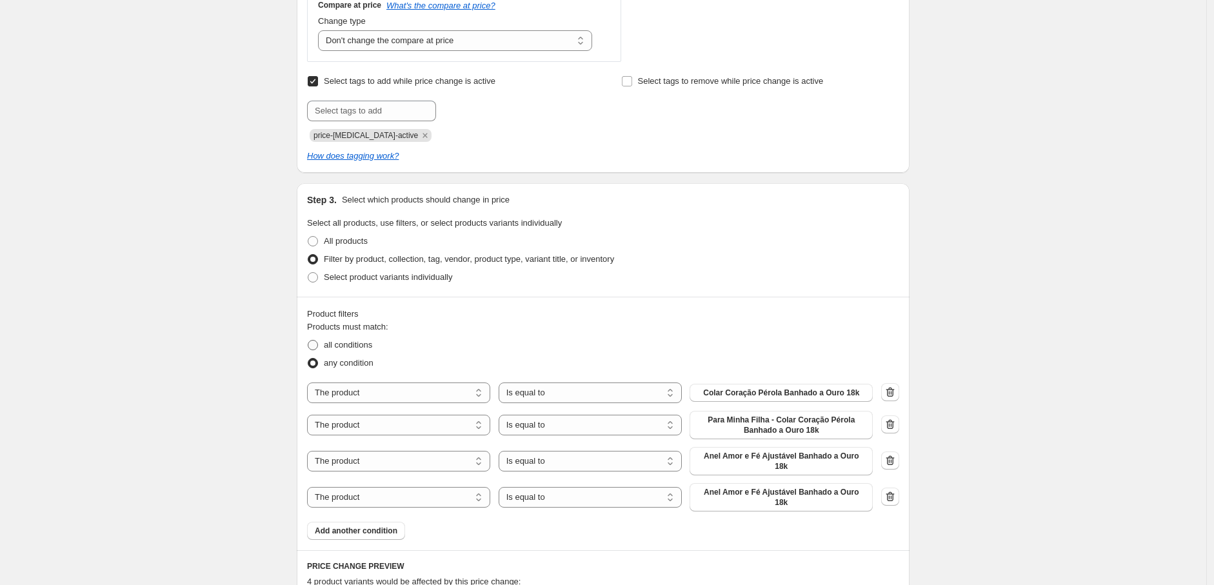
radio input "true"
click at [407, 390] on select "The product The product's collection The product's tag The product's vendor The…" at bounding box center [398, 393] width 183 height 21
click at [206, 364] on div "Create new price change job. This page is ready Create new price change job Dra…" at bounding box center [603, 153] width 1206 height 1290
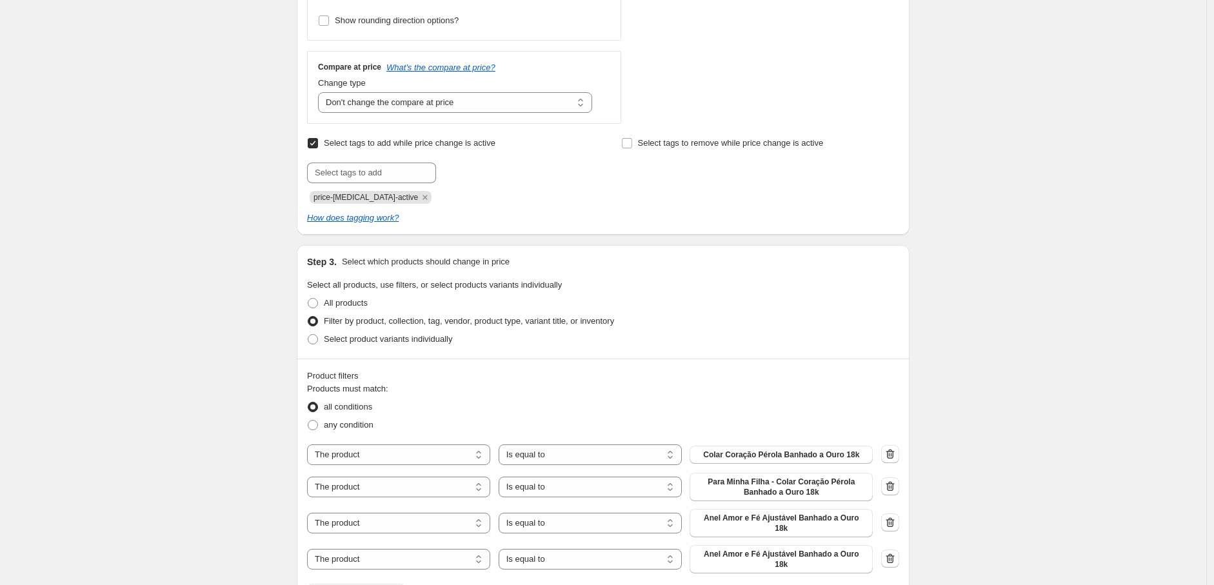
scroll to position [501, 0]
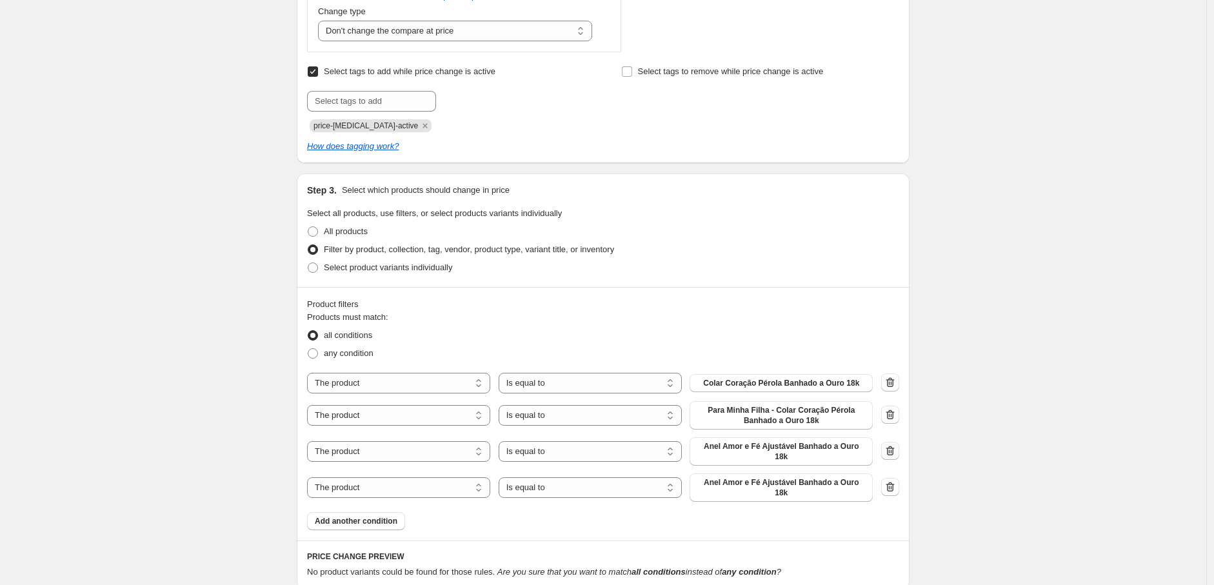
click at [895, 452] on icon "button" at bounding box center [890, 451] width 8 height 10
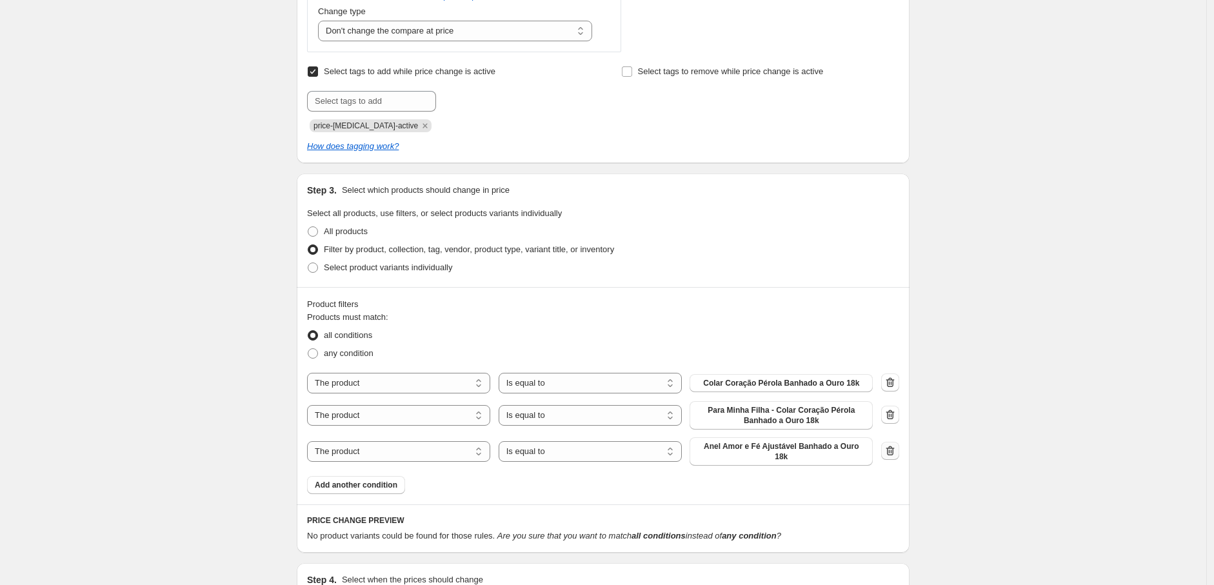
click at [895, 455] on button "button" at bounding box center [890, 451] width 18 height 18
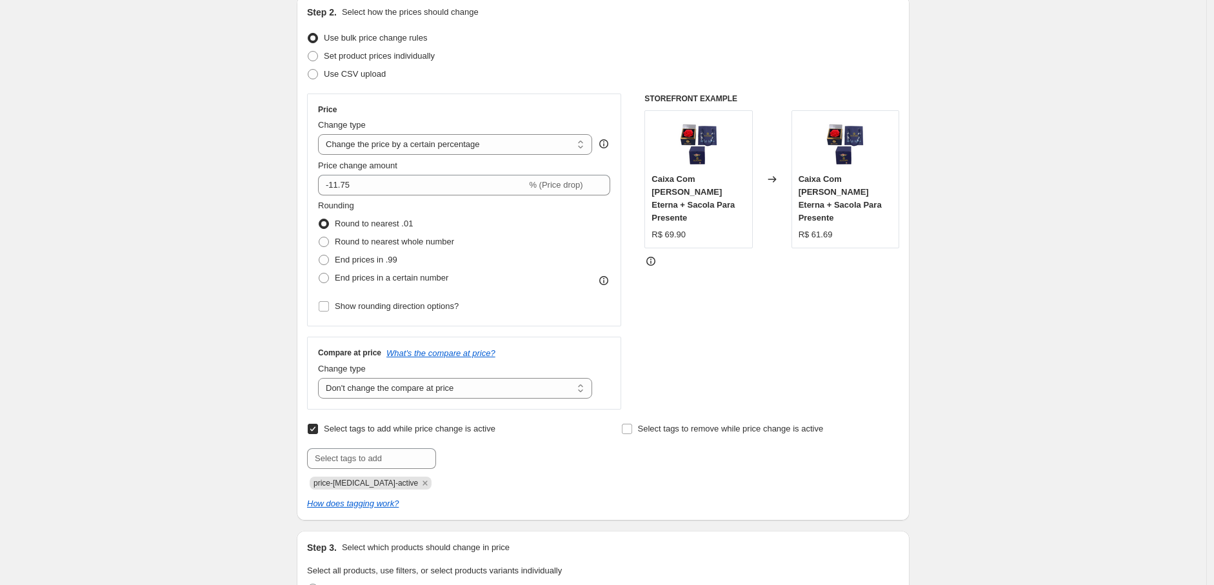
scroll to position [143, 0]
click at [512, 396] on select "Change the compare at price to the current price (sale) Change the compare at p…" at bounding box center [455, 389] width 274 height 21
click at [515, 390] on select "Change the compare at price to the current price (sale) Change the compare at p…" at bounding box center [455, 389] width 274 height 21
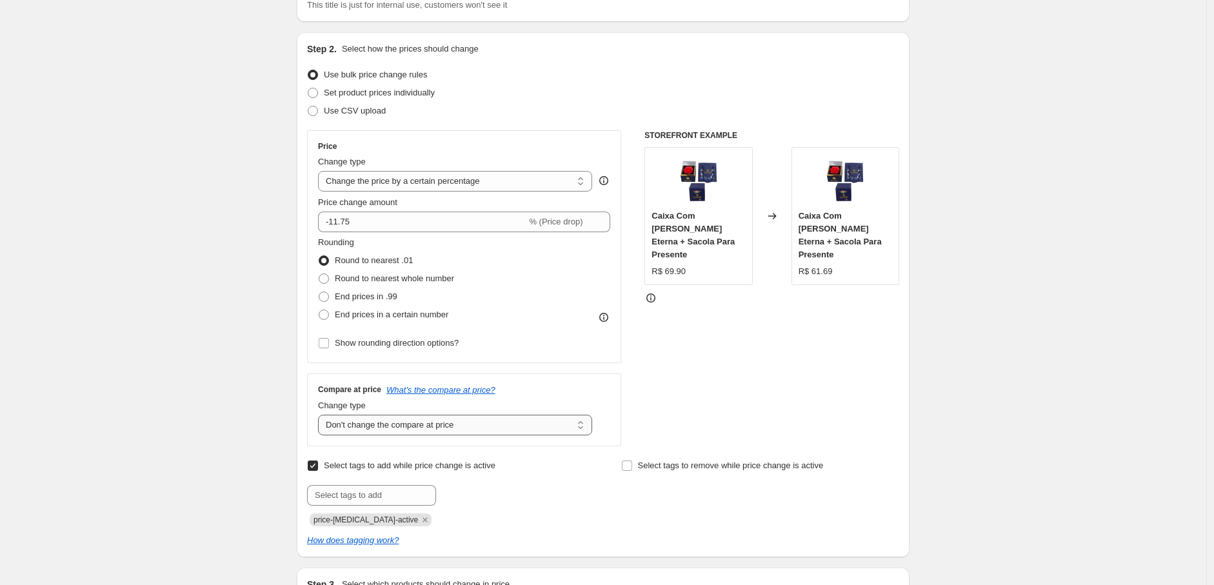
scroll to position [72, 0]
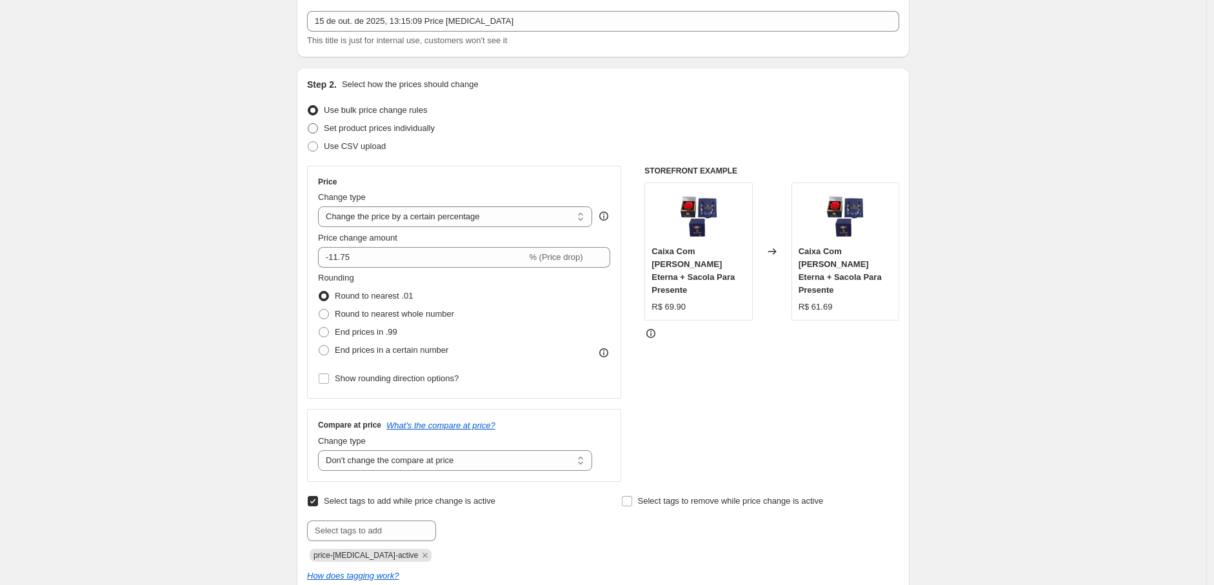
click at [406, 129] on span "Set product prices individually" at bounding box center [379, 128] width 111 height 10
click at [308, 124] on input "Set product prices individually" at bounding box center [308, 123] width 1 height 1
radio input "true"
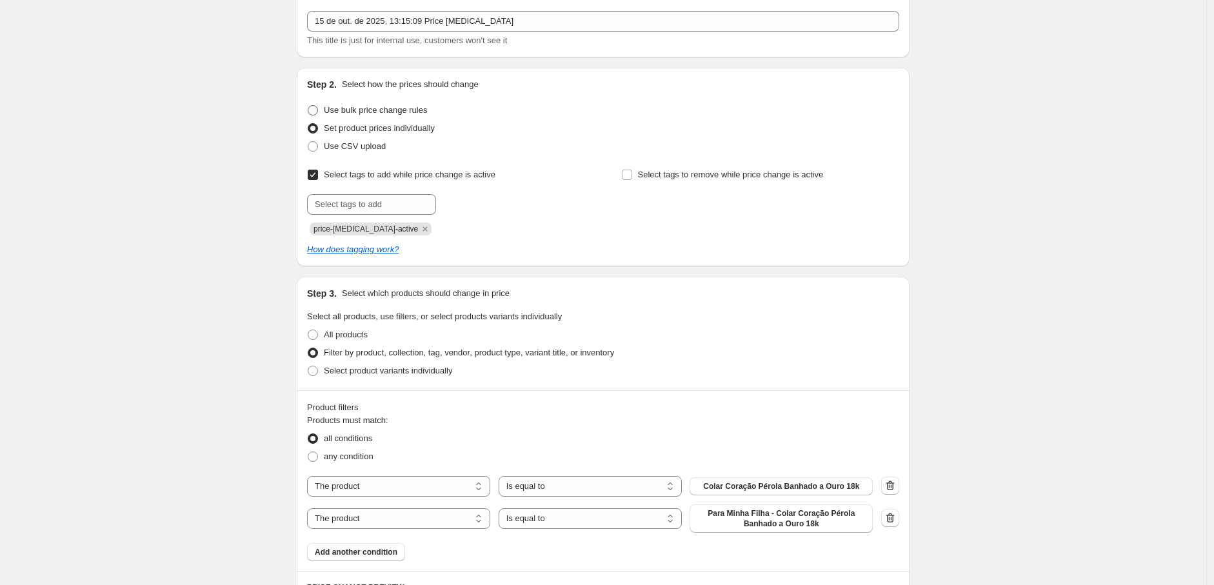
click at [397, 112] on span "Use bulk price change rules" at bounding box center [375, 110] width 103 height 10
click at [308, 106] on input "Use bulk price change rules" at bounding box center [308, 105] width 1 height 1
radio input "true"
click at [397, 112] on span "Use bulk price change rules" at bounding box center [375, 110] width 103 height 10
select select "percentage"
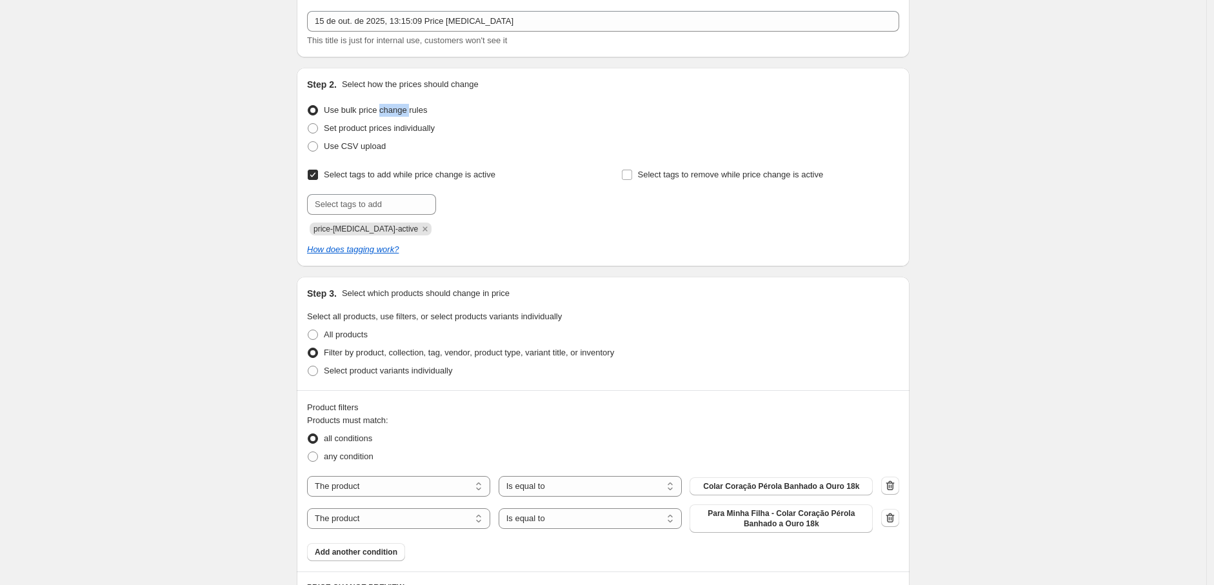
select select "no_change"
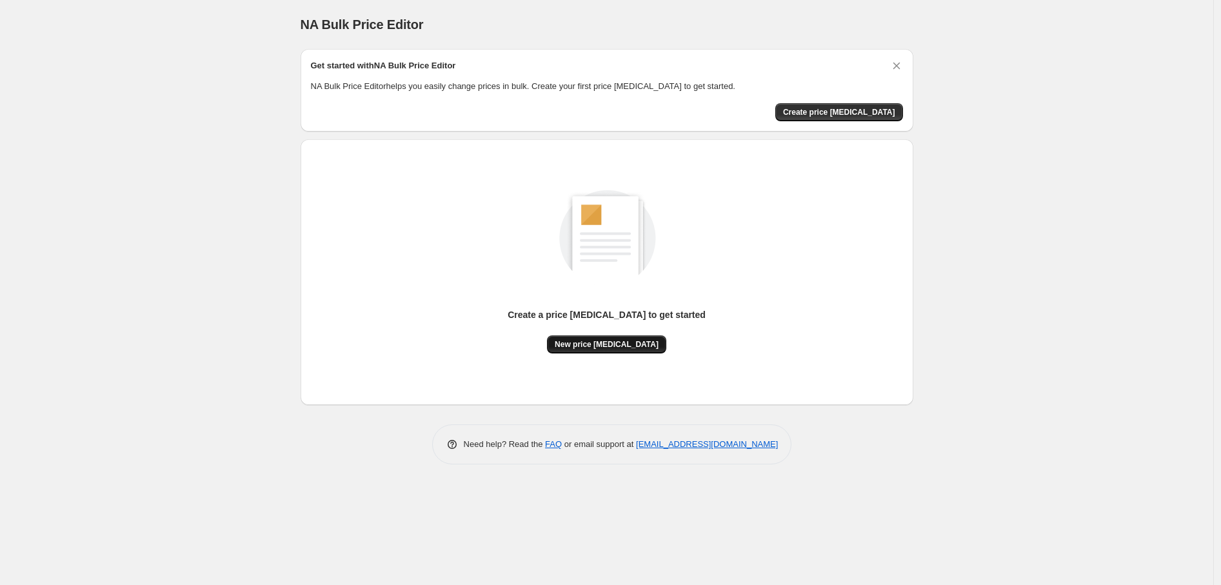
click at [616, 347] on span "New price change job" at bounding box center [607, 344] width 104 height 10
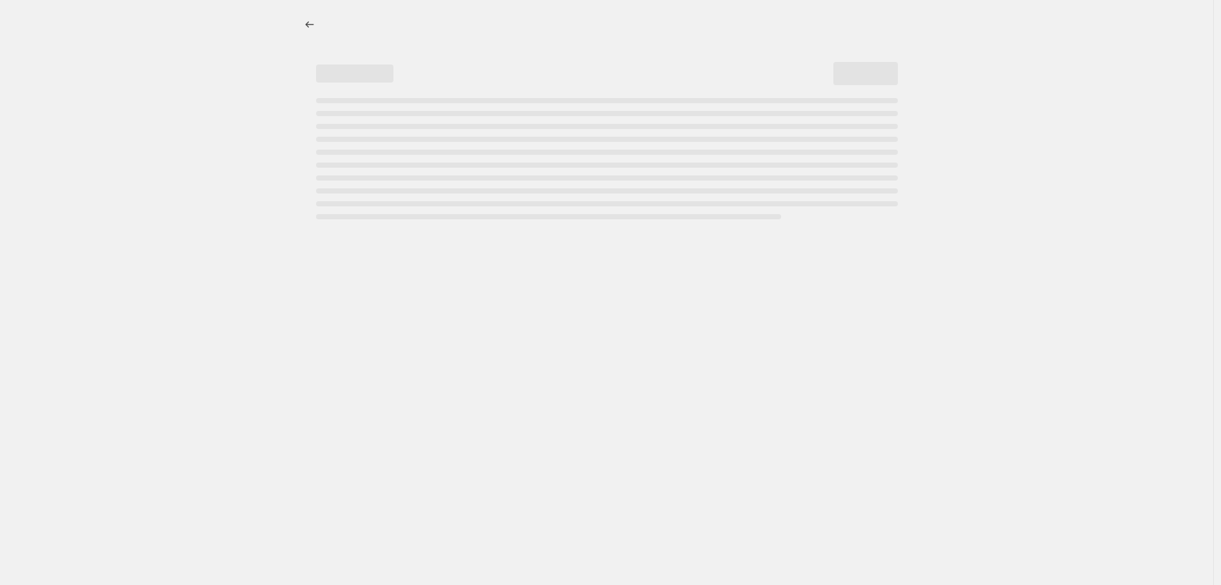
select select "percentage"
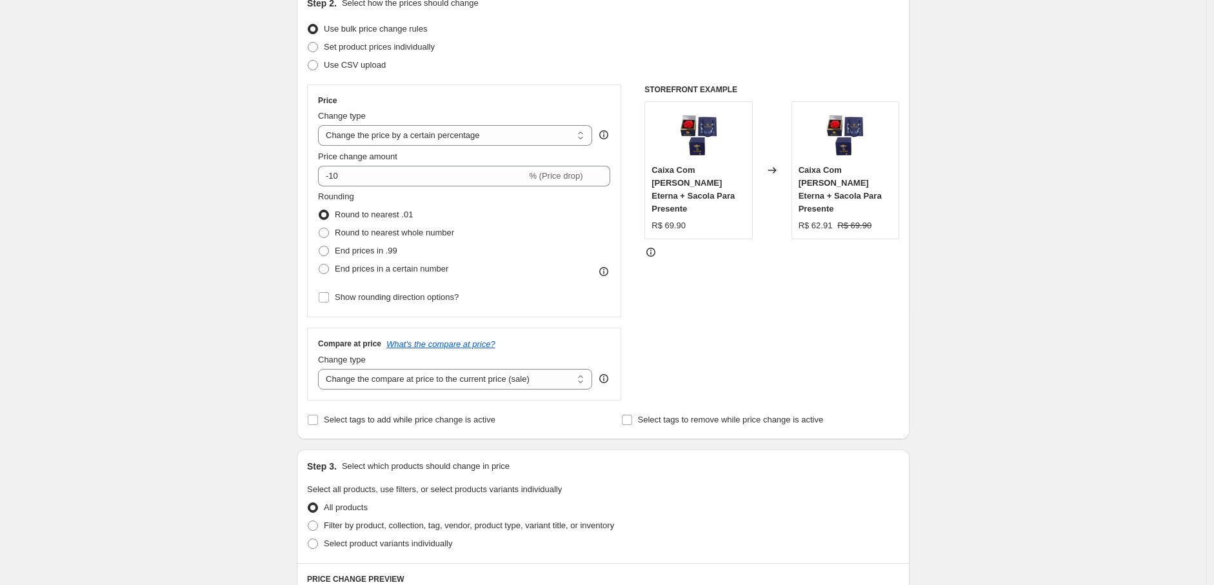
scroll to position [358, 0]
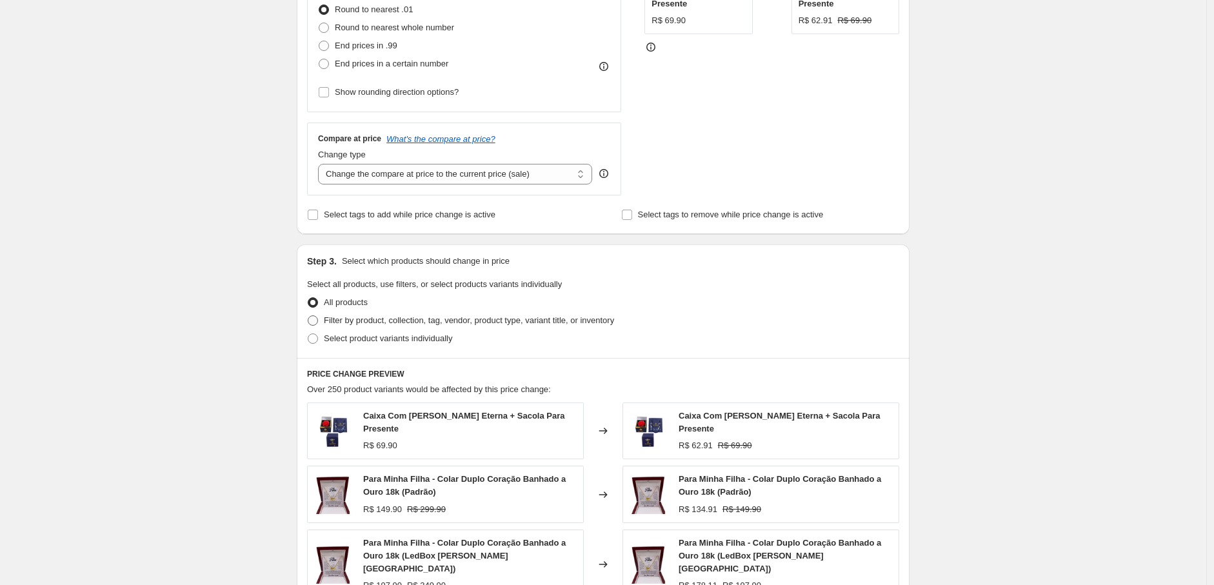
click at [342, 318] on span "Filter by product, collection, tag, vendor, product type, variant title, or inv…" at bounding box center [469, 320] width 290 height 10
click at [308, 316] on input "Filter by product, collection, tag, vendor, product type, variant title, or inv…" at bounding box center [308, 315] width 1 height 1
radio input "true"
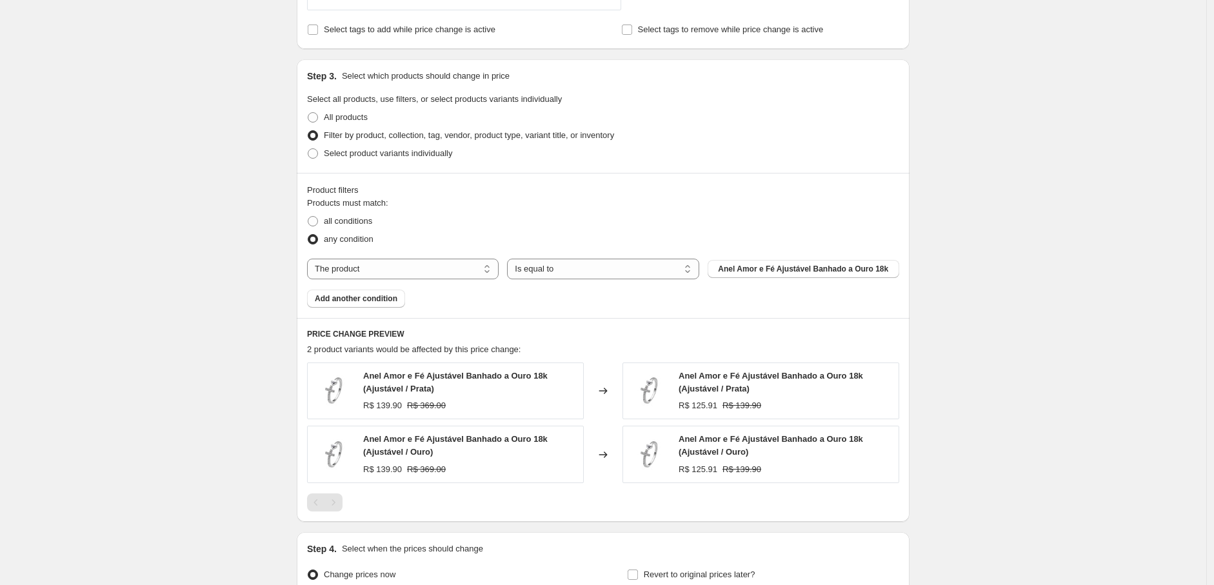
scroll to position [573, 0]
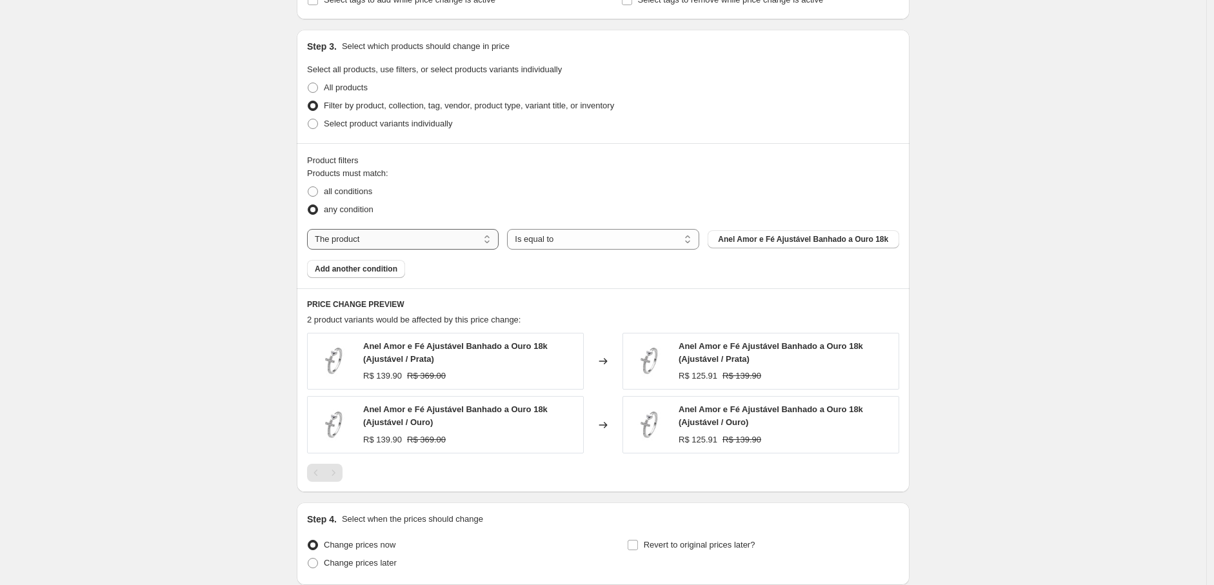
click at [398, 240] on select "The product The product's collection The product's tag The product's vendor The…" at bounding box center [403, 239] width 192 height 21
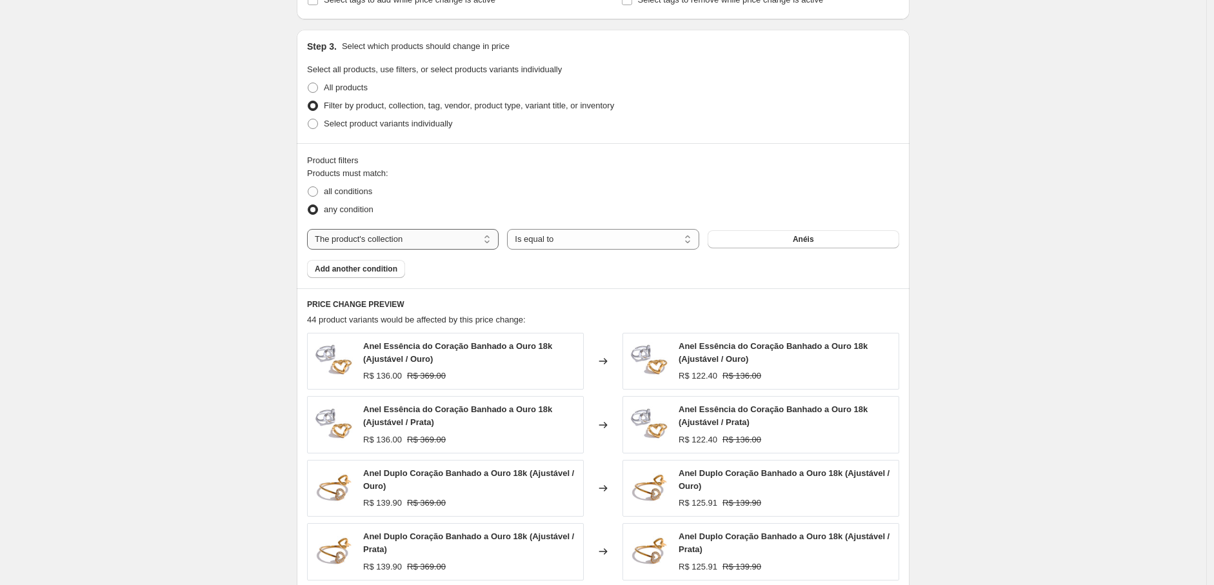
click at [443, 246] on select "The product The product's collection The product's tag The product's vendor The…" at bounding box center [403, 239] width 192 height 21
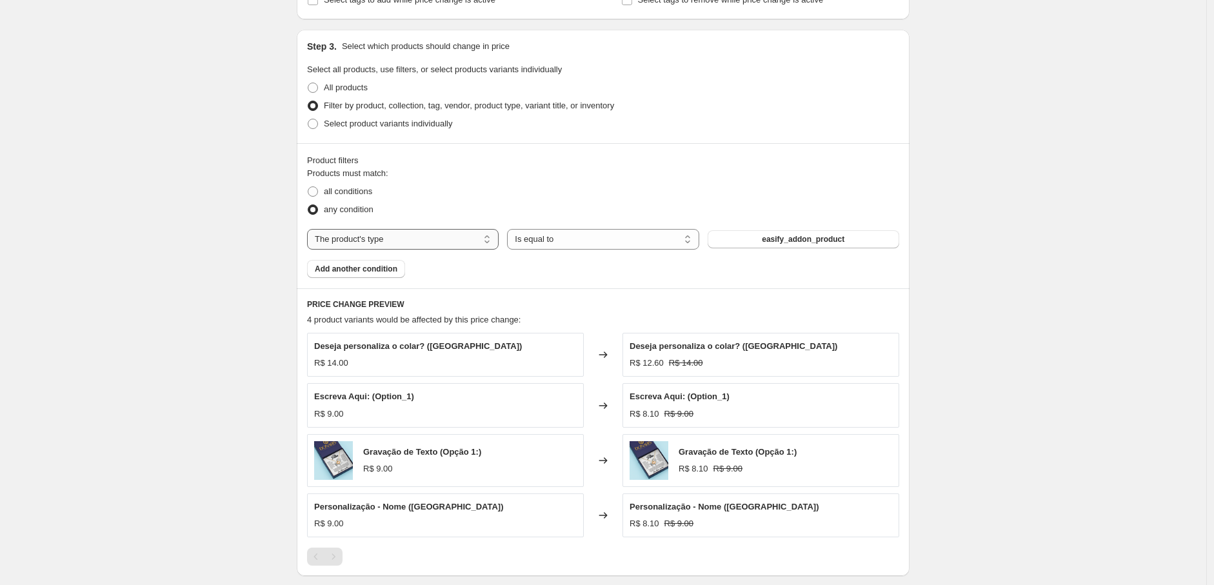
click at [454, 235] on select "The product The product's collection The product's tag The product's vendor The…" at bounding box center [403, 239] width 192 height 21
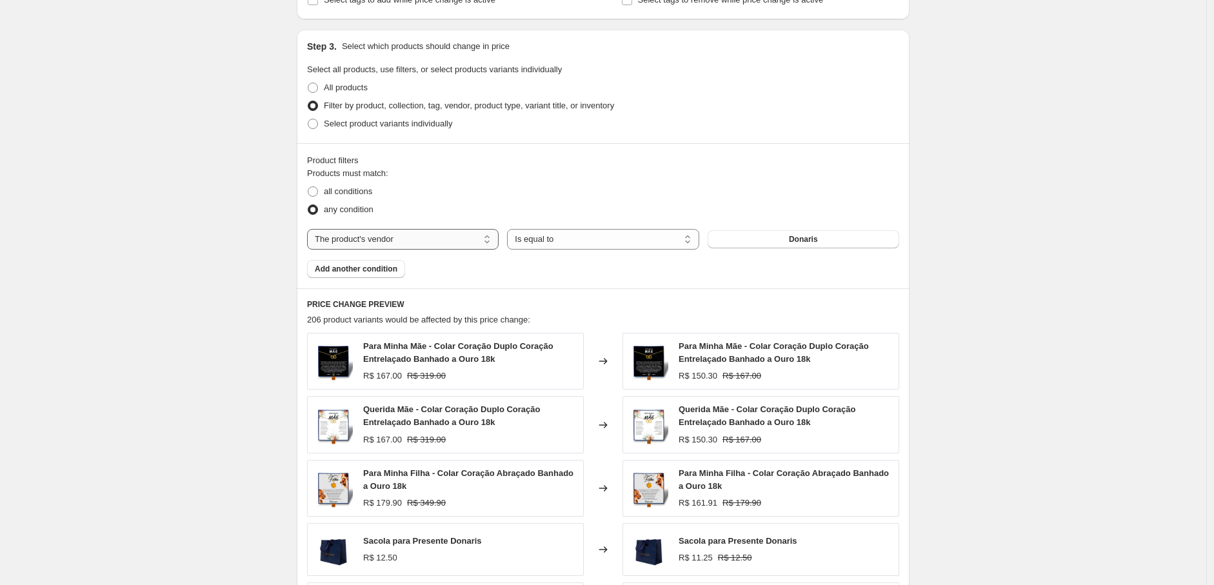
click at [435, 243] on select "The product The product's collection The product's tag The product's vendor The…" at bounding box center [403, 239] width 192 height 21
select select "collection"
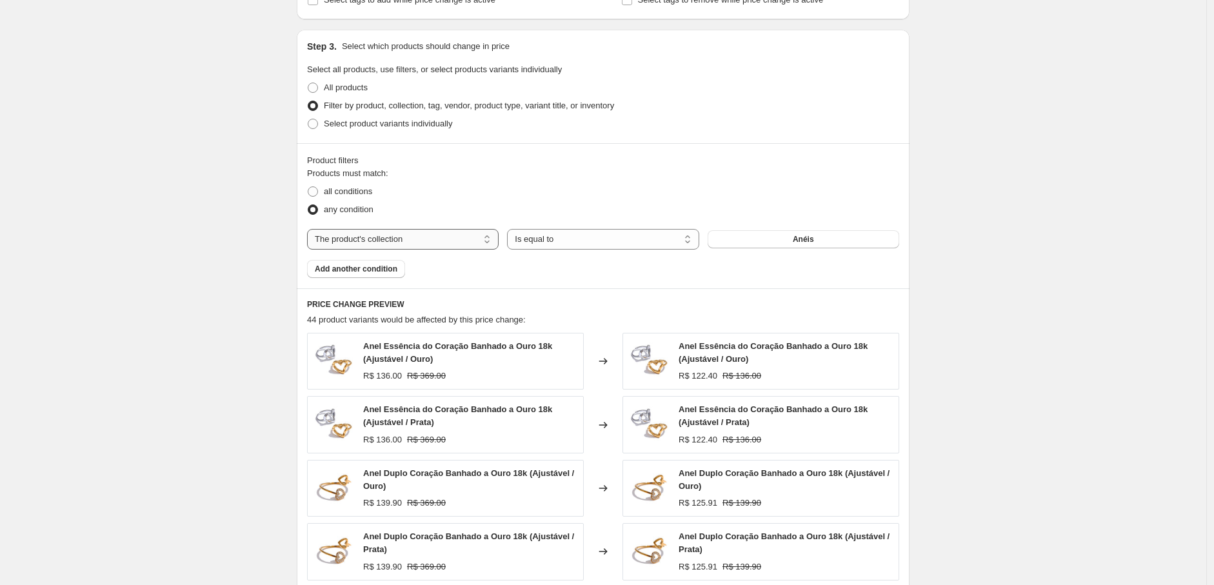
click at [435, 241] on select "The product The product's collection The product's tag The product's vendor The…" at bounding box center [403, 239] width 192 height 21
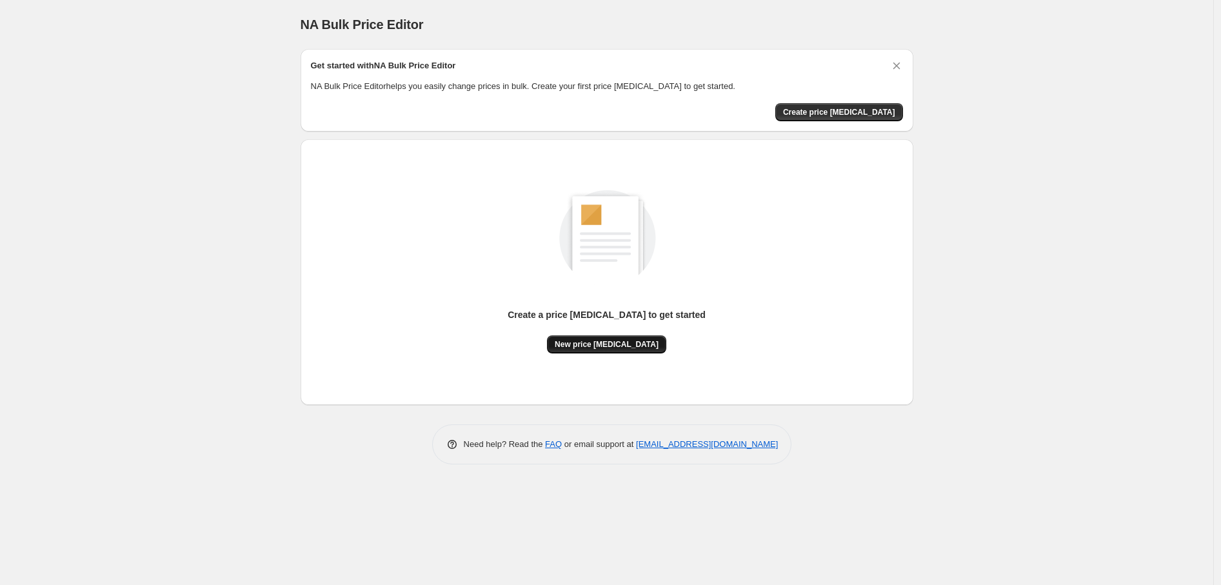
click at [646, 335] on button "New price change job" at bounding box center [606, 344] width 119 height 18
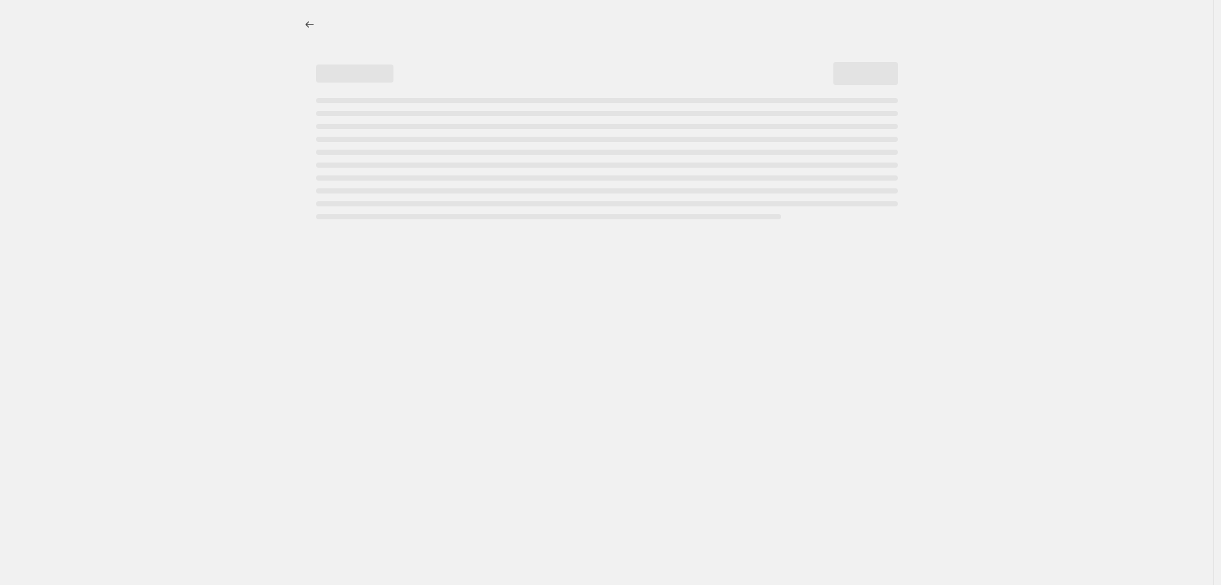
select select "percentage"
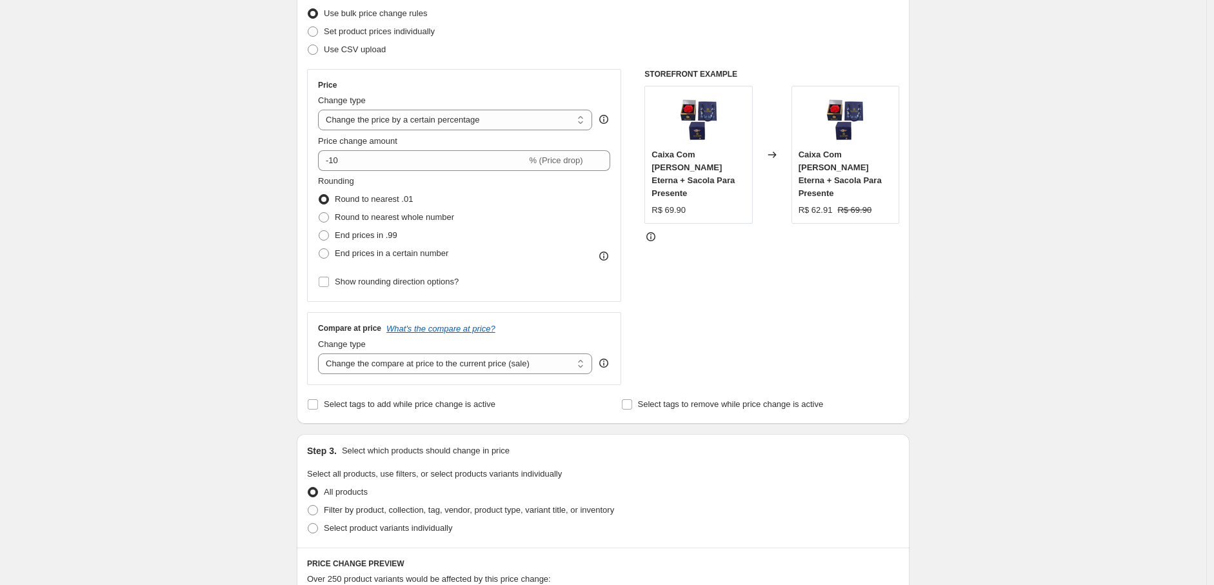
scroll to position [143, 0]
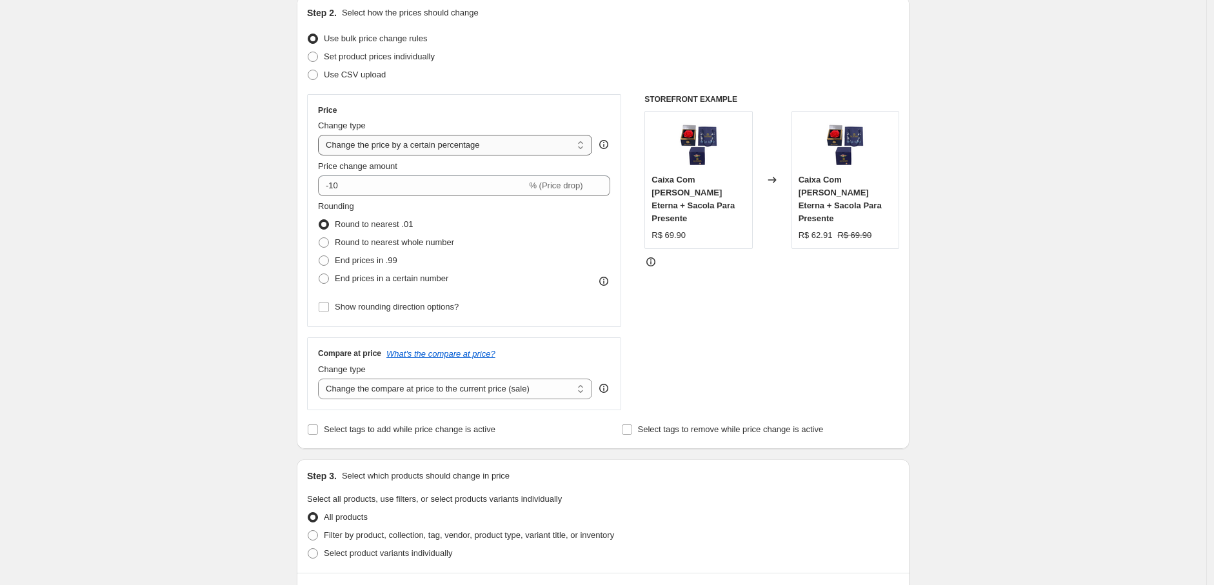
click at [435, 142] on select "Change the price to a certain amount Change the price by a certain amount Chang…" at bounding box center [455, 145] width 274 height 21
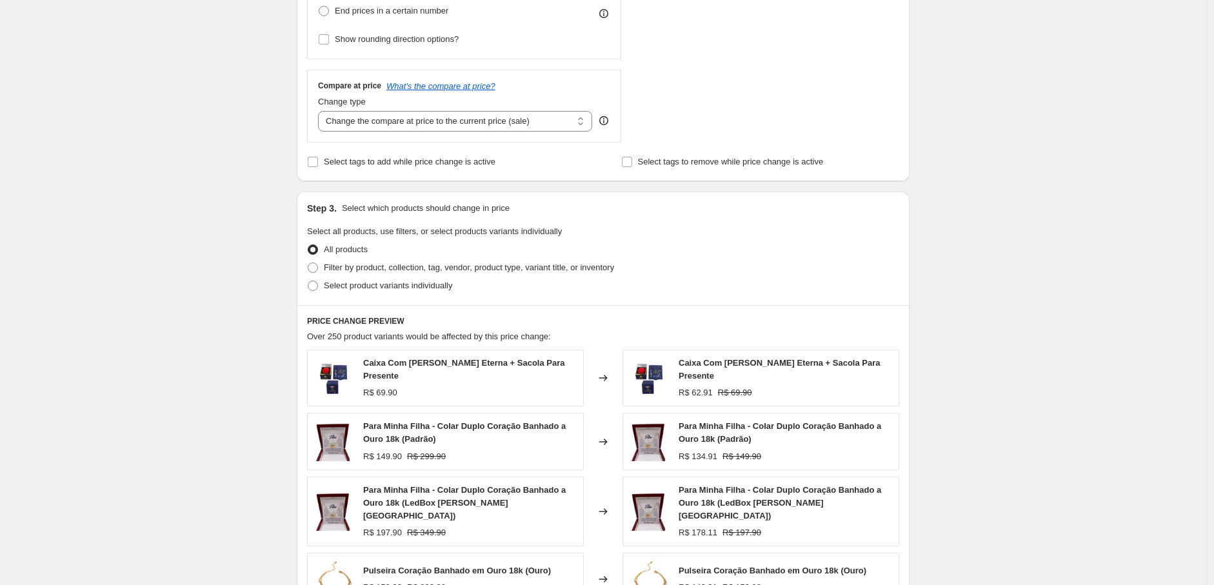
scroll to position [430, 0]
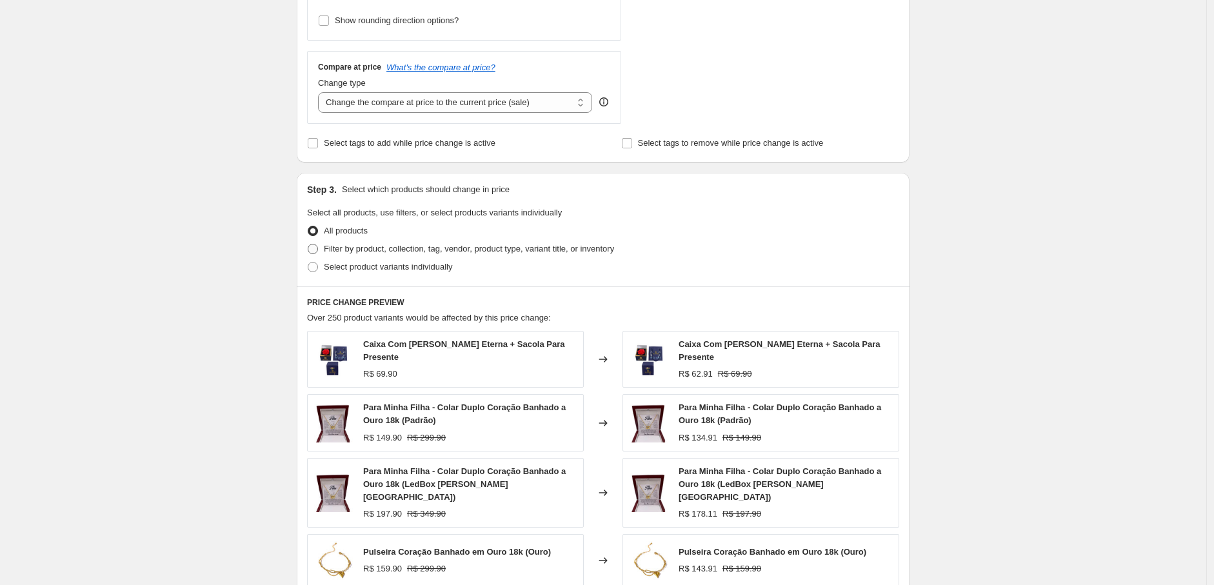
click at [315, 252] on span at bounding box center [313, 249] width 10 height 10
click at [308, 245] on input "Filter by product, collection, tag, vendor, product type, variant title, or inv…" at bounding box center [308, 244] width 1 height 1
radio input "true"
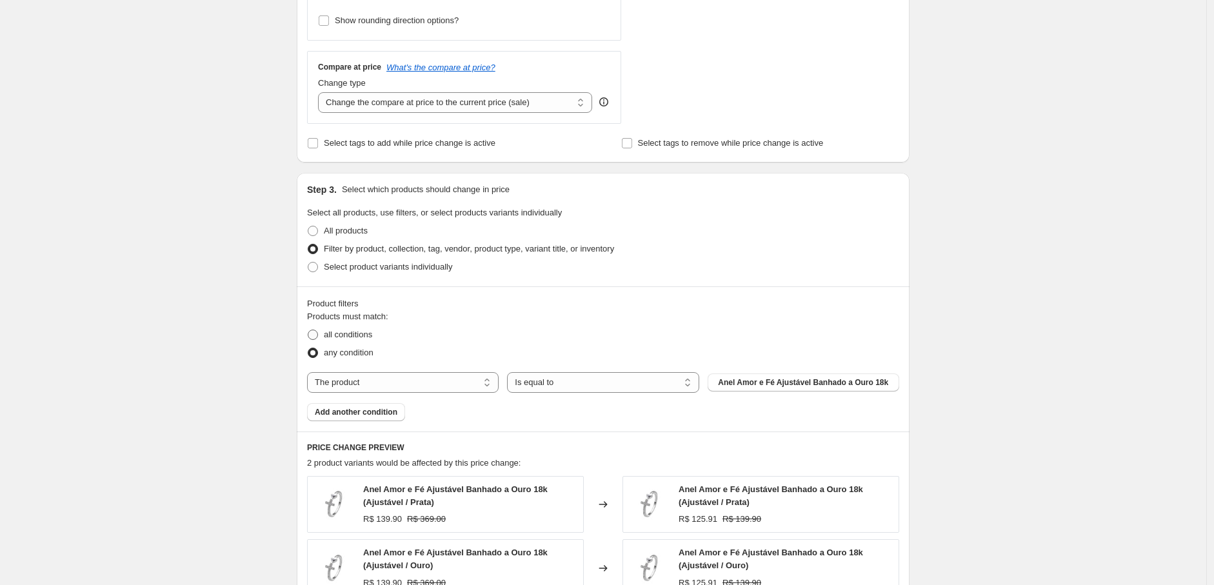
click at [360, 334] on span "all conditions" at bounding box center [348, 335] width 48 height 10
click at [308, 330] on input "all conditions" at bounding box center [308, 330] width 1 height 1
radio input "true"
click at [428, 381] on select "The product The product's collection The product's tag The product's vendor The…" at bounding box center [403, 382] width 192 height 21
select select "collection"
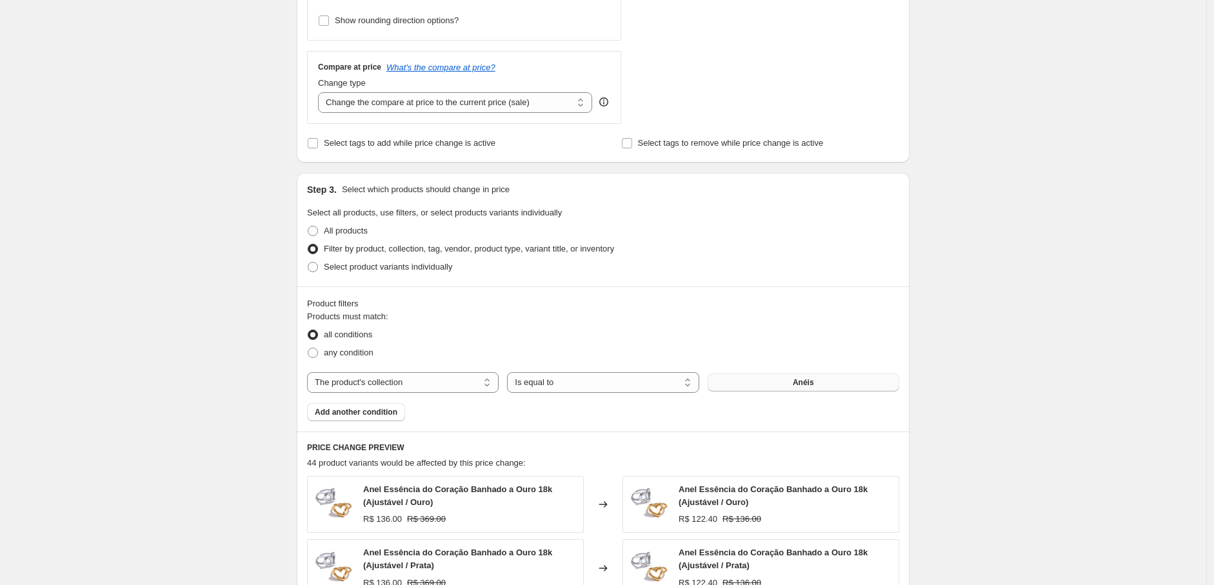
click at [770, 390] on button "Anéis" at bounding box center [804, 383] width 192 height 18
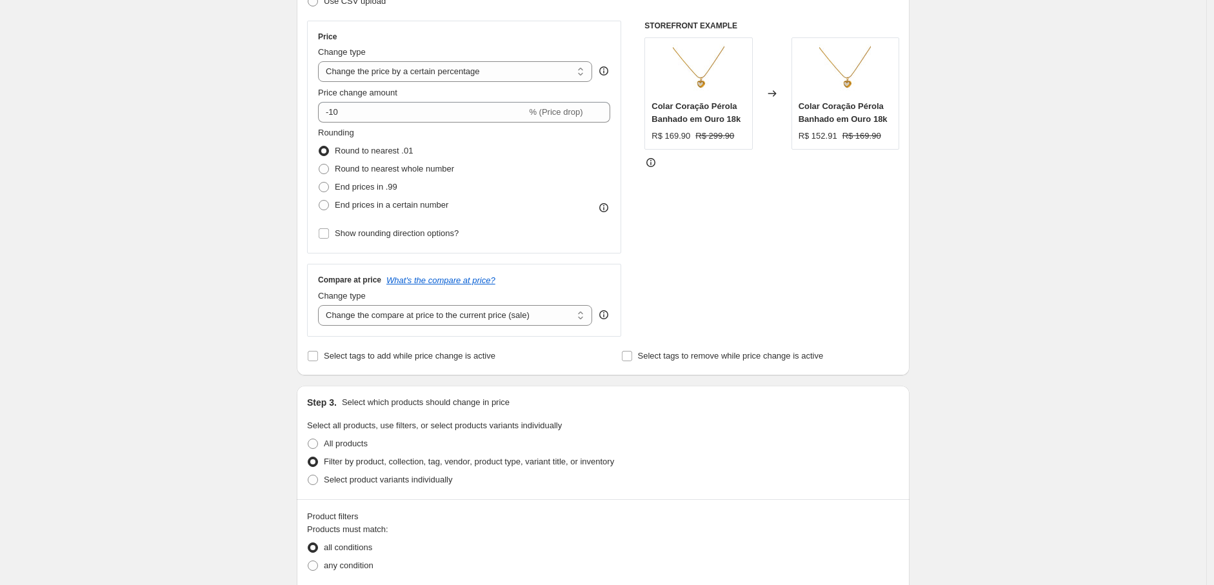
scroll to position [0, 0]
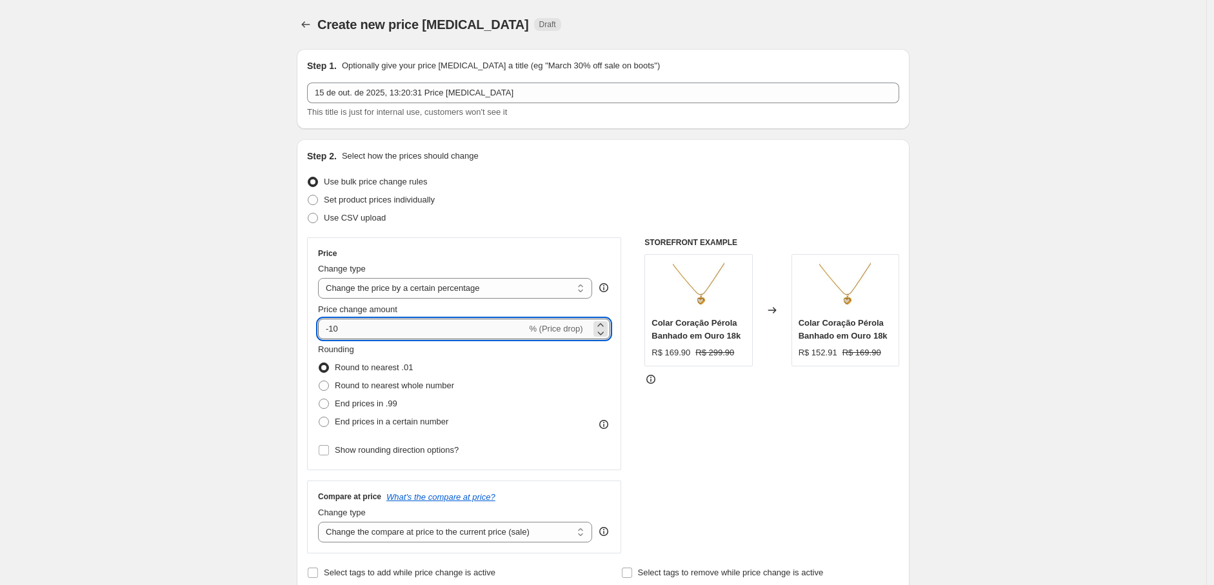
drag, startPoint x: 339, startPoint y: 328, endPoint x: 334, endPoint y: 337, distance: 10.4
click at [334, 337] on input "-10" at bounding box center [422, 329] width 208 height 21
click at [346, 331] on input "-10" at bounding box center [422, 329] width 208 height 21
click at [340, 330] on input "-10" at bounding box center [422, 329] width 208 height 21
drag, startPoint x: 343, startPoint y: 332, endPoint x: 335, endPoint y: 332, distance: 7.1
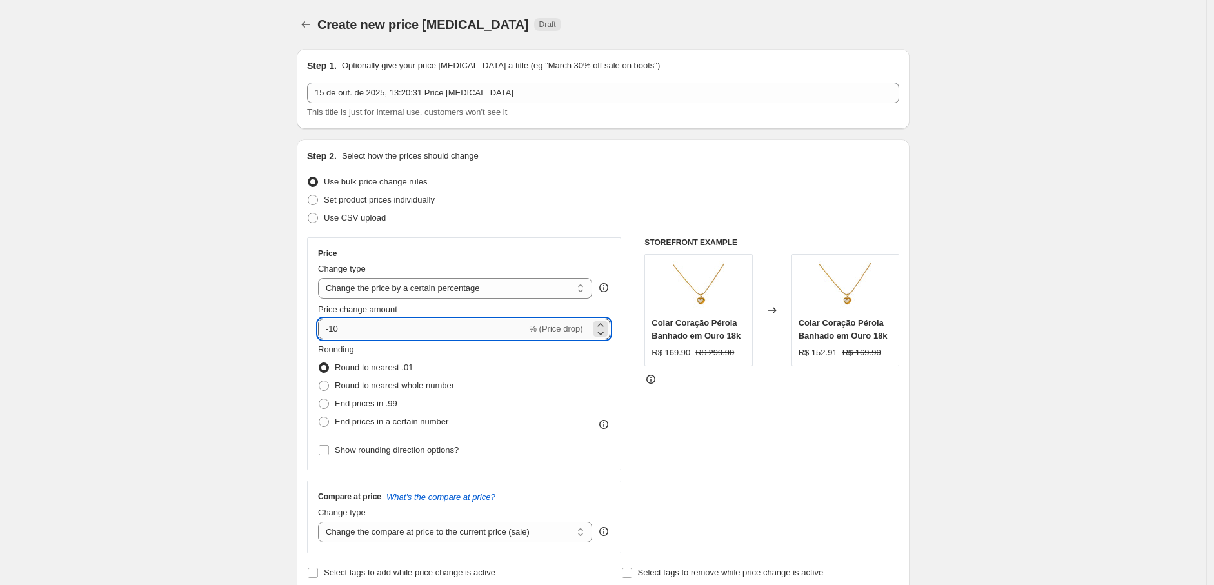
click at [335, 332] on input "-10" at bounding box center [422, 329] width 208 height 21
type input "-11"
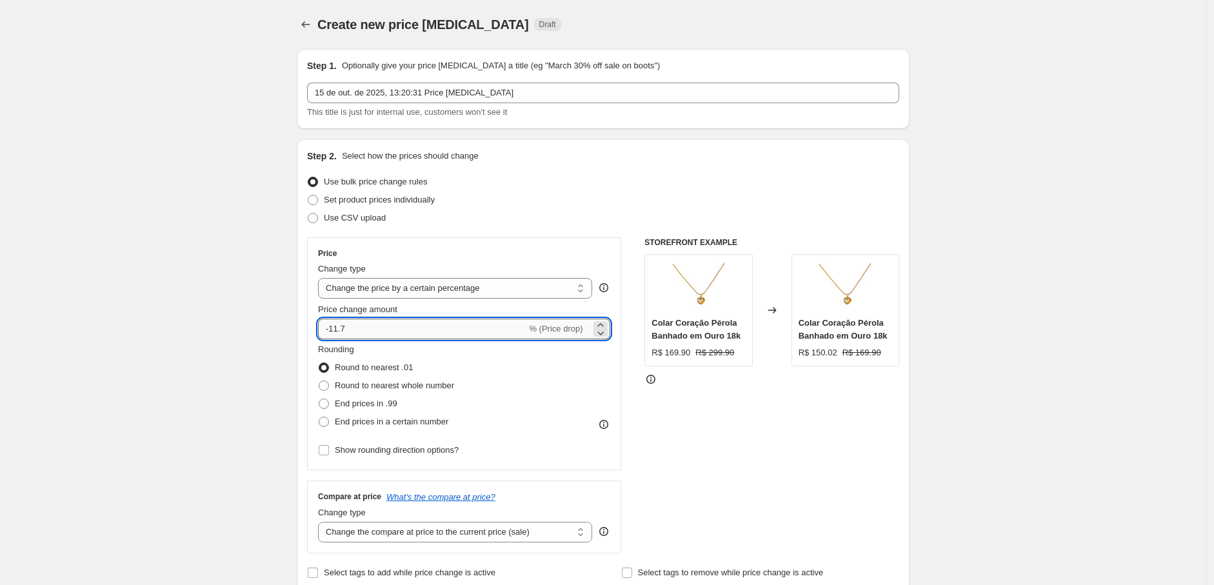
click at [360, 330] on input "-11.7" at bounding box center [422, 329] width 208 height 21
drag, startPoint x: 362, startPoint y: 328, endPoint x: 349, endPoint y: 330, distance: 13.2
click at [349, 330] on input "-11.75" at bounding box center [422, 329] width 208 height 21
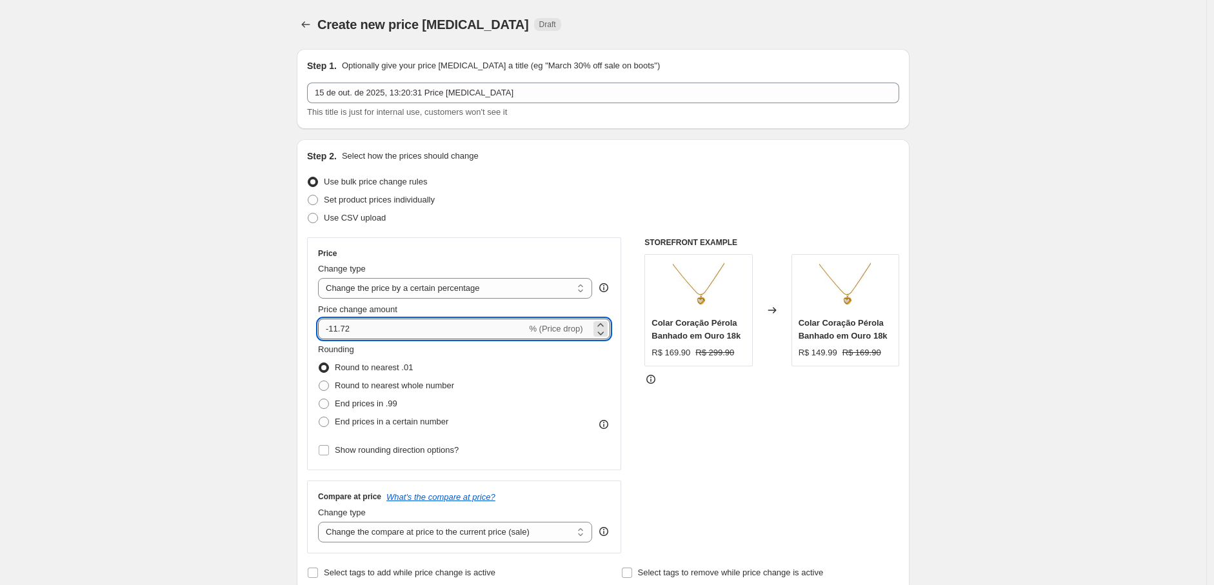
click at [375, 333] on input "-11.72" at bounding box center [422, 329] width 208 height 21
type input "-11.73"
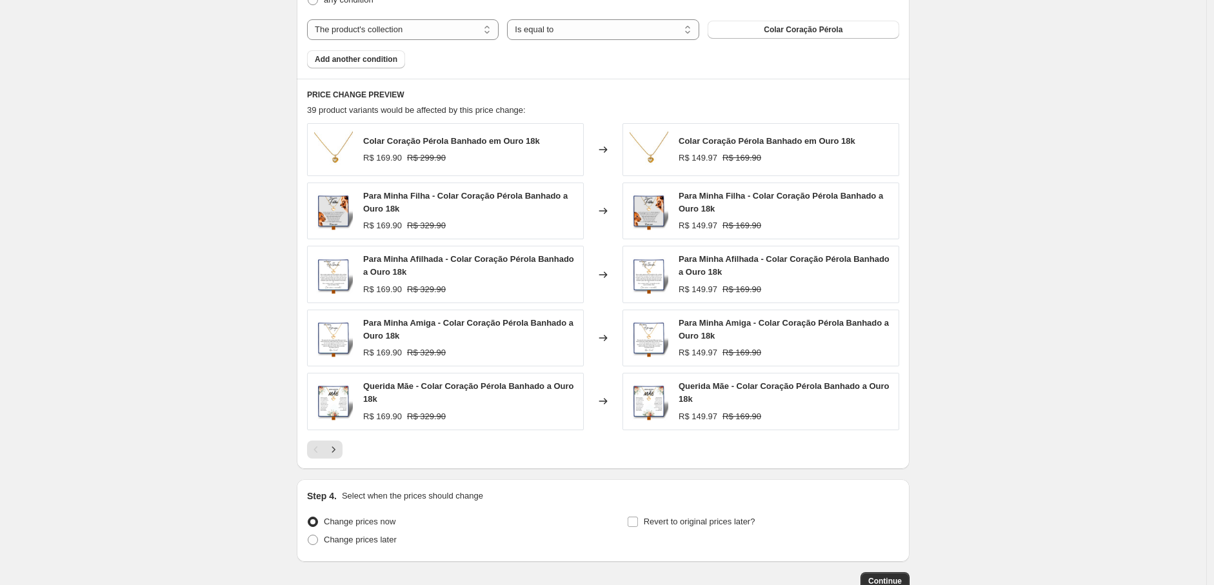
scroll to position [867, 0]
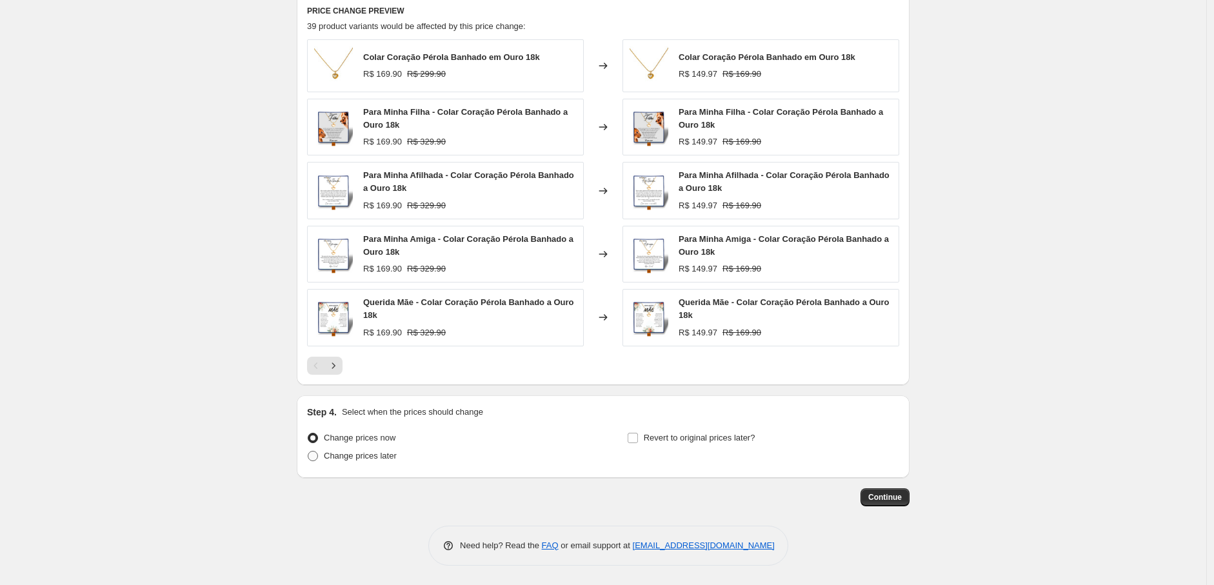
click at [340, 459] on span "Change prices later" at bounding box center [360, 456] width 73 height 10
click at [308, 452] on input "Change prices later" at bounding box center [308, 451] width 1 height 1
radio input "true"
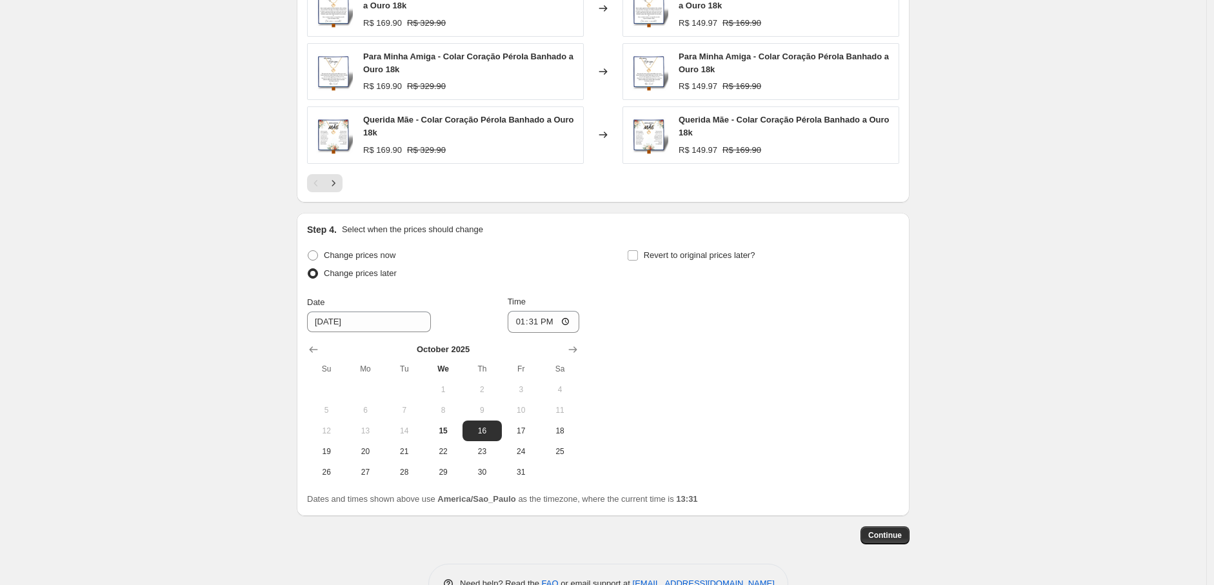
scroll to position [1082, 0]
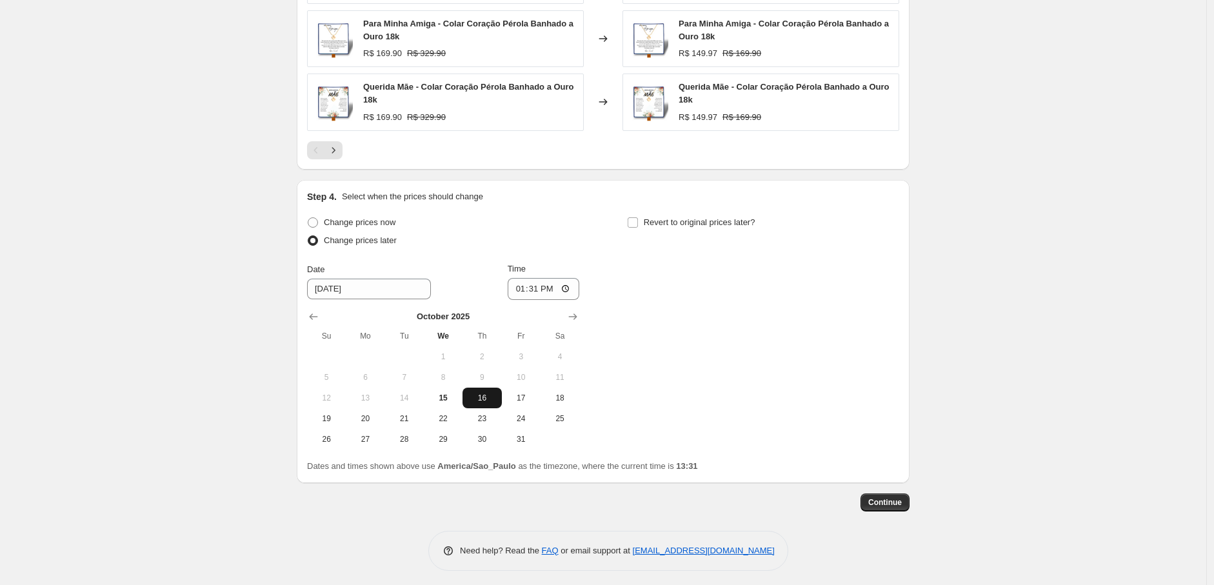
click at [485, 399] on span "16" at bounding box center [482, 398] width 28 height 10
click at [452, 395] on span "15" at bounding box center [443, 398] width 28 height 10
click at [493, 401] on span "16" at bounding box center [482, 398] width 28 height 10
type input "10/16/2025"
click at [540, 289] on input "13:31" at bounding box center [544, 289] width 72 height 22
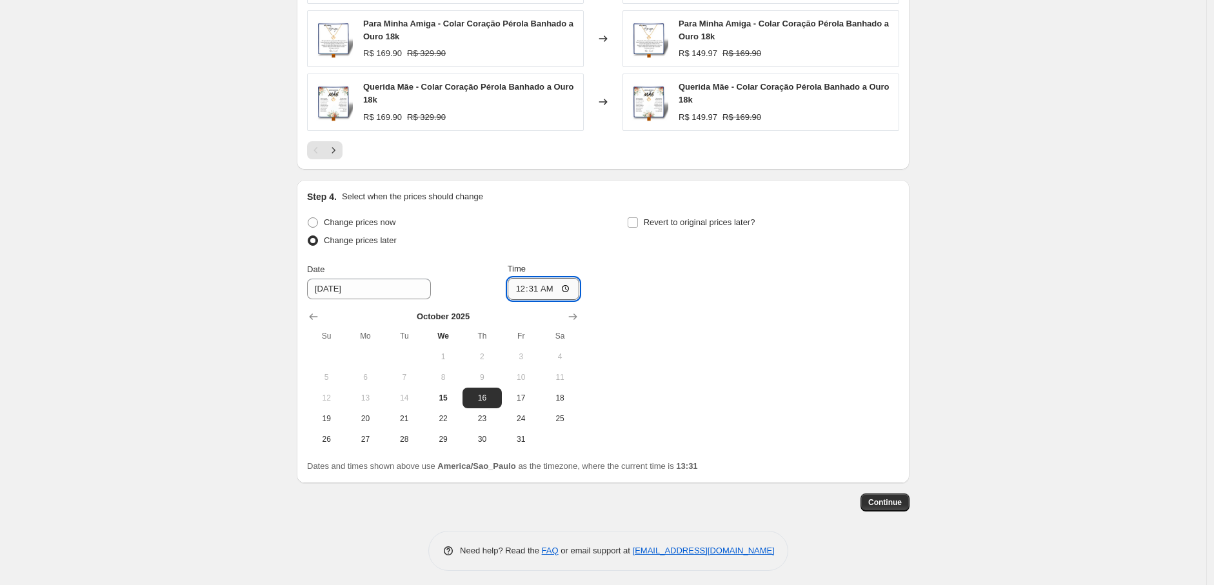
click at [546, 292] on input "00:31" at bounding box center [544, 289] width 72 height 22
type input "00:00"
click at [836, 361] on div "Change prices now Change prices later Date 10/16/2025 Time 00:00 October 2025 S…" at bounding box center [603, 332] width 592 height 236
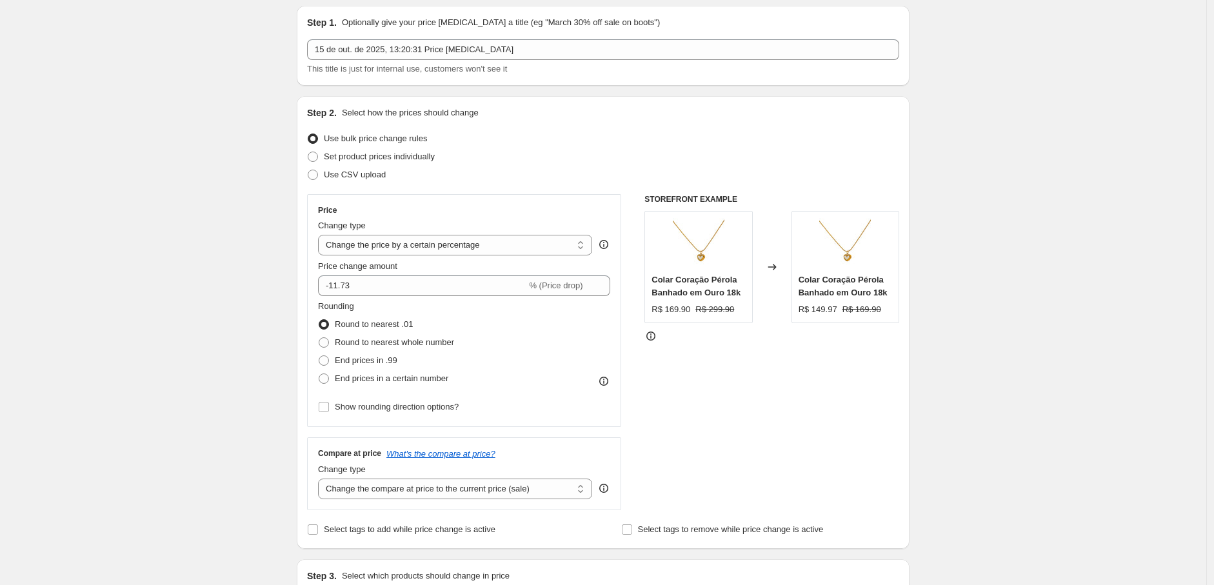
scroll to position [7, 0]
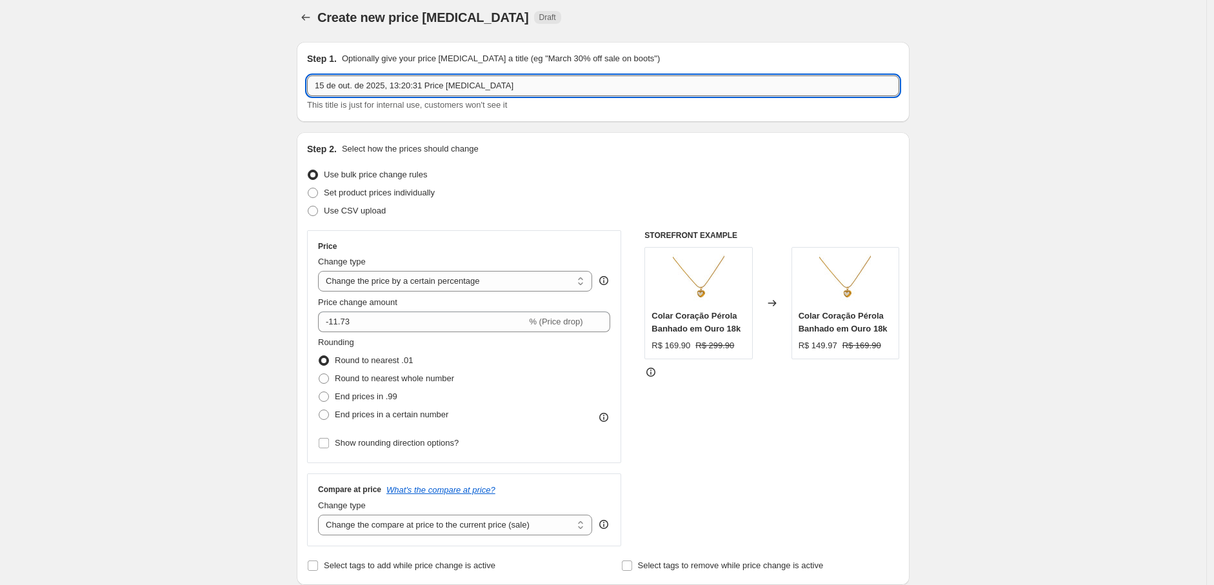
drag, startPoint x: 518, startPoint y: 86, endPoint x: 426, endPoint y: 94, distance: 92.6
click at [426, 94] on input "15 de out. de 2025, 13:20:31 Price change job" at bounding box center [603, 85] width 592 height 21
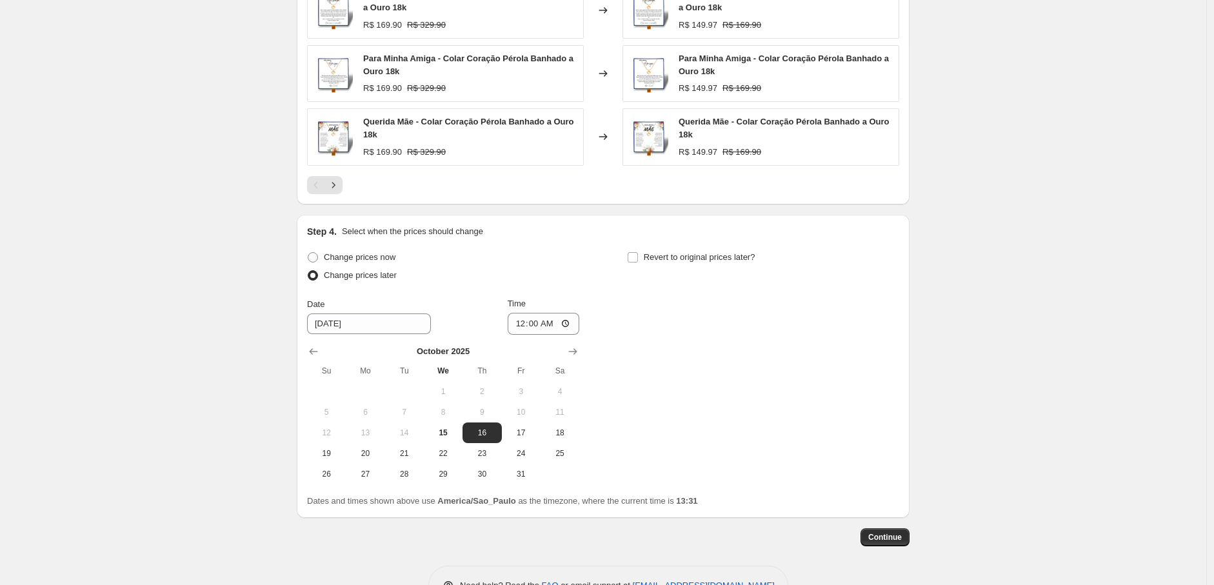
scroll to position [1088, 0]
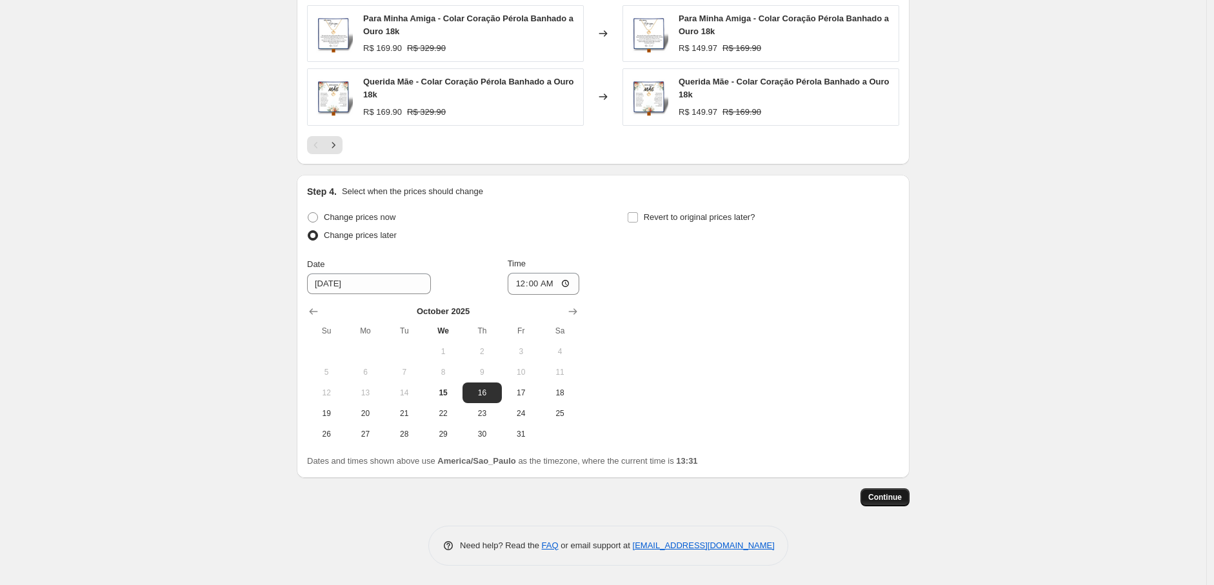
type input "15 de out. de 2025, 13:20:31 - Desconto Coração Pérola"
click at [881, 497] on span "Continue" at bounding box center [885, 497] width 34 height 10
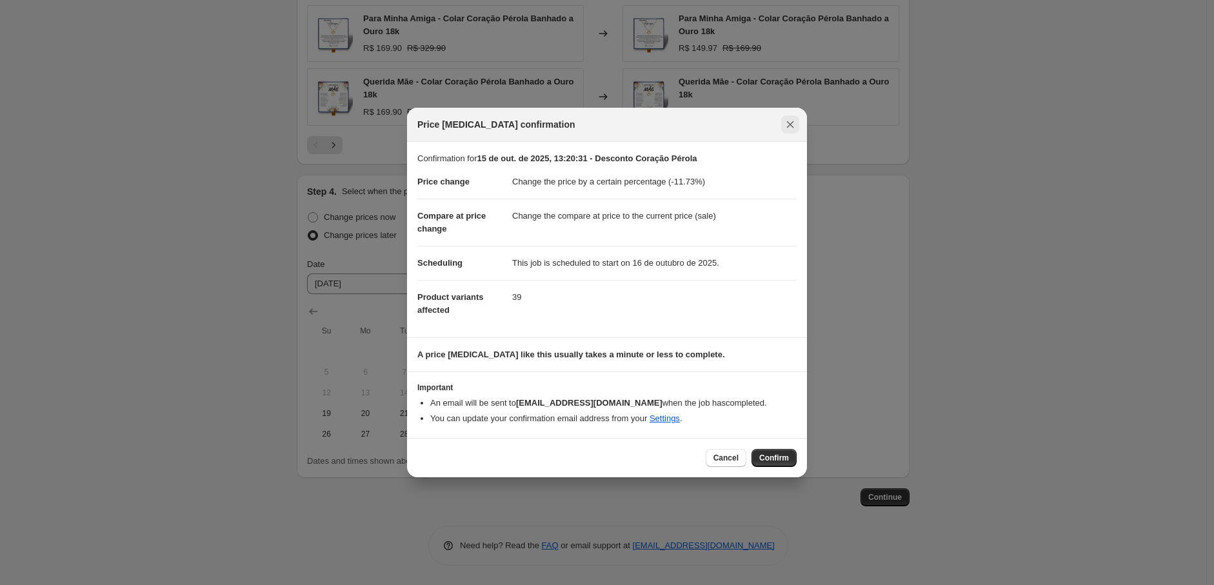
click at [790, 126] on icon "Close" at bounding box center [790, 124] width 13 height 13
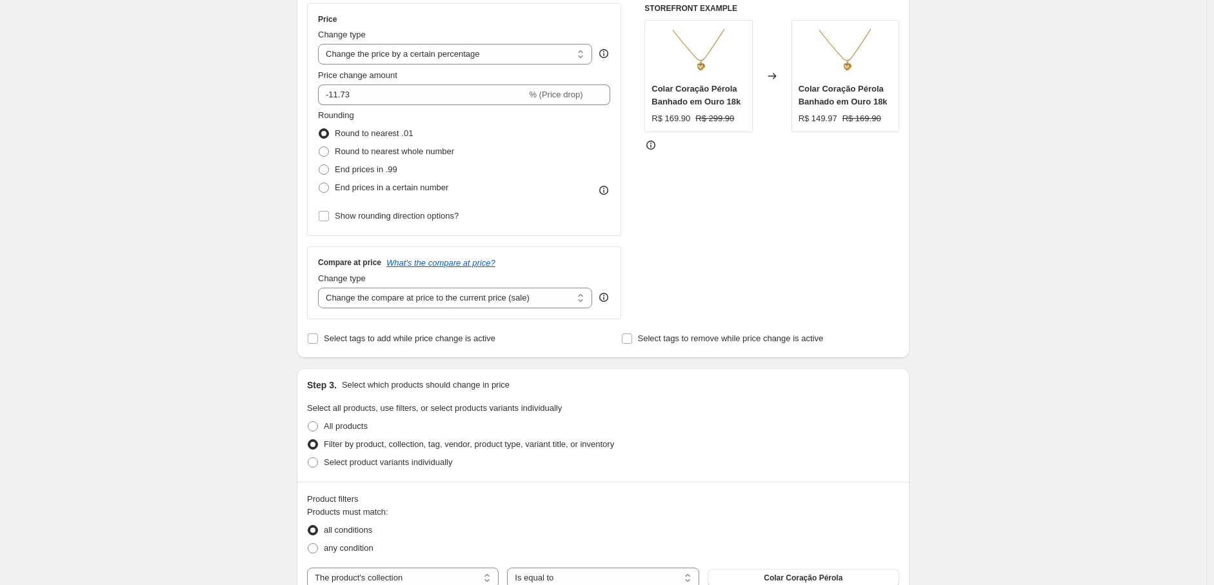
scroll to position [228, 0]
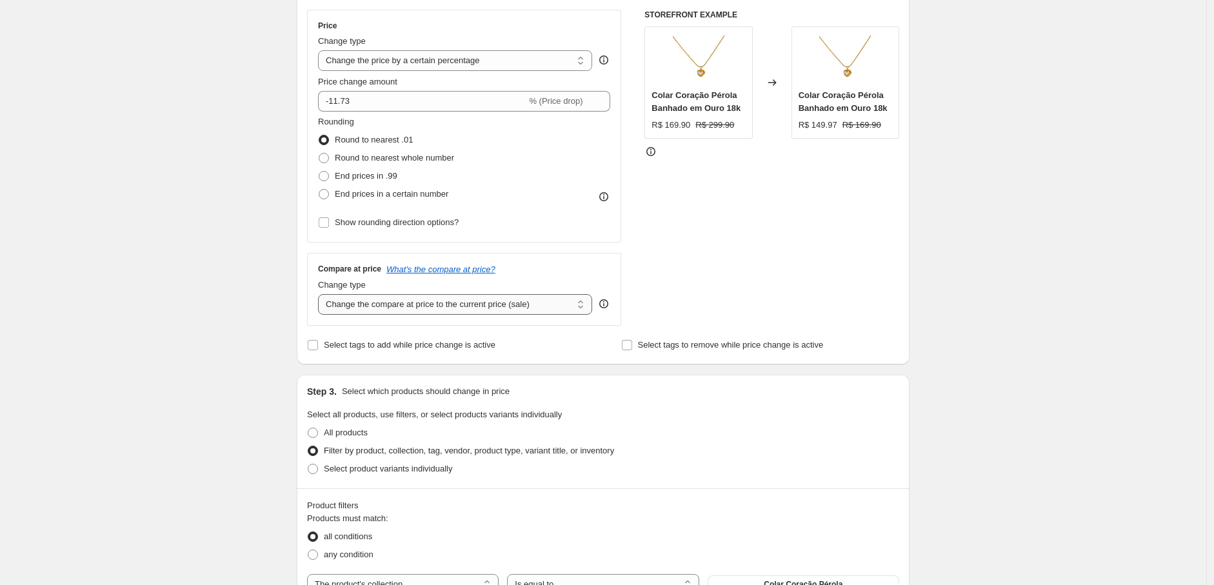
click at [550, 305] on select "Change the compare at price to the current price (sale) Change the compare at p…" at bounding box center [455, 304] width 274 height 21
select select "no_change"
click at [321, 295] on select "Change the compare at price to the current price (sale) Change the compare at p…" at bounding box center [455, 304] width 274 height 21
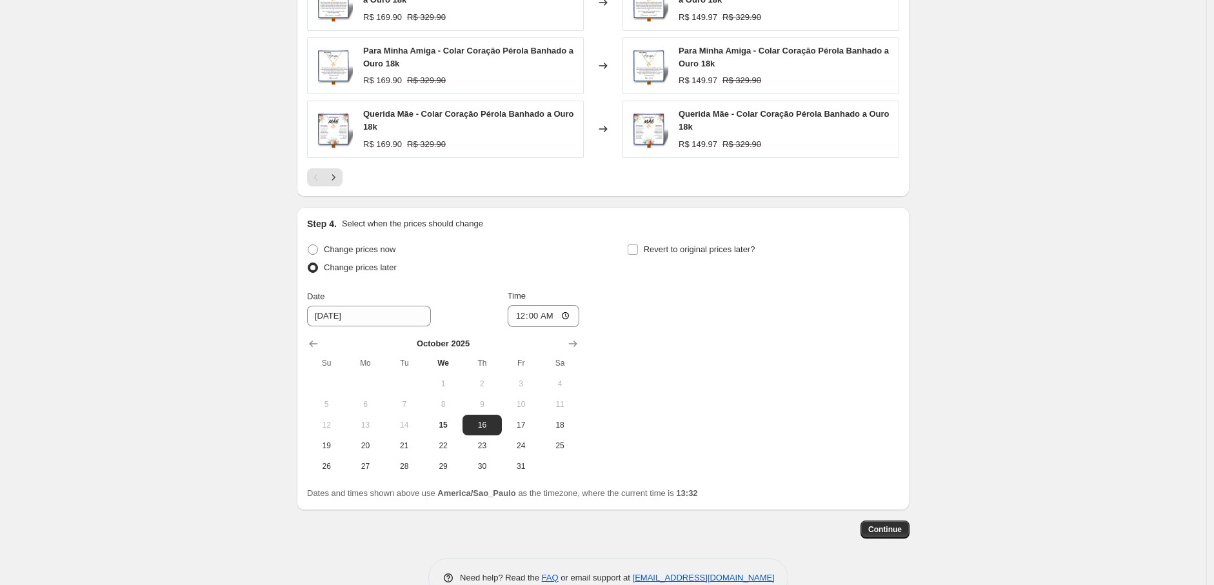
scroll to position [1088, 0]
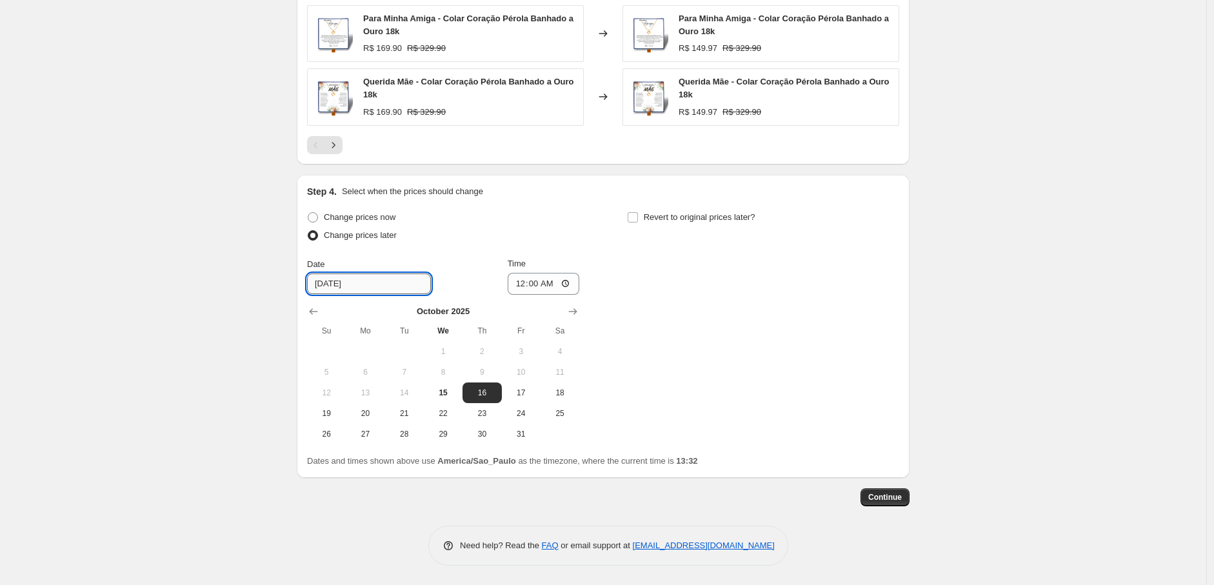
click at [348, 284] on input "10/16/2025" at bounding box center [369, 284] width 124 height 21
click at [901, 490] on button "Continue" at bounding box center [885, 497] width 49 height 18
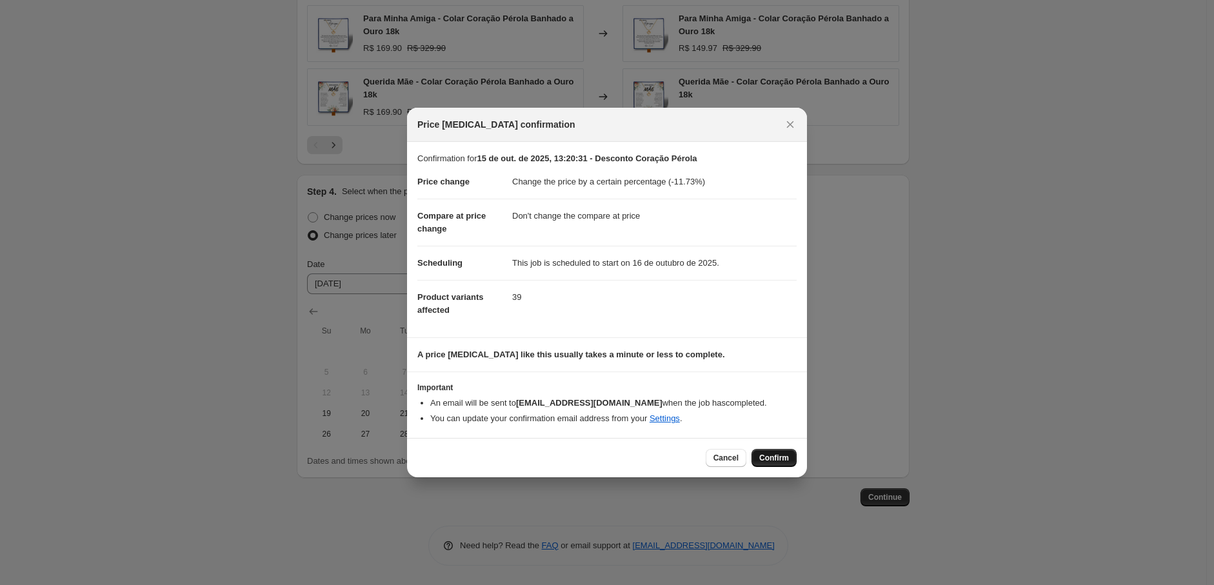
click at [783, 459] on span "Confirm" at bounding box center [774, 458] width 30 height 10
type input "15 de out. de 2025, 13:20:31 - Desconto Coração Pérola"
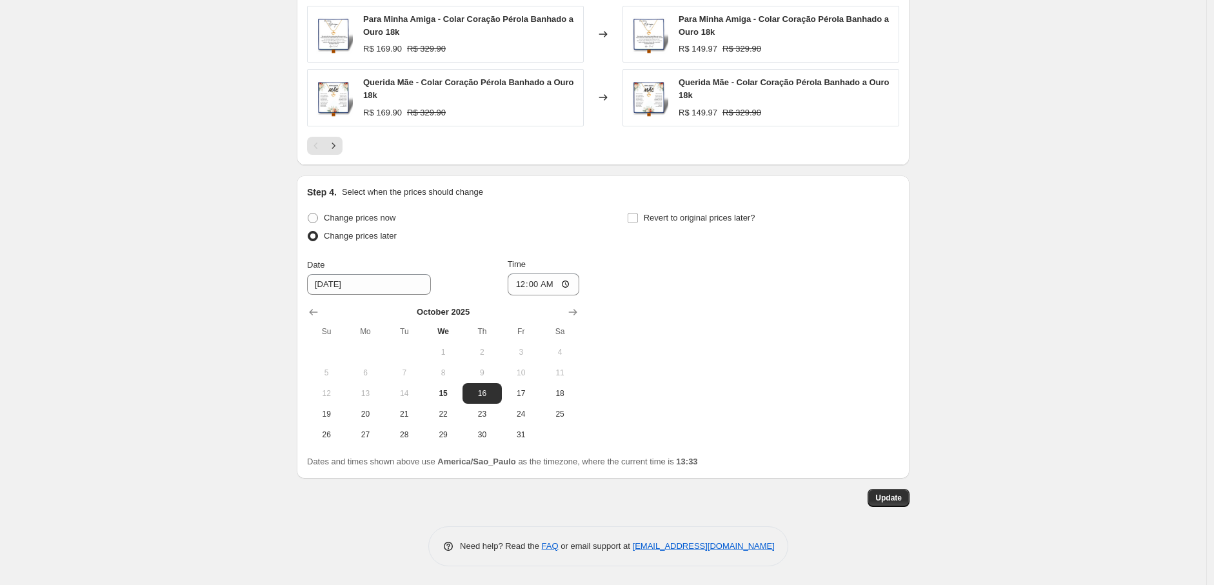
scroll to position [1166, 0]
click at [896, 500] on span "Update" at bounding box center [889, 497] width 26 height 10
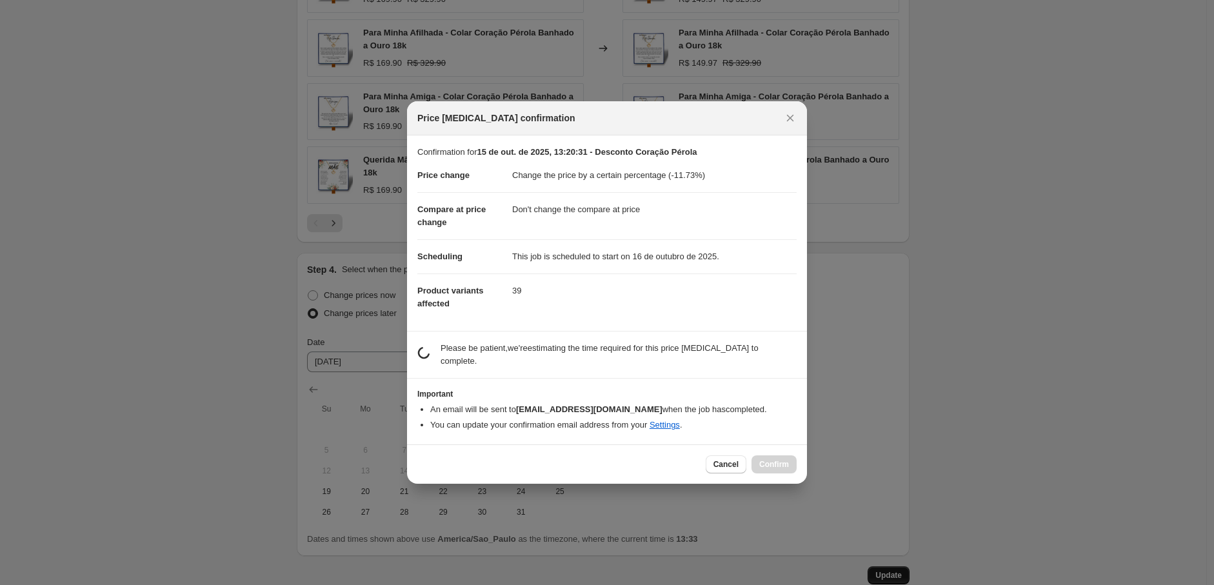
scroll to position [0, 0]
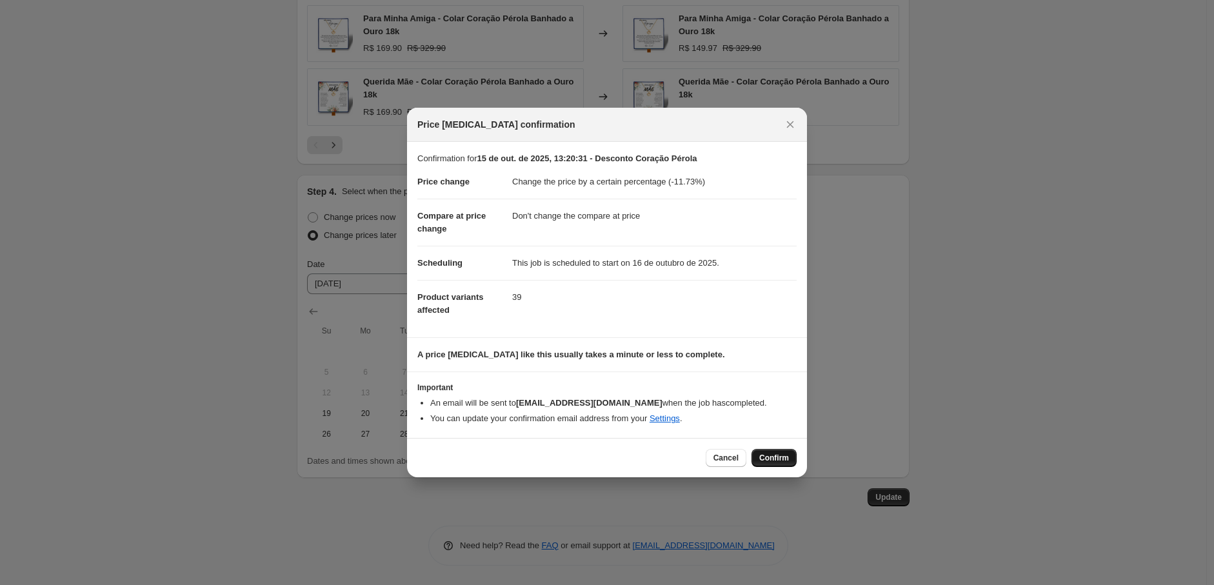
click at [768, 461] on span "Confirm" at bounding box center [774, 458] width 30 height 10
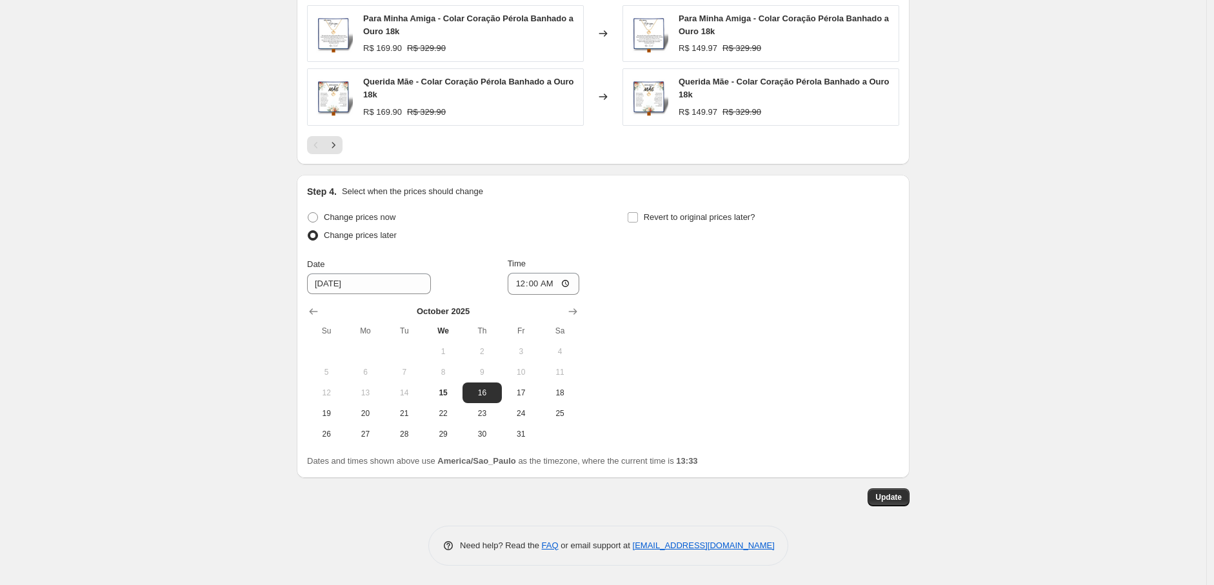
click at [757, 492] on div "Update" at bounding box center [603, 497] width 613 height 18
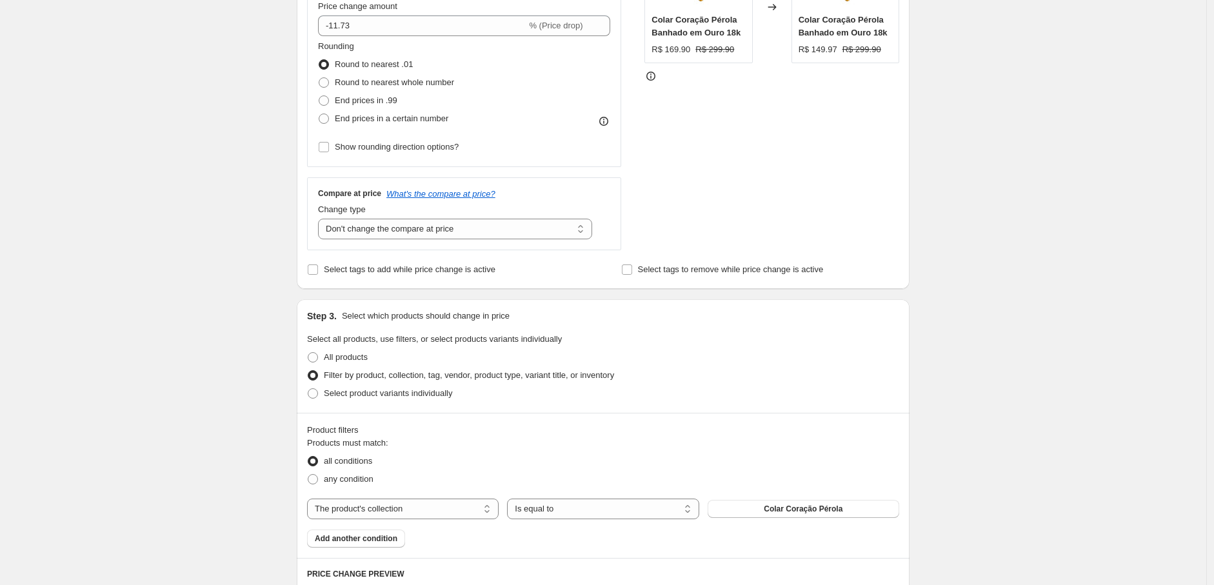
scroll to position [378, 0]
